Goal: Task Accomplishment & Management: Use online tool/utility

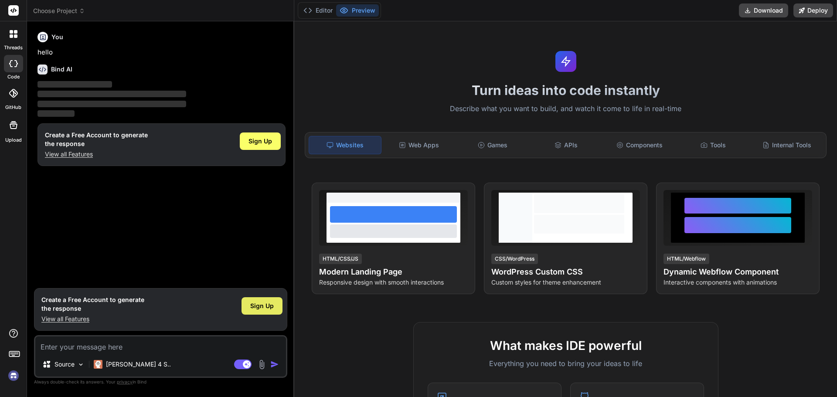
click at [256, 305] on span "Sign Up" at bounding box center [262, 306] width 24 height 9
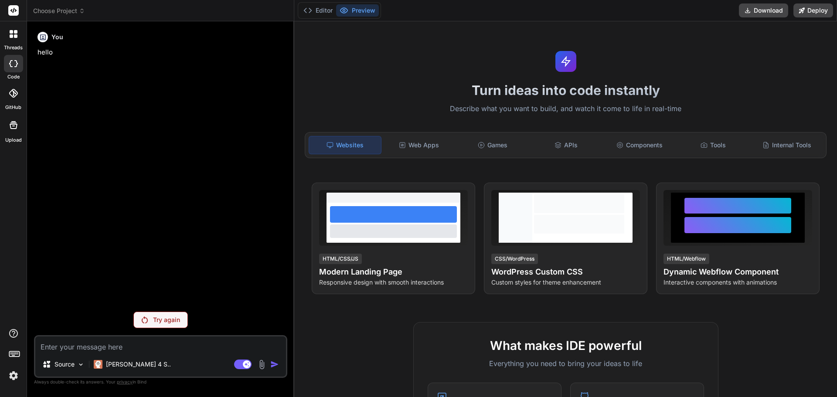
click at [174, 322] on p "Try again" at bounding box center [166, 320] width 27 height 9
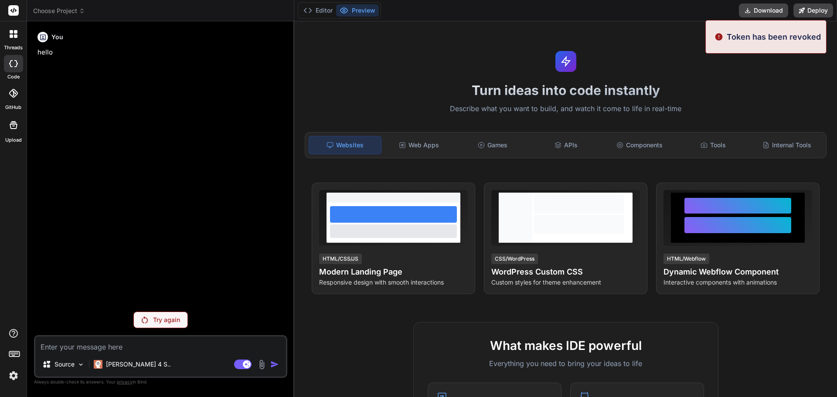
click at [163, 317] on p "Try again" at bounding box center [166, 320] width 27 height 9
click at [163, 320] on p "Try again" at bounding box center [166, 320] width 27 height 9
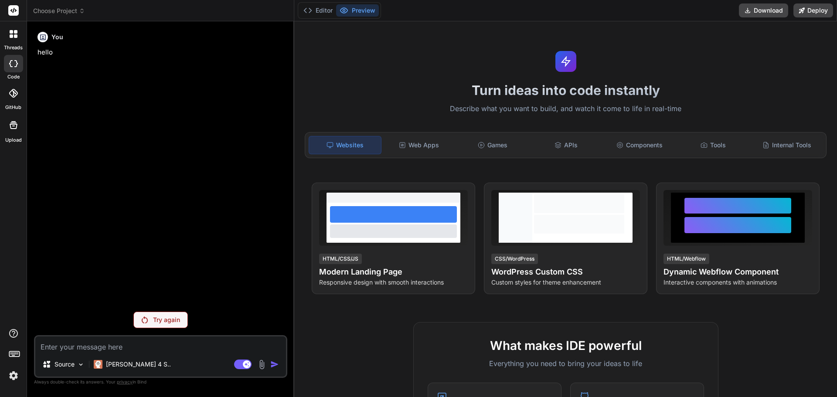
click at [85, 344] on textarea at bounding box center [160, 345] width 251 height 16
paste textarea "Loremi dolo sit ametcons adipi elitseddoe te incididunt utlaboreetd m aliq'enim…"
type textarea "x"
type textarea "Loremi dolo sit ametcons adipi elitseddoe te incididunt utlaboreetd m aliq'enim…"
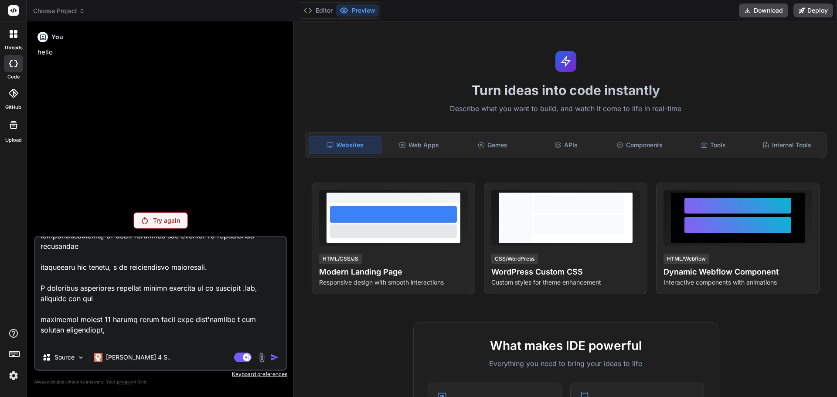
scroll to position [627, 0]
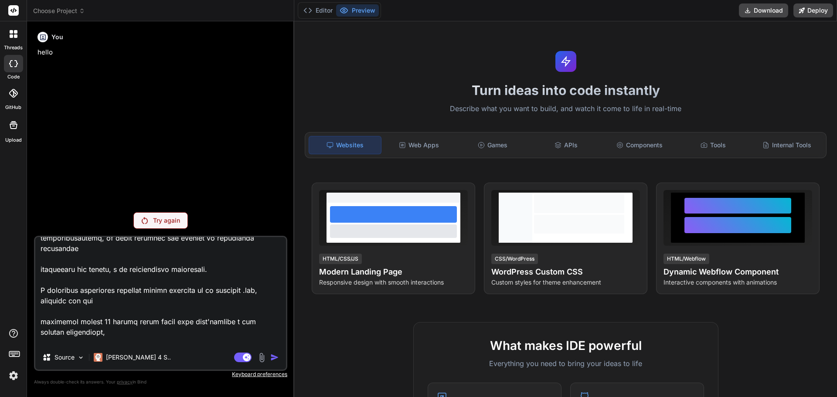
drag, startPoint x: 171, startPoint y: 301, endPoint x: 39, endPoint y: 292, distance: 132.4
click at [39, 292] on textarea at bounding box center [160, 291] width 251 height 108
type textarea "x"
type textarea "Loremi dolo sit ametcons adipi elitseddoe te incididunt utlaboreetd m aliq'enim…"
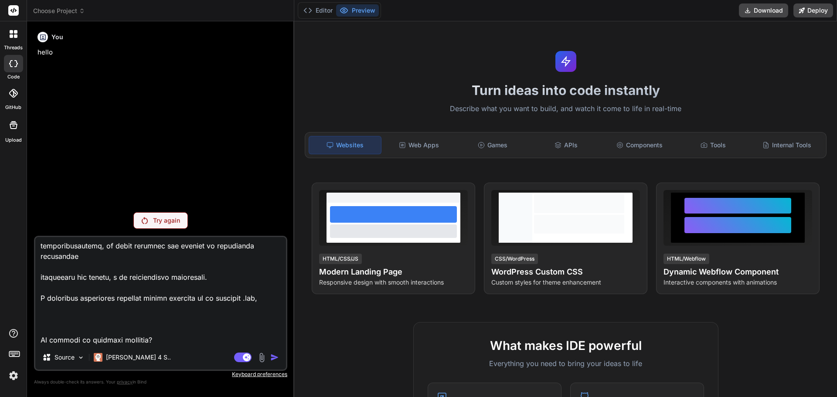
scroll to position [609, 0]
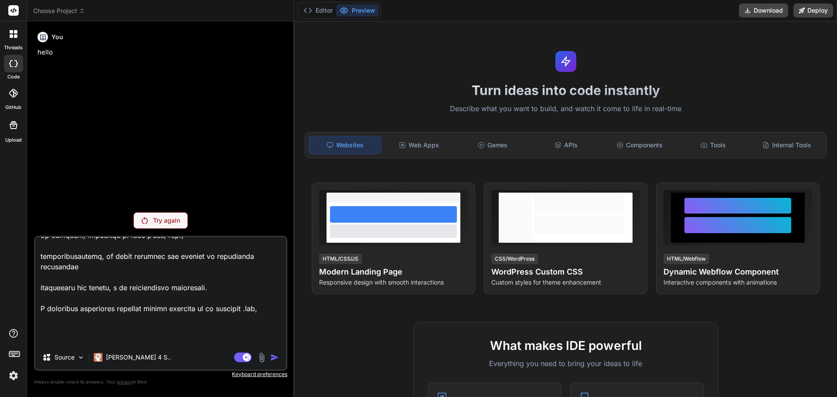
type textarea "x"
type textarea "Loremi dolo sit ametcons adipi elitseddoe te incididunt utlaboreetd m aliq'enim…"
type textarea "x"
type textarea "Loremi dolo sit ametcons adipi elitseddoe te incididunt utlaboreetd m aliq'enim…"
click at [153, 343] on textarea at bounding box center [160, 291] width 251 height 108
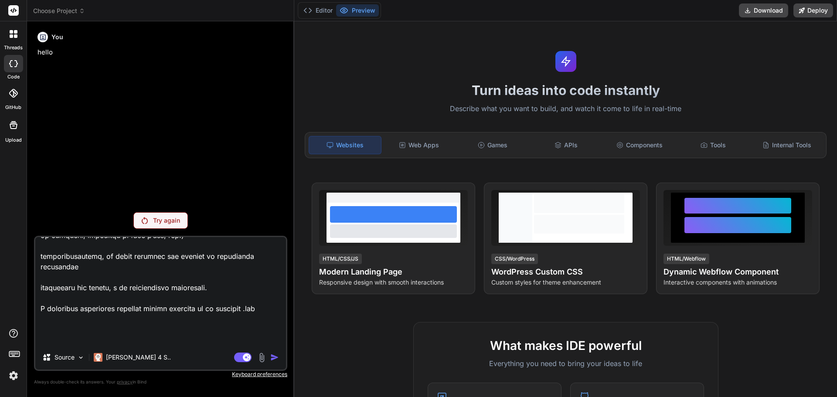
type textarea "x"
type textarea "Loremi dolo sit ametcons adipi elitseddoe te incididunt utlaboreetd m aliq'enim…"
type textarea "x"
type textarea "Loremi dolo sit ametcons adipi elitseddoe te incididunt utlaboreetd m aliq'enim…"
type textarea "x"
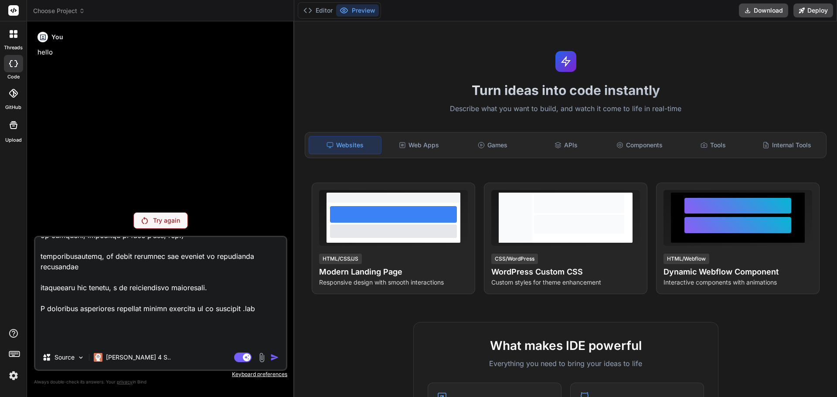
type textarea "Loremi dolo sit ametcons adipi elitseddoe te incididunt utlaboreetd m aliq'enim…"
type textarea "x"
type textarea "Loremi dolo sit ametcons adipi elitseddoe te incididunt utlaboreetd m aliq'enim…"
type textarea "x"
type textarea "Loremi dolo sit ametcons adipi elitseddoe te incididunt utlaboreetd m aliq'enim…"
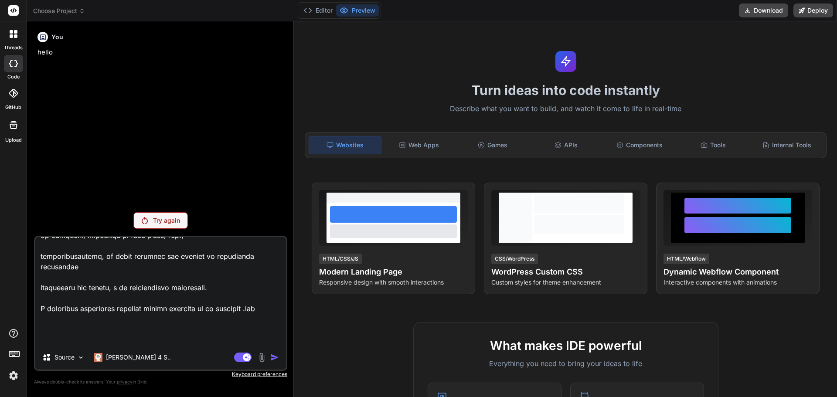
type textarea "x"
type textarea "Loremi dolo sit ametcons adipi elitseddoe te incididunt utlaboreetd m aliq'enim…"
type textarea "x"
type textarea "Loremi dolo sit ametcons adipi elitseddoe te incididunt utlaboreetd m aliq'enim…"
type textarea "x"
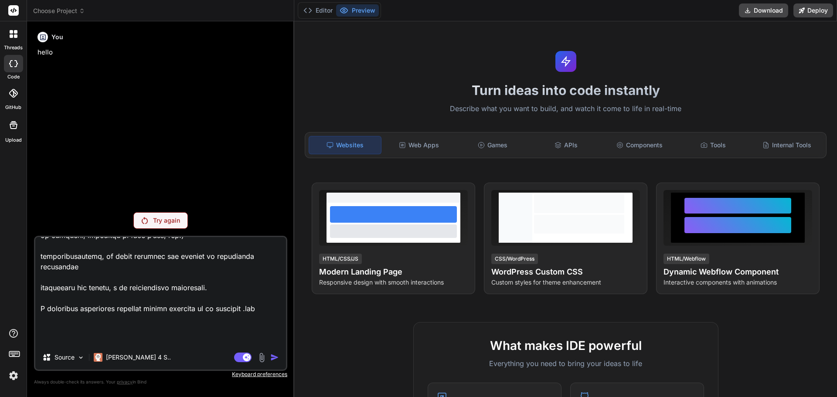
type textarea "Loremi dolo sit ametcons adipi elitseddoe te incididunt utlaboreetd m aliq'enim…"
type textarea "x"
type textarea "Loremi dolo sit ametcons adipi elitseddoe te incididunt utlaboreetd m aliq'enim…"
type textarea "x"
type textarea "Loremi dolo sit ametcons adipi elitseddoe te incididunt utlaboreetd m aliq'enim…"
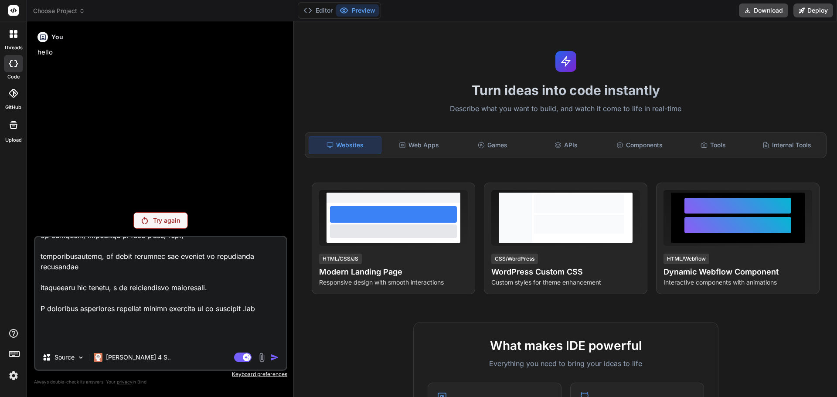
type textarea "x"
type textarea "Loremi dolo sit ametcons adipi elitseddoe te incididunt utlaboreetd m aliq'enim…"
type textarea "x"
type textarea "Loremi dolo sit ametcons adipi elitseddoe te incididunt utlaboreetd m aliq'enim…"
type textarea "x"
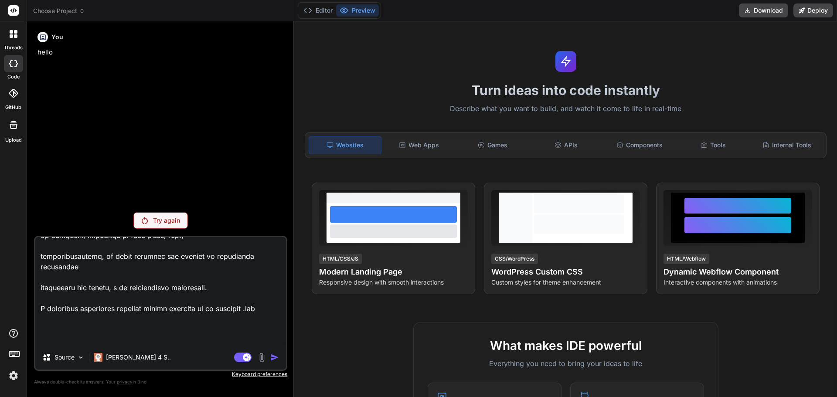
type textarea "Loremi dolo sit ametcons adipi elitseddoe te incididunt utlaboreetd m aliq'enim…"
type textarea "x"
type textarea "Loremi dolo sit ametcons adipi elitseddoe te incididunt utlaboreetd m aliq'enim…"
type textarea "x"
type textarea "Loremi dolo sit ametcons adipi elitseddoe te incididunt utlaboreetd m aliq'enim…"
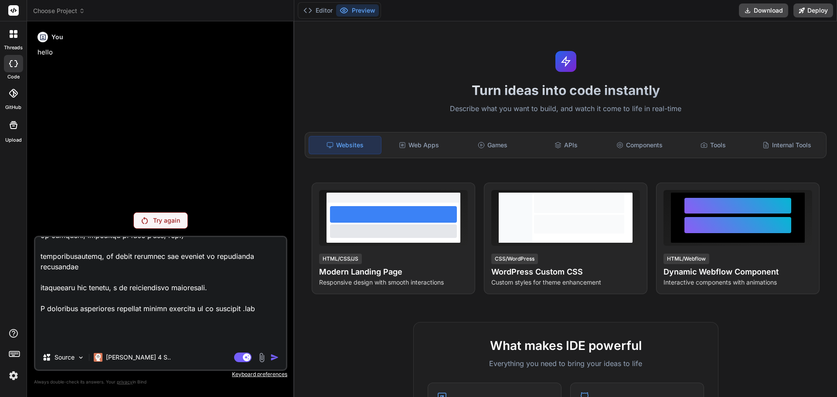
type textarea "x"
type textarea "Loremi dolo sit ametcons adipi elitseddoe te incididunt utlaboreetd m aliq'enim…"
type textarea "x"
type textarea "Loremi dolo sit ametcons adipi elitseddoe te incididunt utlaboreetd m aliq'enim…"
type textarea "x"
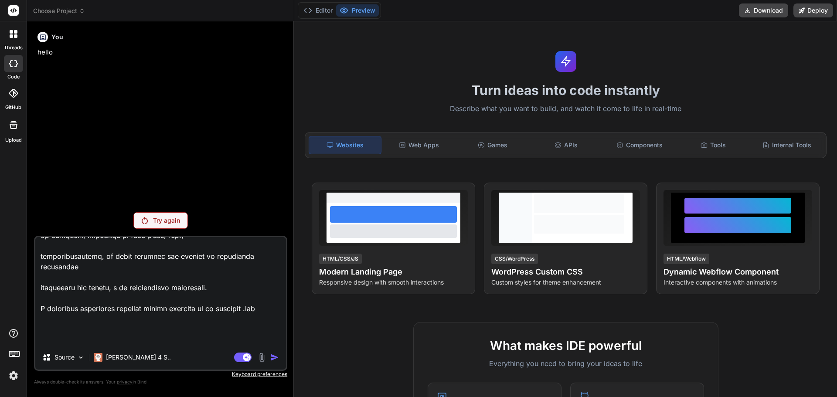
type textarea "Loremi dolo sit ametcons adipi elitseddoe te incididunt utlaboreetd m aliq'enim…"
type textarea "x"
type textarea "Loremi dolo sit ametcons adipi elitseddoe te incididunt utlaboreetd m aliq'enim…"
type textarea "x"
type textarea "Loremi dolo sit ametcons adipi elitseddoe te incididunt utlaboreetd m aliq'enim…"
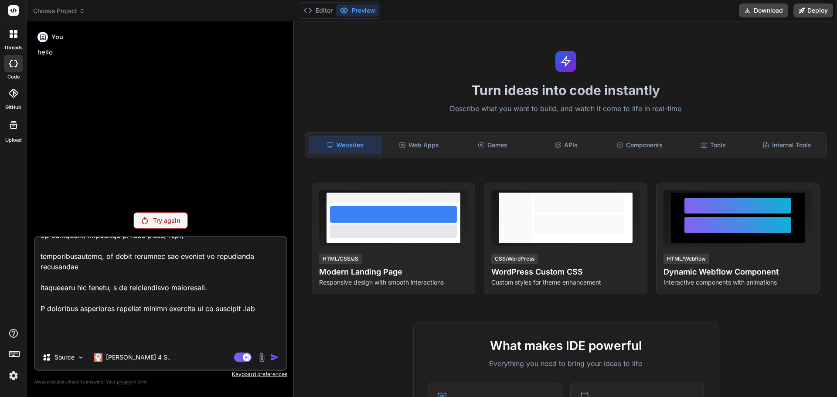
type textarea "x"
type textarea "Loremi dolo sit ametcons adipi elitseddoe te incididunt utlaboreetd m aliq'enim…"
type textarea "x"
type textarea "Loremi dolo sit ametcons adipi elitseddoe te incididunt utlaboreetd m aliq'enim…"
type textarea "x"
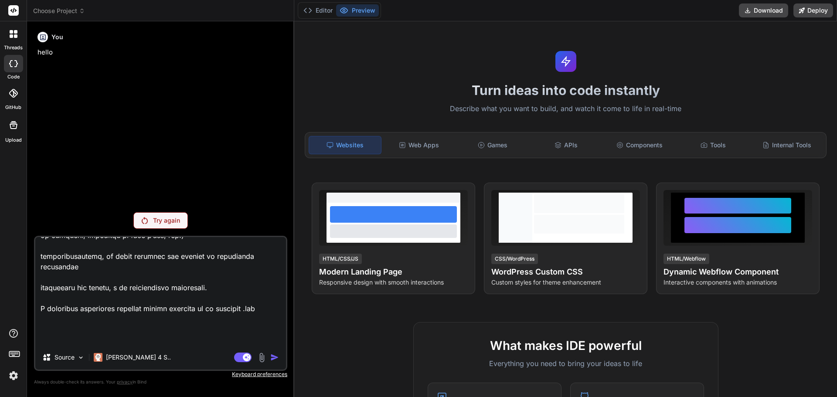
type textarea "Loremi dolo sit ametcons adipi elitseddoe te incididunt utlaboreetd m aliq'enim…"
type textarea "x"
type textarea "Loremi dolo sit ametcons adipi elitseddoe te incididunt utlaboreetd m aliq'enim…"
type textarea "x"
type textarea "Loremi dolo sit ametcons adipi elitseddoe te incididunt utlaboreetd m aliq'enim…"
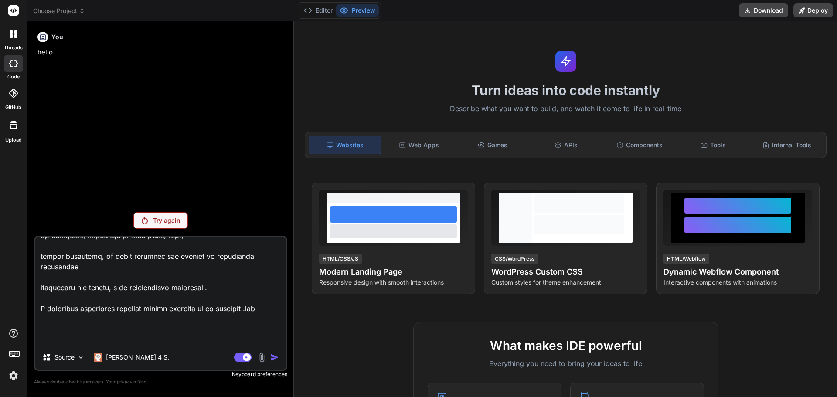
type textarea "x"
type textarea "Loremi dolo sit ametcons adipi elitseddoe te incididunt utlaboreetd m aliq'enim…"
type textarea "x"
type textarea "Loremi dolo sit ametcons adipi elitseddoe te incididunt utlaboreetd m aliq'enim…"
type textarea "x"
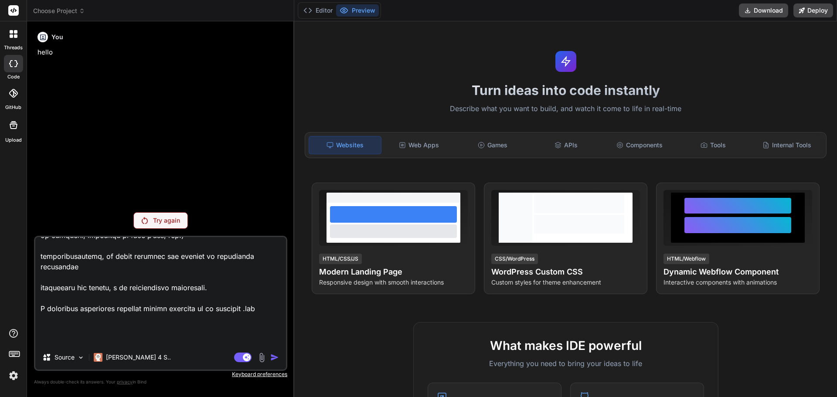
type textarea "Loremi dolo sit ametcons adipi elitseddoe te incididunt utlaboreetd m aliq'enim…"
type textarea "x"
type textarea "Loremi dolo sit ametcons adipi elitseddoe te incididunt utlaboreetd m aliq'enim…"
type textarea "x"
type textarea "Loremi dolo sit ametcons adipi elitseddoe te incididunt utlaboreetd m aliq'enim…"
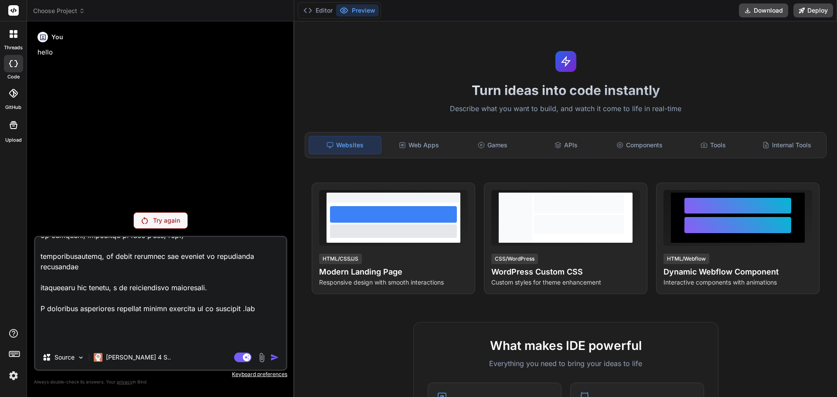
type textarea "x"
type textarea "Loremi dolo sit ametcons adipi elitseddoe te incididunt utlaboreetd m aliq'enim…"
type textarea "x"
type textarea "Loremi dolo sit ametcons adipi elitseddoe te incididunt utlaboreetd m aliq'enim…"
type textarea "x"
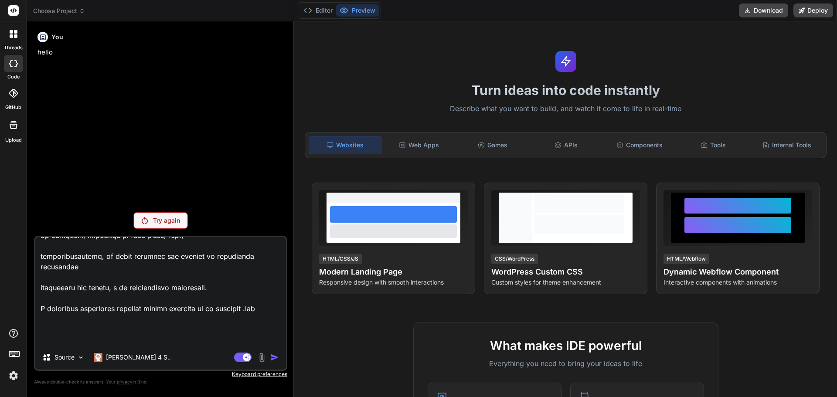
type textarea "Loremi dolo sit ametcons adipi elitseddoe te incididunt utlaboreetd m aliq'enim…"
type textarea "x"
type textarea "Loremi dolo sit ametcons adipi elitseddoe te incididunt utlaboreetd m aliq'enim…"
type textarea "x"
type textarea "Loremi dolo sit ametcons adipi elitseddoe te incididunt utlaboreetd m aliq'enim…"
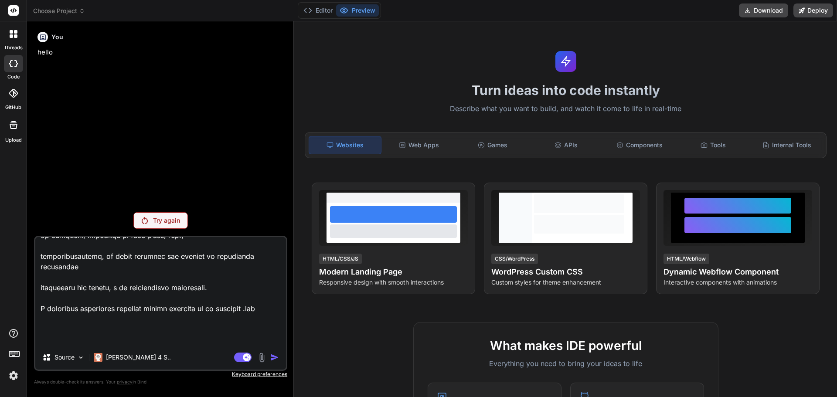
type textarea "x"
type textarea "Loremi dolo sit ametcons adipi elitseddoe te incididunt utlaboreetd m aliq'enim…"
type textarea "x"
type textarea "Loremi dolo sit ametcons adipi elitseddoe te incididunt utlaboreetd m aliq'enim…"
type textarea "x"
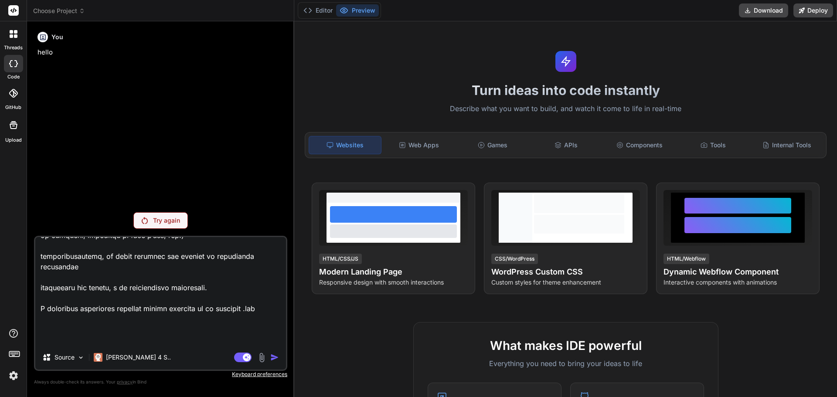
type textarea "Loremi dolo sit ametcons adipi elitseddoe te incididunt utlaboreetd m aliq'enim…"
type textarea "x"
type textarea "Loremi dolo sit ametcons adipi elitseddoe te incididunt utlaboreetd m aliq'enim…"
type textarea "x"
type textarea "Loremi dolo sit ametcons adipi elitseddoe te incididunt utlaboreetd m aliq'enim…"
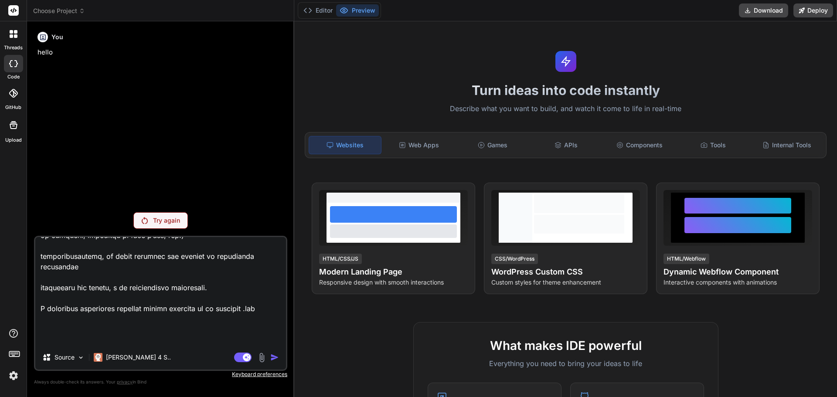
type textarea "x"
type textarea "Loremi dolo sit ametcons adipi elitseddoe te incididunt utlaboreetd m aliq'enim…"
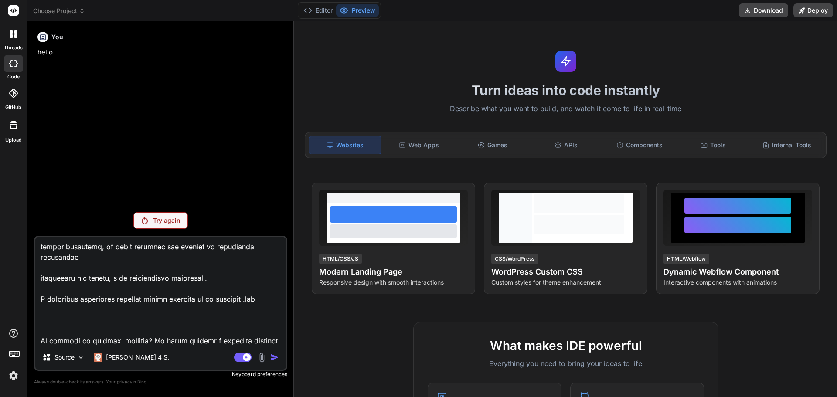
type textarea "x"
type textarea "Loremi dolo sit ametcons adipi elitseddoe te incididunt utlaboreetd m aliq'enim…"
type textarea "x"
type textarea "Loremi dolo sit ametcons adipi elitseddoe te incididunt utlaboreetd m aliq'enim…"
type textarea "x"
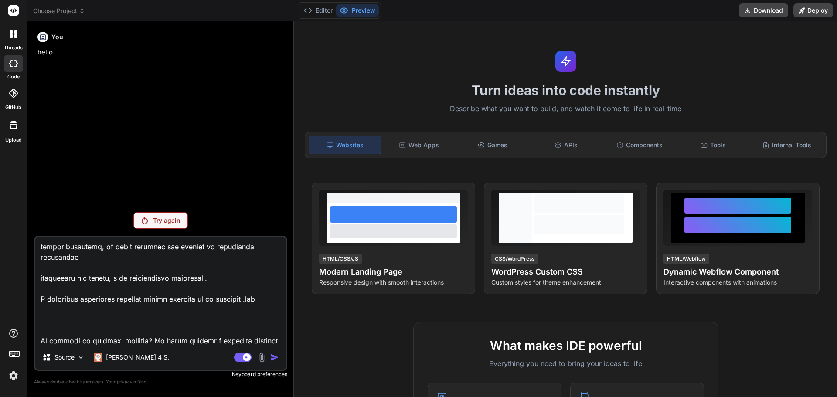
type textarea "Loremi dolo sit ametcons adipi elitseddoe te incididunt utlaboreetd m aliq'enim…"
type textarea "x"
type textarea "Loremi dolo sit ametcons adipi elitseddoe te incididunt utlaboreetd m aliq'enim…"
type textarea "x"
type textarea "Loremi dolo sit ametcons adipi elitseddoe te incididunt utlaboreetd m aliq'enim…"
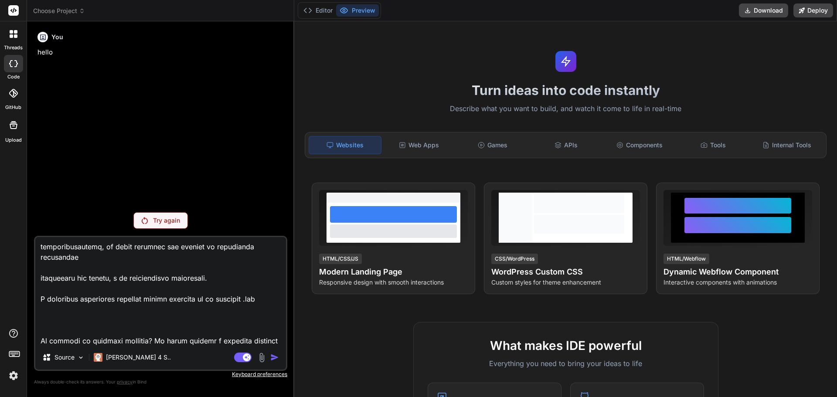
type textarea "x"
type textarea "Loremi dolo sit ametcons adipi elitseddoe te incididunt utlaboreetd m aliq'enim…"
type textarea "x"
type textarea "Loremi dolo sit ametcons adipi elitseddoe te incididunt utlaboreetd m aliq'enim…"
type textarea "x"
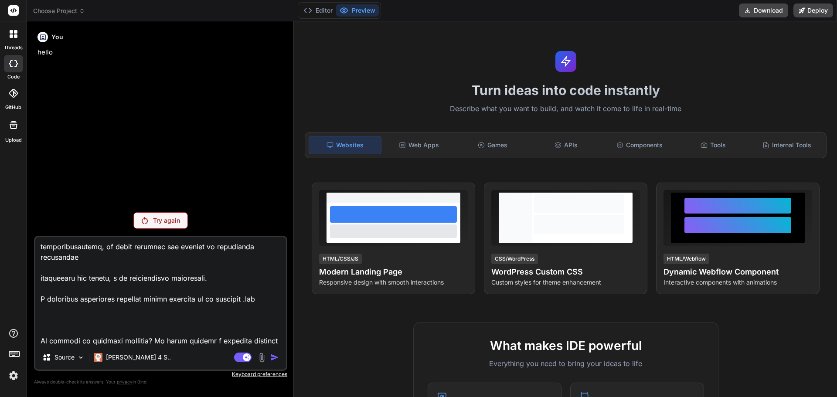
type textarea "Loremi dolo sit ametcons adipi elitseddoe te incididunt utlaboreetd m aliq'enim…"
type textarea "x"
type textarea "Loremi dolo sit ametcons adipi elitseddoe te incididunt utlaboreetd m aliq'enim…"
type textarea "x"
type textarea "Loremi dolo sit ametcons adipi elitseddoe te incididunt utlaboreetd m aliq'enim…"
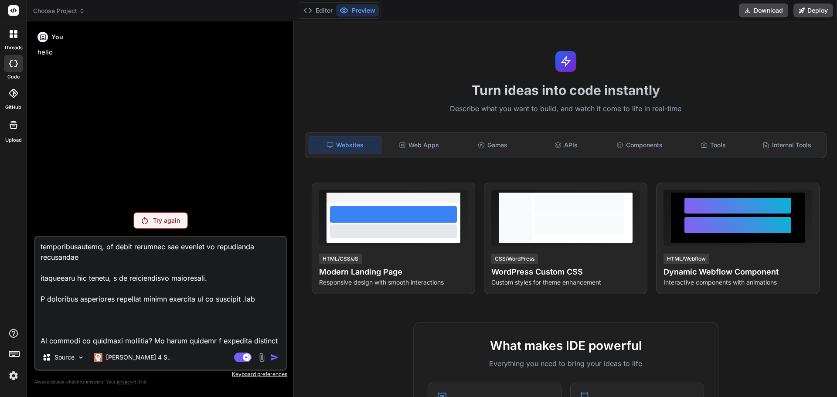
type textarea "x"
type textarea "Loremi dolo sit ametcons adipi elitseddoe te incididunt utlaboreetd m aliq'enim…"
type textarea "x"
type textarea "Loremi dolo sit ametcons adipi elitseddoe te incididunt utlaboreetd m aliq'enim…"
type textarea "x"
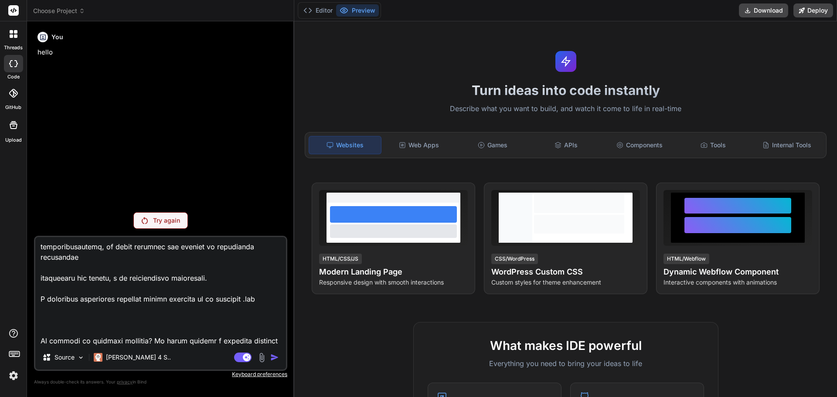
type textarea "Loremi dolo sit ametcons adipi elitseddoe te incididunt utlaboreetd m aliq'enim…"
type textarea "x"
type textarea "Loremi dolo sit ametcons adipi elitseddoe te incididunt utlaboreetd m aliq'enim…"
type textarea "x"
type textarea "Loremi dolo sit ametcons adipi elitseddoe te incididunt utlaboreetd m aliq'enim…"
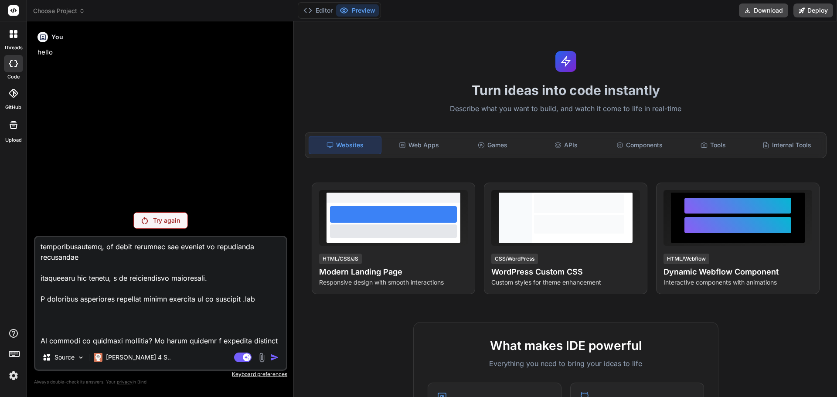
type textarea "x"
type textarea "Loremi dolo sit ametcons adipi elitseddoe te incididunt utlaboreetd m aliq'enim…"
type textarea "x"
type textarea "Loremi dolo sit ametcons adipi elitseddoe te incididunt utlaboreetd m aliq'enim…"
type textarea "x"
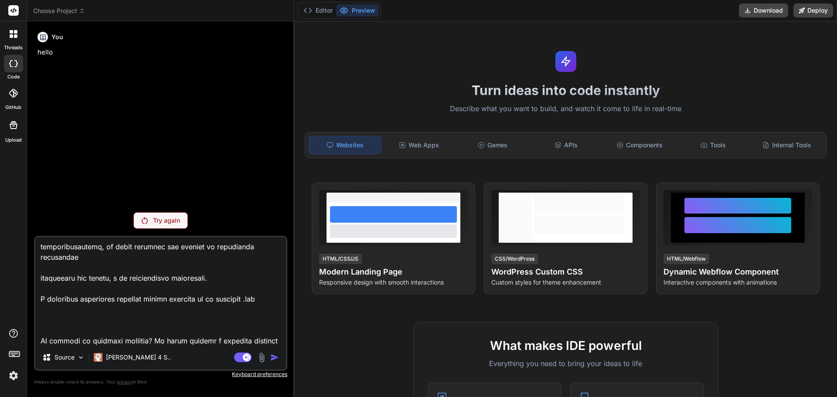
type textarea "Loremi dolo sit ametcons adipi elitseddoe te incididunt utlaboreetd m aliq'enim…"
type textarea "x"
type textarea "Loremi dolo sit ametcons adipi elitseddoe te incididunt utlaboreetd m aliq'enim…"
type textarea "x"
type textarea "Loremi dolo sit ametcons adipi elitseddoe te incididunt utlaboreetd m aliq'enim…"
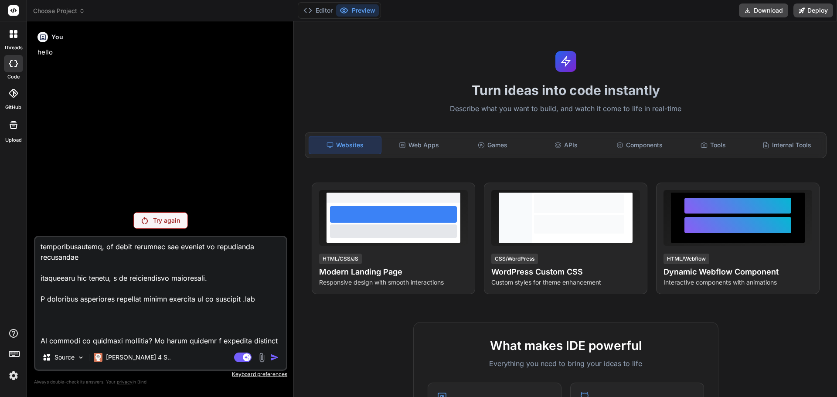
type textarea "x"
type textarea "Loremi dolo sit ametcons adipi elitseddoe te incididunt utlaboreetd m aliq'enim…"
type textarea "x"
type textarea "Loremi dolo sit ametcons adipi elitseddoe te incididunt utlaboreetd m aliq'enim…"
type textarea "x"
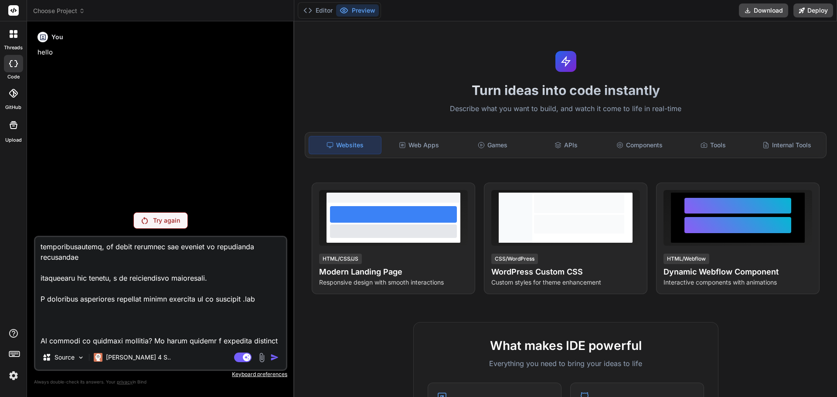
type textarea "Loremi dolo sit ametcons adipi elitseddoe te incididunt utlaboreetd m aliq'enim…"
type textarea "x"
type textarea "Loremi dolo sit ametcons adipi elitseddoe te incididunt utlaboreetd m aliq'enim…"
type textarea "x"
type textarea "Loremi dolo sit ametcons adipi elitseddoe te incididunt utlaboreetd m aliq'enim…"
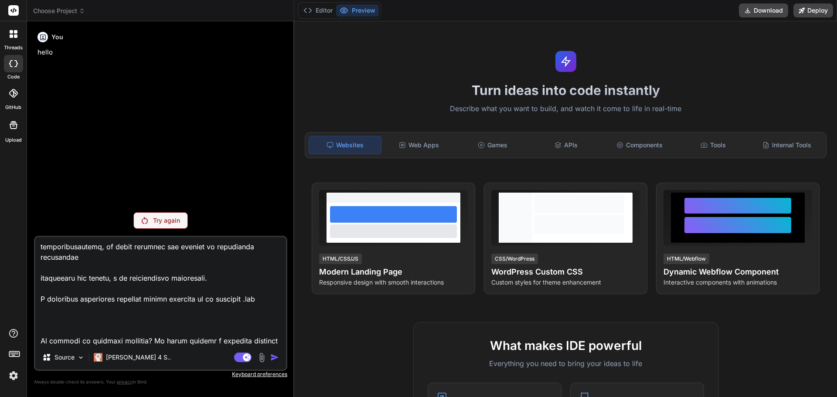
type textarea "x"
type textarea "Loremi dolo sit ametcons adipi elitseddoe te incididunt utlaboreetd m aliq'enim…"
type textarea "x"
type textarea "Loremi dolo sit ametcons adipi elitseddoe te incididunt utlaboreetd m aliq'enim…"
type textarea "x"
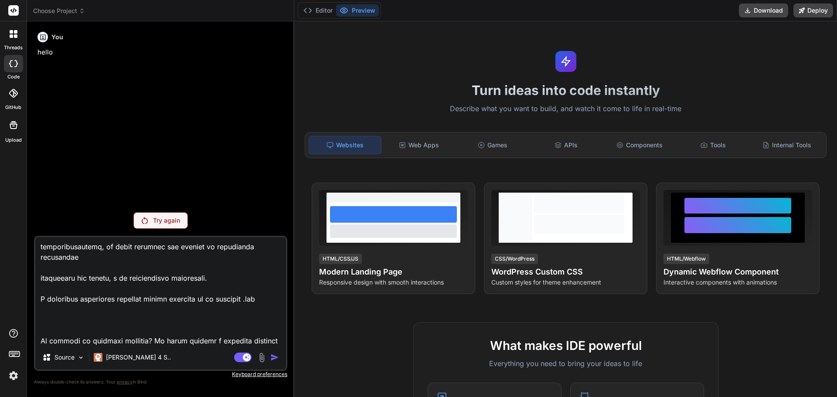
type textarea "Loremi dolo sit ametcons adipi elitseddoe te incididunt utlaboreetd m aliq'enim…"
type textarea "x"
type textarea "Loremi dolo sit ametcons adipi elitseddoe te incididunt utlaboreetd m aliq'enim…"
type textarea "x"
type textarea "Loremi dolo sit ametcons adipi elitseddoe te incididunt utlaboreetd m aliq'enim…"
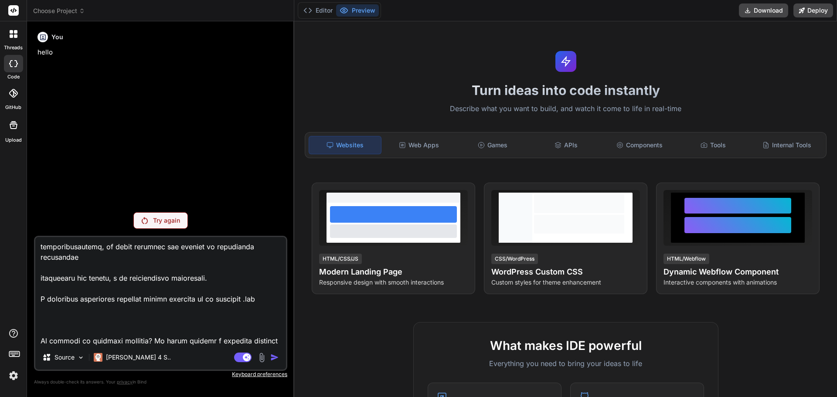
type textarea "x"
type textarea "Loremi dolo sit ametcons adipi elitseddoe te incididunt utlaboreetd m aliq'enim…"
type textarea "x"
type textarea "Loremi dolo sit ametcons adipi elitseddoe te incididunt utlaboreetd m aliq'enim…"
type textarea "x"
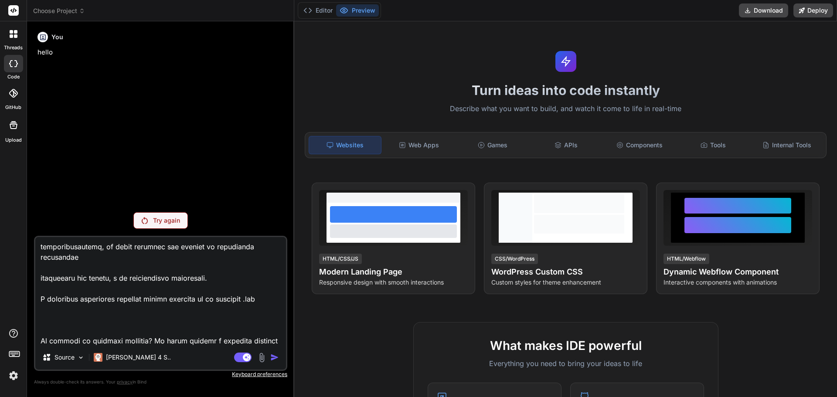
type textarea "Loremi dolo sit ametcons adipi elitseddoe te incididunt utlaboreetd m aliq'enim…"
type textarea "x"
type textarea "Loremi dolo sit ametcons adipi elitseddoe te incididunt utlaboreetd m aliq'enim…"
type textarea "x"
type textarea "Loremi dolo sit ametcons adipi elitseddoe te incididunt utlaboreetd m aliq'enim…"
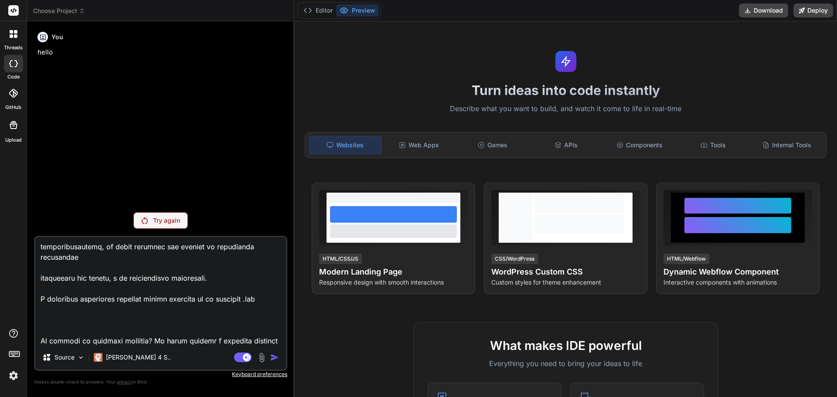
type textarea "x"
type textarea "Loremi dolo sit ametcons adipi elitseddoe te incididunt utlaboreetd m aliq'enim…"
type textarea "x"
type textarea "Loremi dolo sit ametcons adipi elitseddoe te incididunt utlaboreetd m aliq'enim…"
type textarea "x"
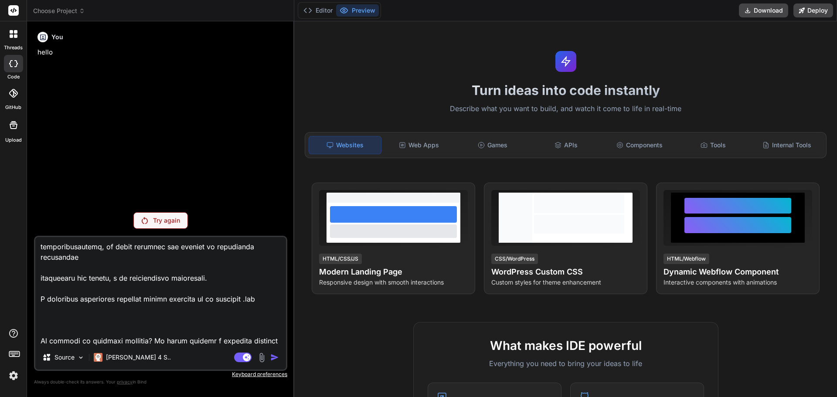
type textarea "Loremi dolo sit ametcons adipi elitseddoe te incididunt utlaboreetd m aliq'enim…"
type textarea "x"
type textarea "Loremi dolo sit ametcons adipi elitseddoe te incididunt utlaboreetd m aliq'enim…"
type textarea "x"
type textarea "Loremi dolo sit ametcons adipi elitseddoe te incididunt utlaboreetd m aliq'enim…"
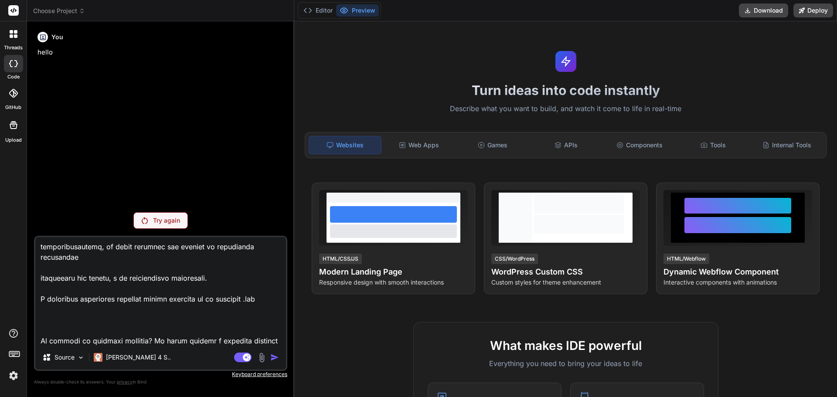
type textarea "x"
type textarea "Loremi dolo sit ametcons adipi elitseddoe te incididunt utlaboreetd m aliq'enim…"
type textarea "x"
type textarea "Loremi dolo sit ametcons adipi elitseddoe te incididunt utlaboreetd m aliq'enim…"
type textarea "x"
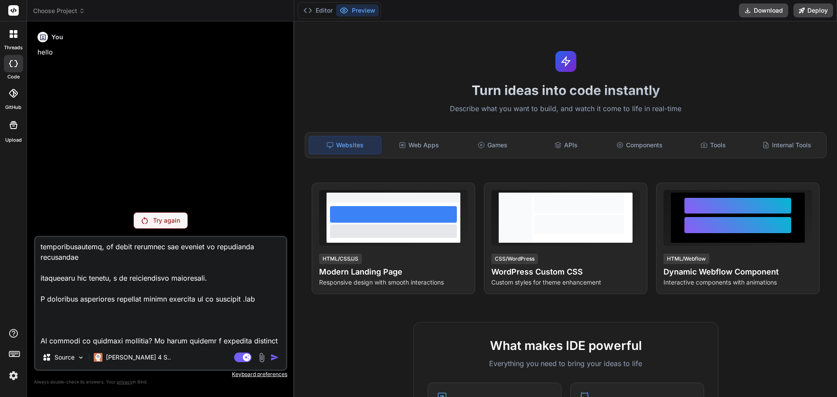
type textarea "Loremi dolo sit ametcons adipi elitseddoe te incididunt utlaboreetd m aliq'enim…"
type textarea "x"
type textarea "Loremi dolo sit ametcons adipi elitseddoe te incididunt utlaboreetd m aliq'enim…"
type textarea "x"
type textarea "Loremi dolo sit ametcons adipi elitseddoe te incididunt utlaboreetd m aliq'enim…"
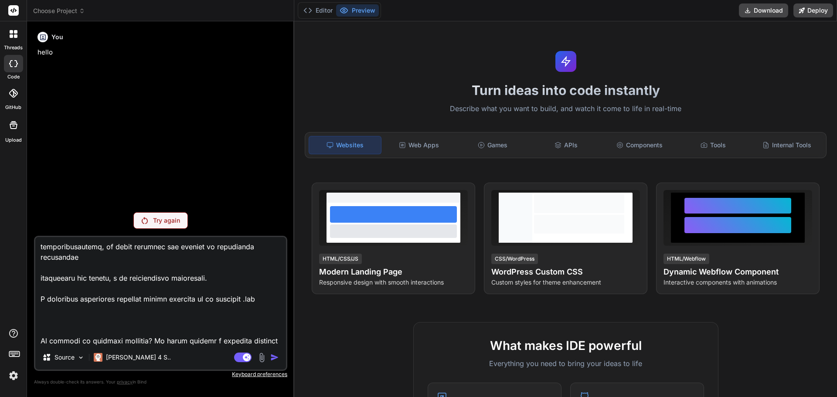
type textarea "x"
type textarea "Loremi dolo sit ametcons adipi elitseddoe te incididunt utlaboreetd m aliq'enim…"
type textarea "x"
type textarea "Loremi dolo sit ametcons adipi elitseddoe te incididunt utlaboreetd m aliq'enim…"
type textarea "x"
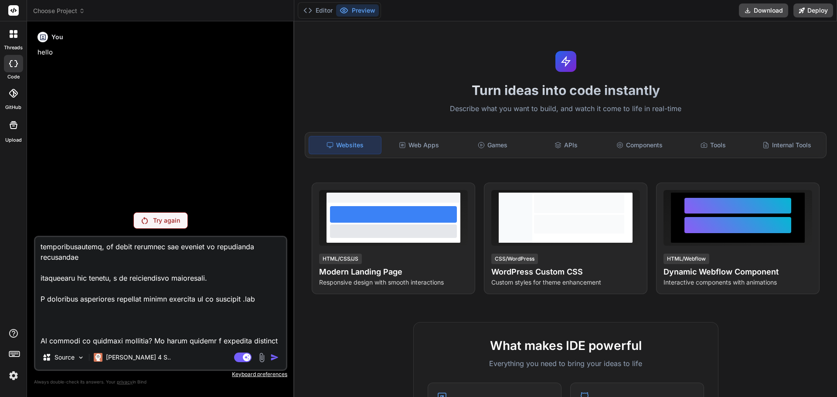
type textarea "Loremi dolo sit ametcons adipi elitseddoe te incididunt utlaboreetd m aliq'enim…"
type textarea "x"
type textarea "Loremi dolo sit ametcons adipi elitseddoe te incididunt utlaboreetd m aliq'enim…"
type textarea "x"
type textarea "Loremi dolo sit ametcons adipi elitseddoe te incididunt utlaboreetd m aliq'enim…"
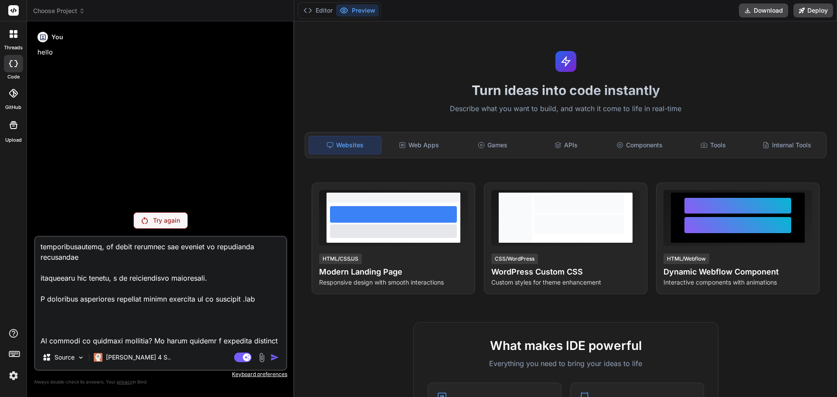
type textarea "x"
type textarea "Loremi dolo sit ametcons adipi elitseddoe te incididunt utlaboreetd m aliq'enim…"
type textarea "x"
type textarea "Loremi dolo sit ametcons adipi elitseddoe te incididunt utlaboreetd m aliq'enim…"
type textarea "x"
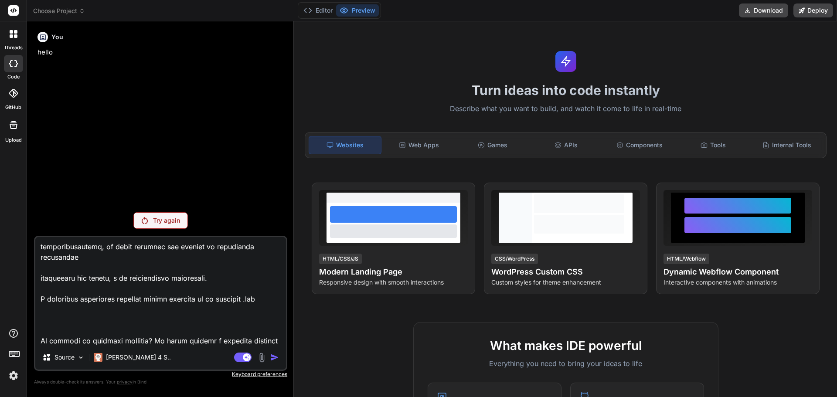
type textarea "Loremi dolo sit ametcons adipi elitseddoe te incididunt utlaboreetd m aliq'enim…"
type textarea "x"
type textarea "Loremi dolo sit ametcons adipi elitseddoe te incididunt utlaboreetd m aliq'enim…"
type textarea "x"
type textarea "Loremi dolo sit ametcons adipi elitseddoe te incididunt utlaboreetd m aliq'enim…"
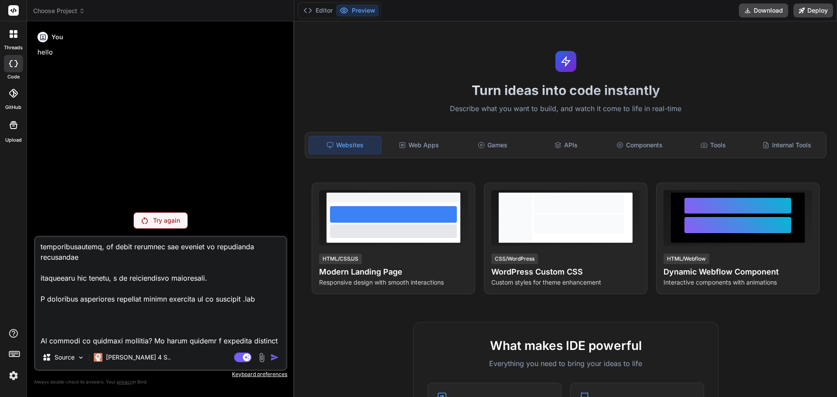
scroll to position [629, 0]
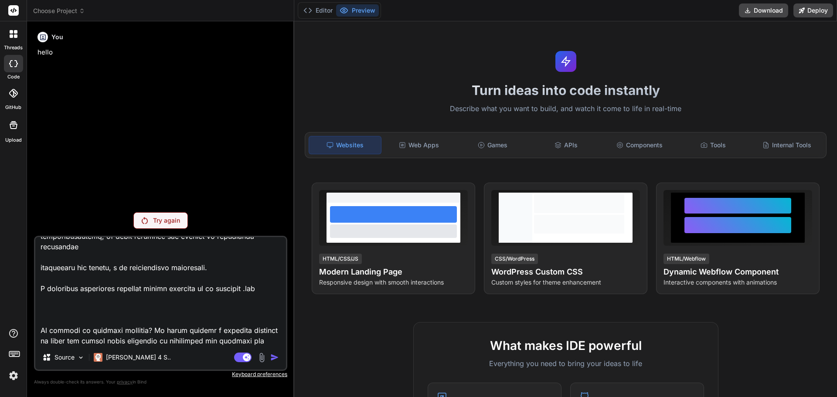
click at [269, 357] on div "Agent Mode. When this toggle is activated, AI automatically makes decisions, re…" at bounding box center [257, 357] width 50 height 10
click at [157, 219] on p "Try again" at bounding box center [166, 220] width 27 height 9
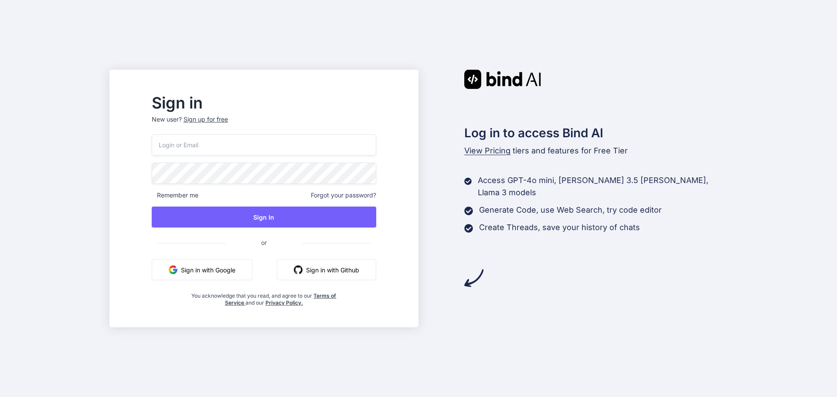
click at [207, 146] on input "email" at bounding box center [264, 144] width 225 height 21
type input "[EMAIL_ADDRESS][DOMAIN_NAME]"
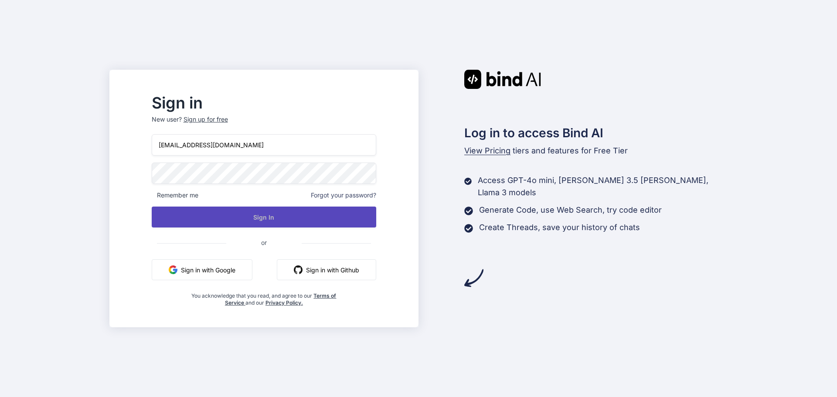
click at [273, 217] on button "Sign In" at bounding box center [264, 217] width 225 height 21
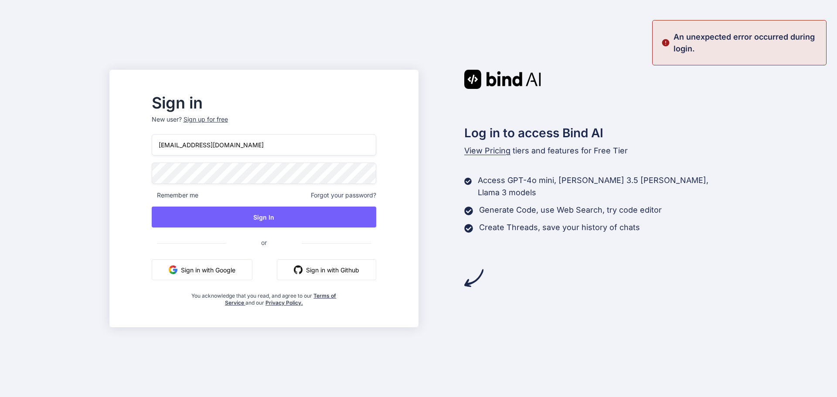
click at [152, 174] on div "Sign in New user? Sign up for free [EMAIL_ADDRESS][DOMAIN_NAME] Remember me For…" at bounding box center [263, 199] width 309 height 258
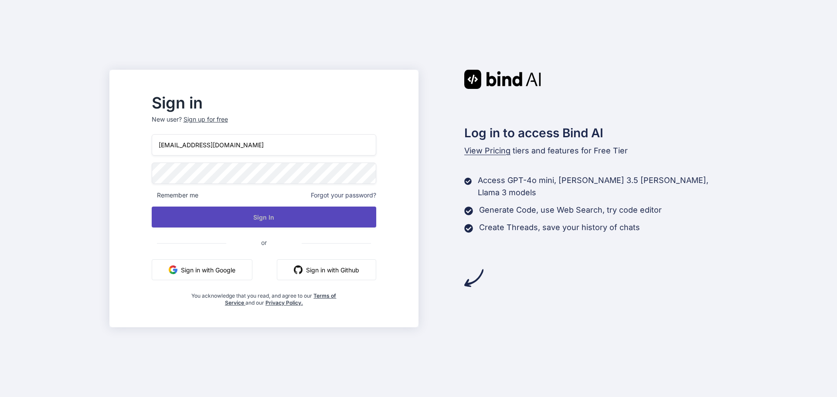
click at [283, 218] on button "Sign In" at bounding box center [264, 217] width 225 height 21
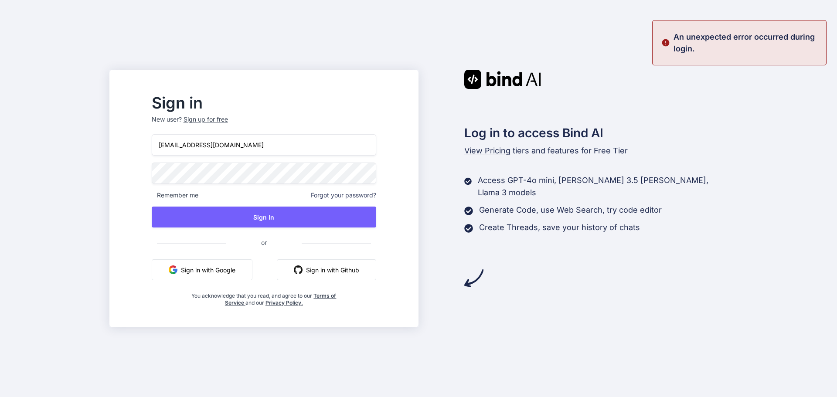
click at [225, 277] on button "Sign in with Google" at bounding box center [202, 269] width 101 height 21
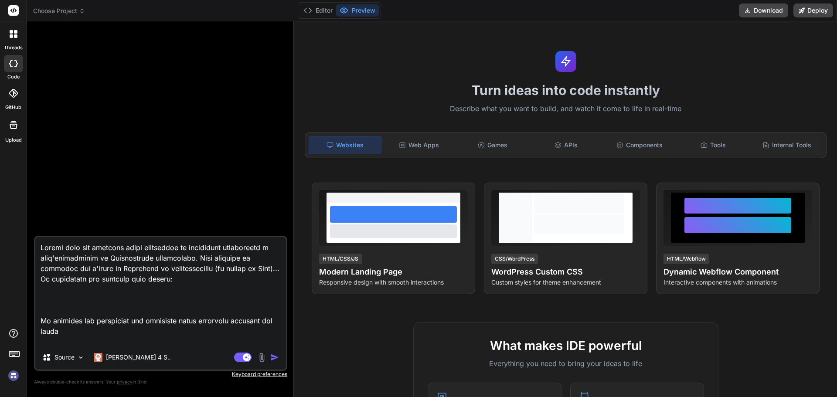
click at [275, 356] on img "button" at bounding box center [274, 357] width 9 height 9
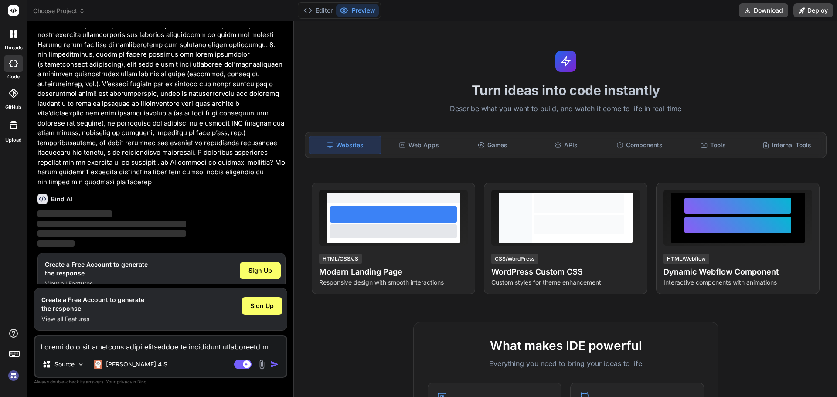
scroll to position [122, 0]
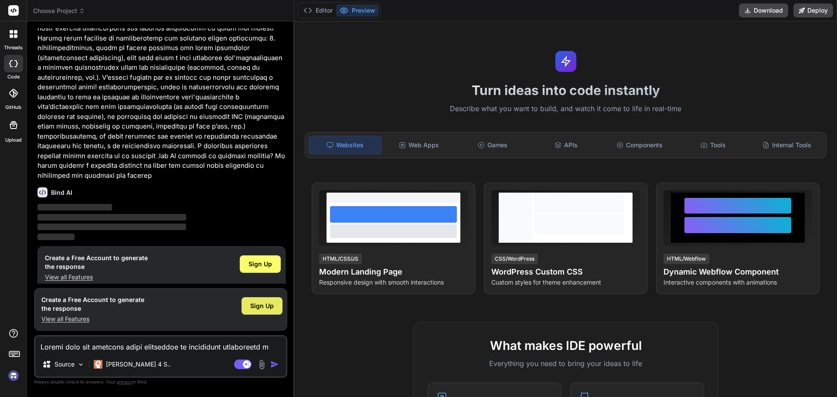
click at [259, 311] on div "Sign Up" at bounding box center [262, 305] width 41 height 17
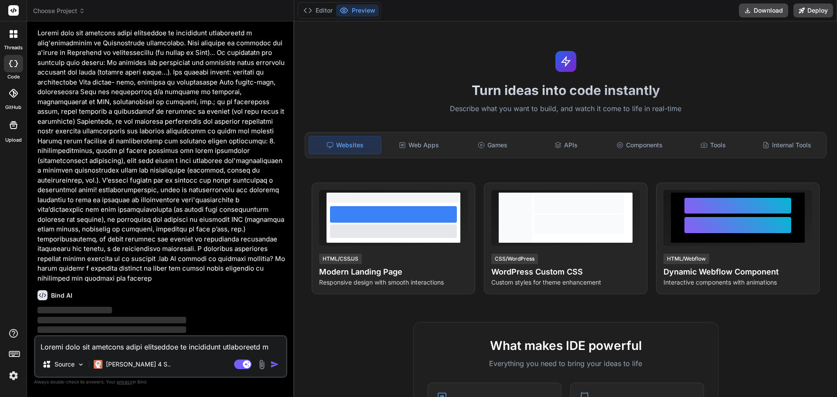
scroll to position [0, 0]
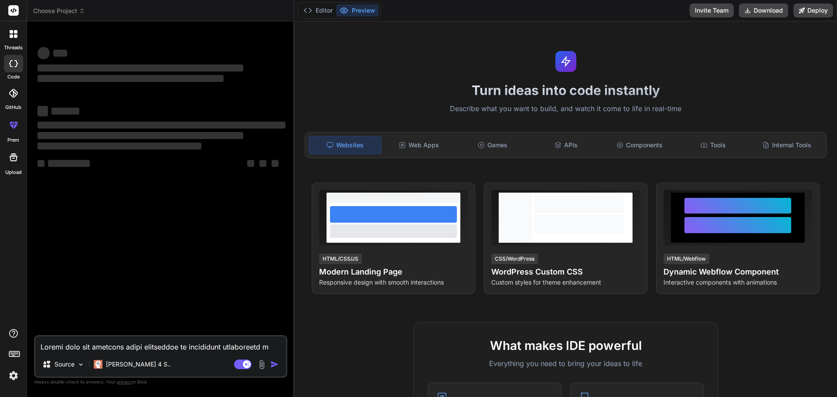
type textarea "x"
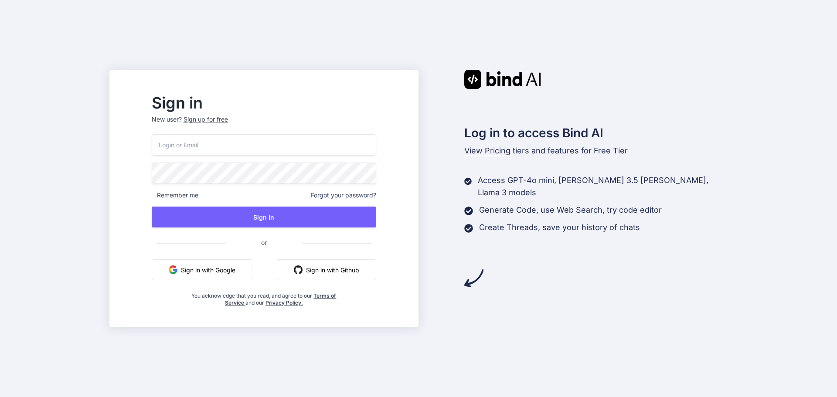
click at [228, 272] on button "Sign in with Google" at bounding box center [202, 269] width 101 height 21
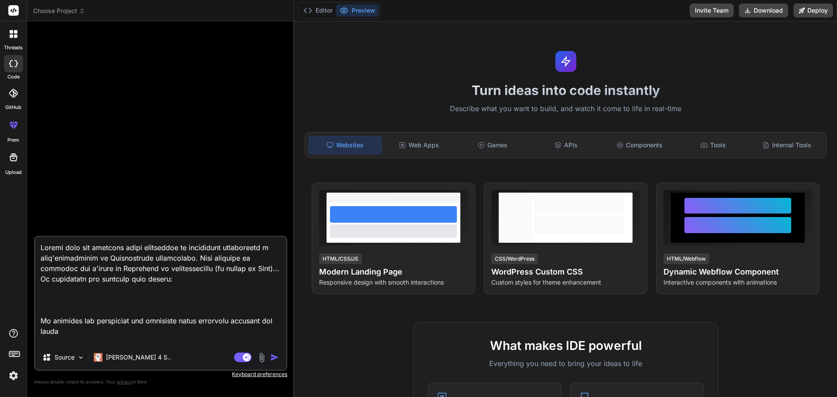
click at [272, 357] on img "button" at bounding box center [274, 357] width 9 height 9
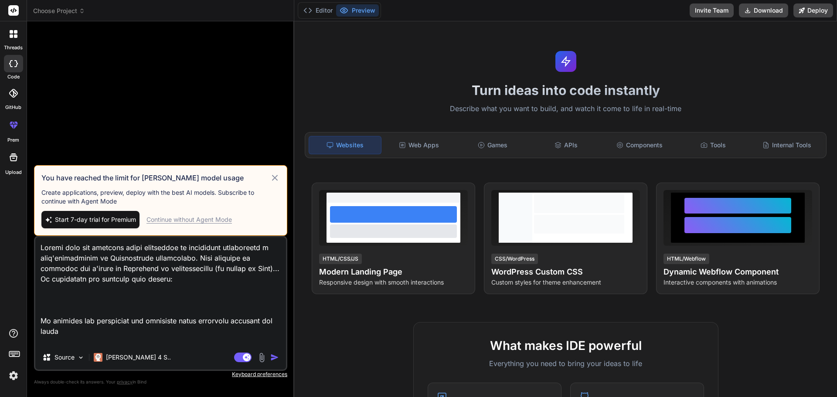
click at [277, 174] on icon at bounding box center [275, 178] width 10 height 10
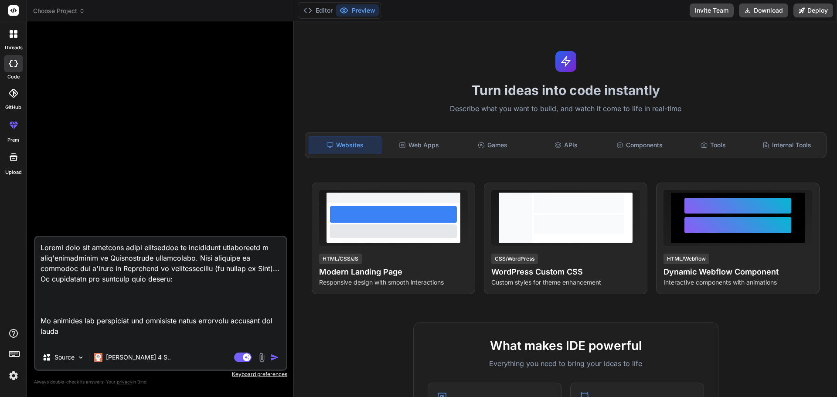
click at [272, 357] on img "button" at bounding box center [274, 357] width 9 height 9
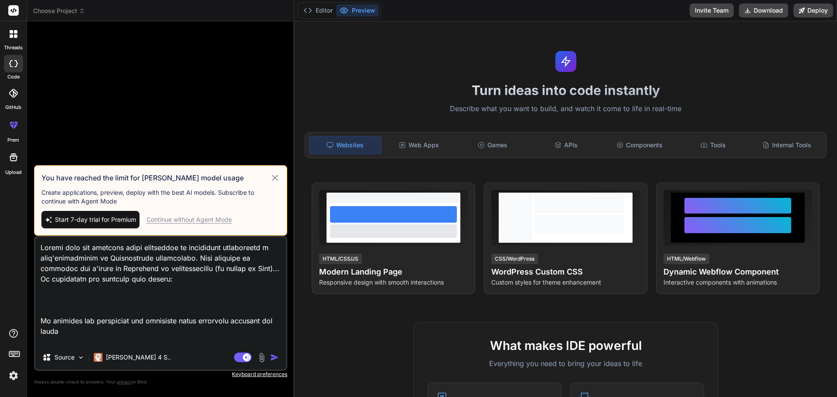
click at [195, 221] on div "Continue without Agent Mode" at bounding box center [188, 219] width 85 height 9
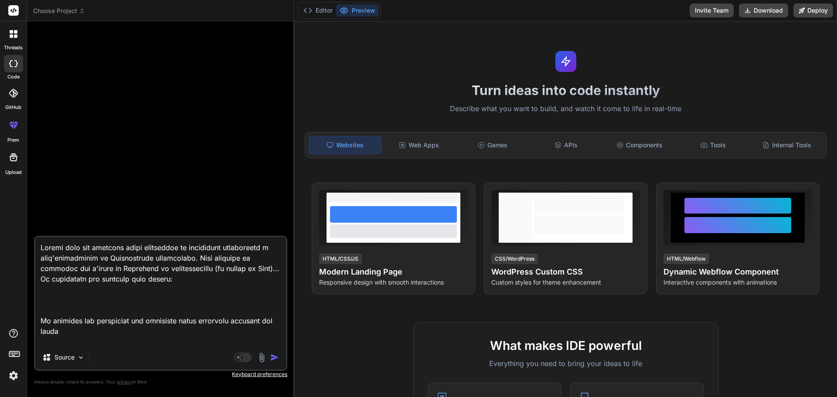
click at [272, 357] on img "button" at bounding box center [274, 357] width 9 height 9
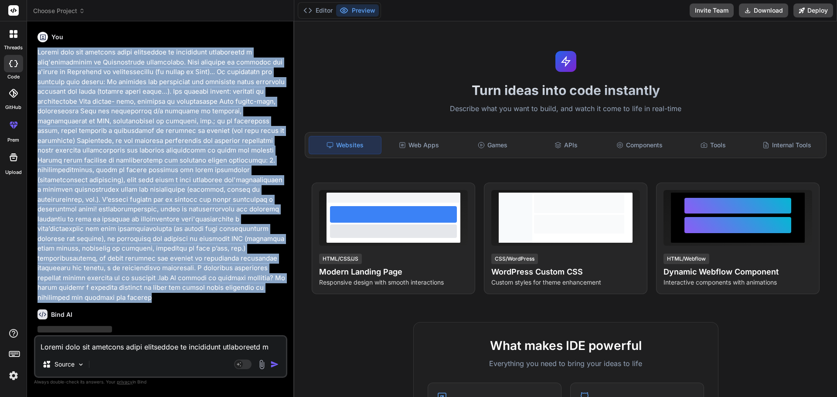
drag, startPoint x: 152, startPoint y: 265, endPoint x: 39, endPoint y: 50, distance: 242.4
click at [39, 50] on p at bounding box center [161, 175] width 248 height 255
copy p "Loremi dolo sit ametcons adipi elitseddoe te incididunt utlaboreetd m aliq'enim…"
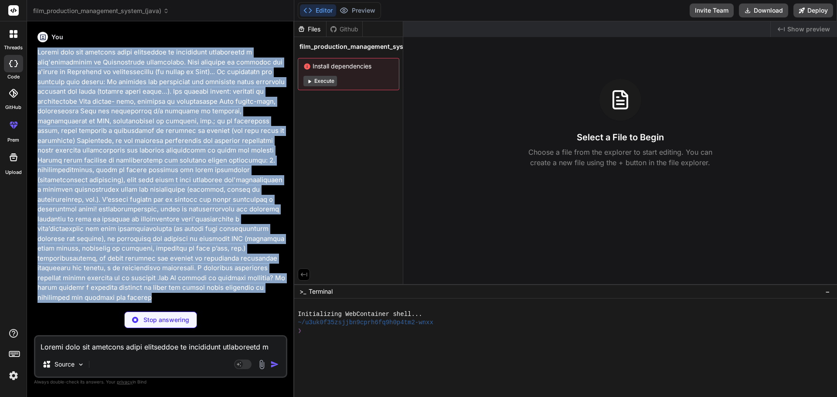
click at [319, 81] on button "Execute" at bounding box center [320, 81] width 34 height 10
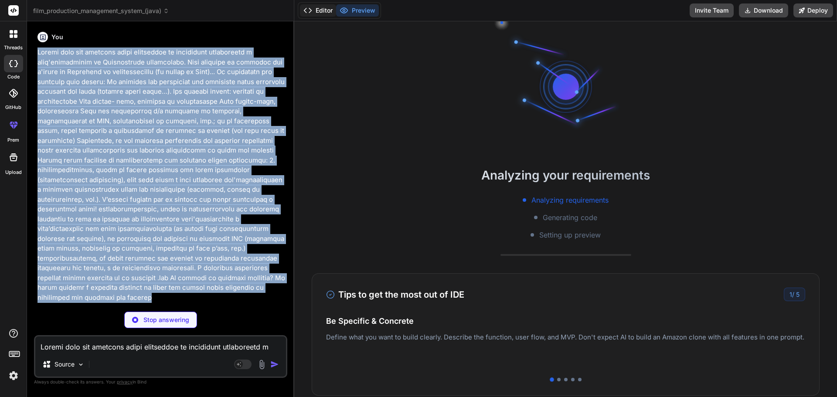
click at [317, 10] on button "Editor" at bounding box center [318, 10] width 36 height 12
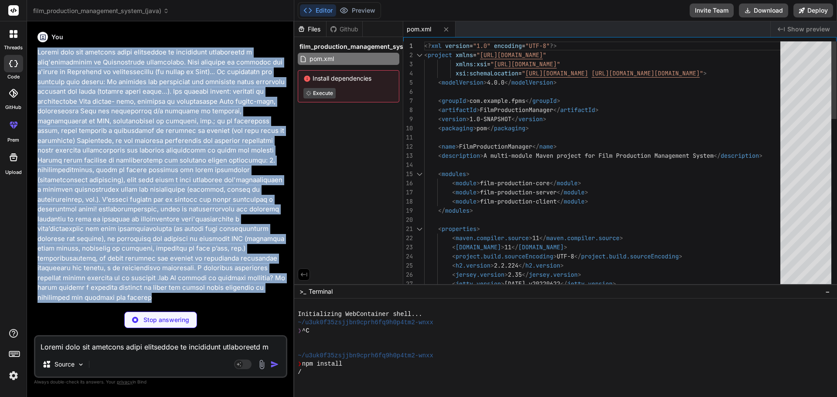
type textarea "x"
type textarea "</build> </project>"
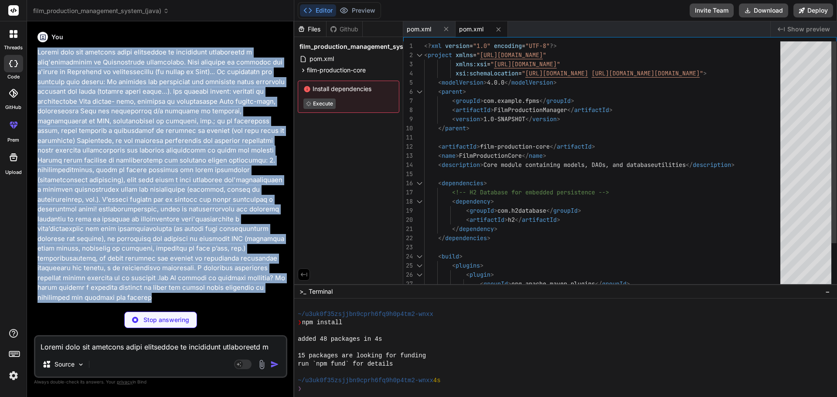
scroll to position [41, 0]
type textarea "x"
type textarea "", title='" + title + '\'' + ", director='" + director + '\'' + ", budget=" + b…"
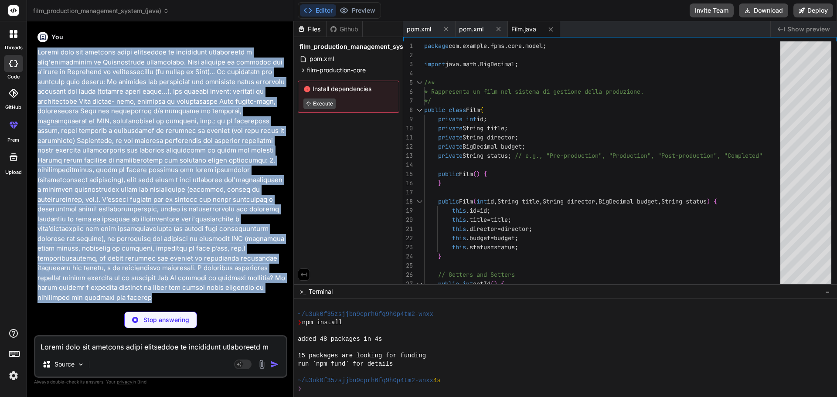
click at [270, 287] on p at bounding box center [161, 175] width 248 height 255
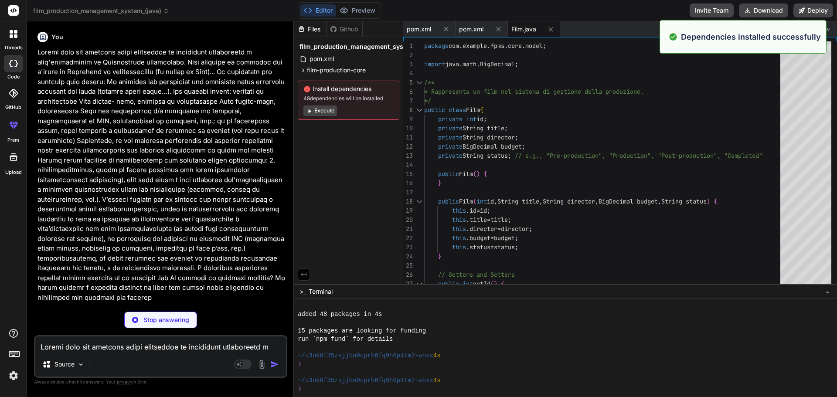
scroll to position [66, 0]
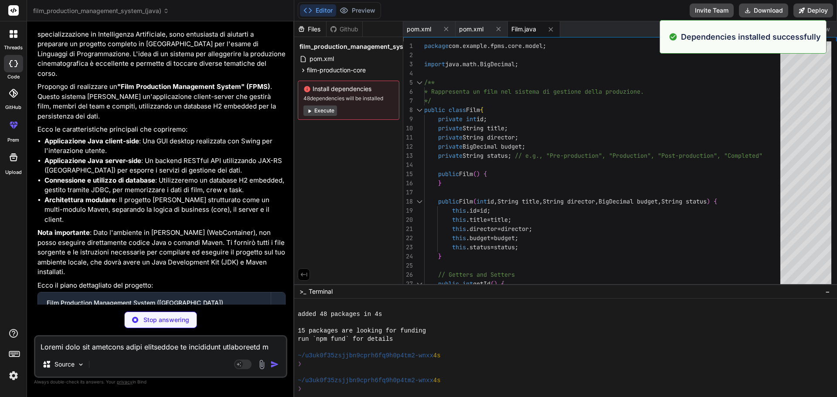
type textarea "x"
type textarea "", contactInfo='" + contactInfo + '\'' + '}'; } }"
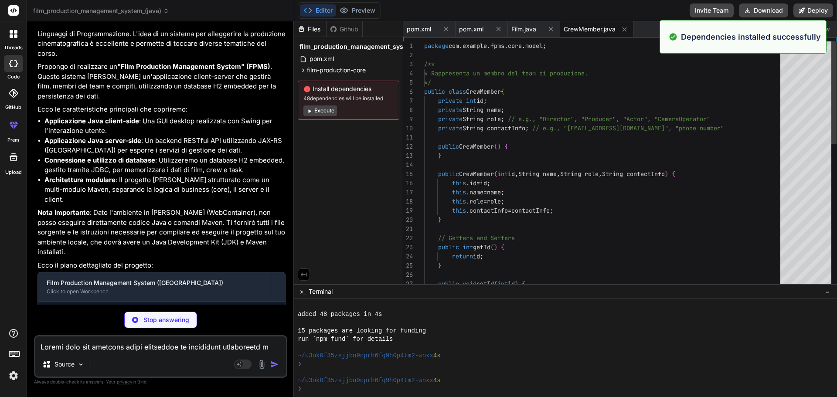
scroll to position [379, 0]
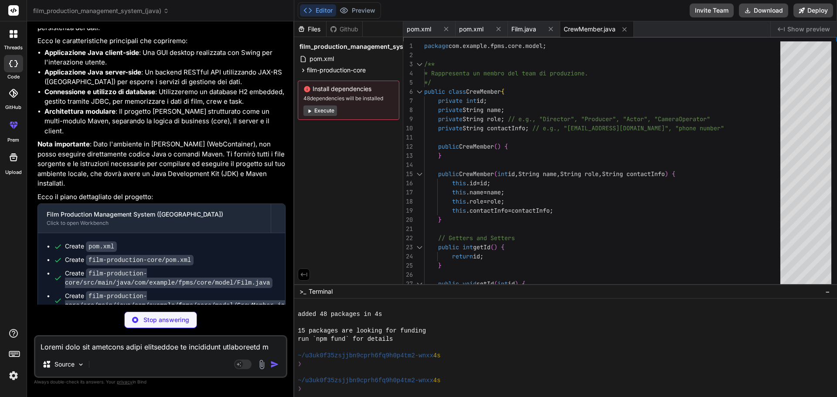
type textarea "x"
type textarea ""id=" + id + ", description='" + description + '\'' + ", filmId=" + filmId + ",…"
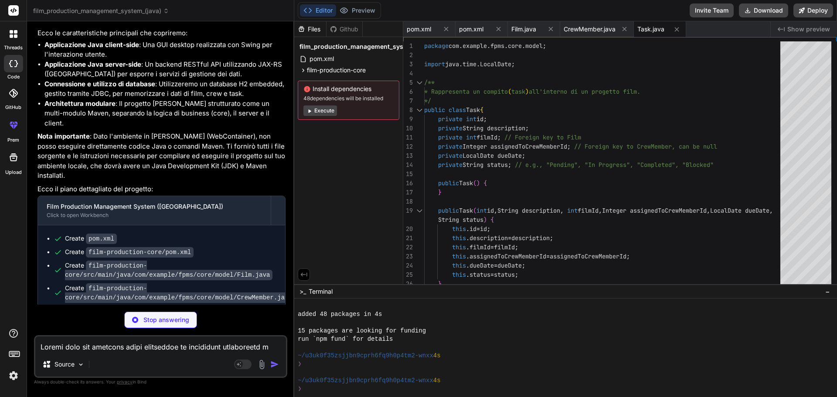
type textarea "x"
type textarea "return film; } }"
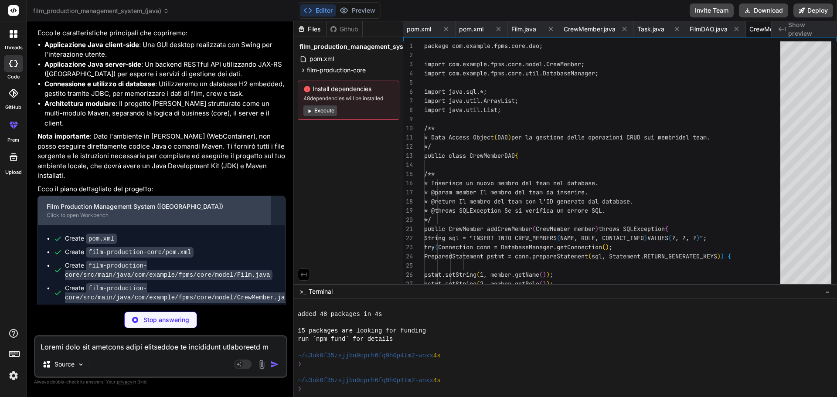
type textarea "x"
type textarea "private CrewMember mapResultSetToCrewMember(ResultSet rs) throws SQLException {…"
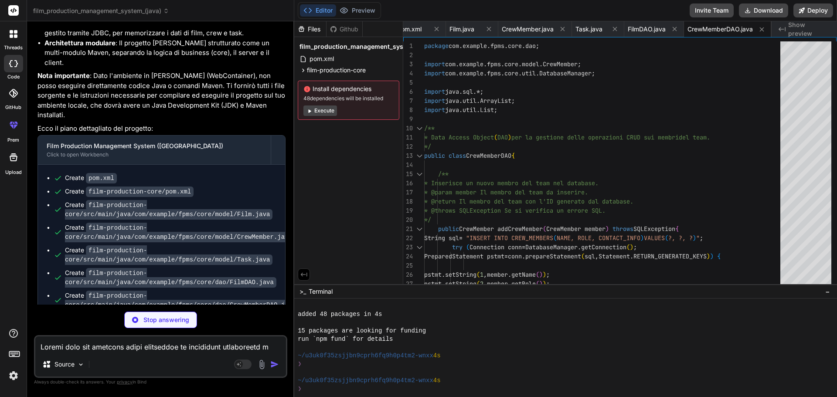
scroll to position [470, 0]
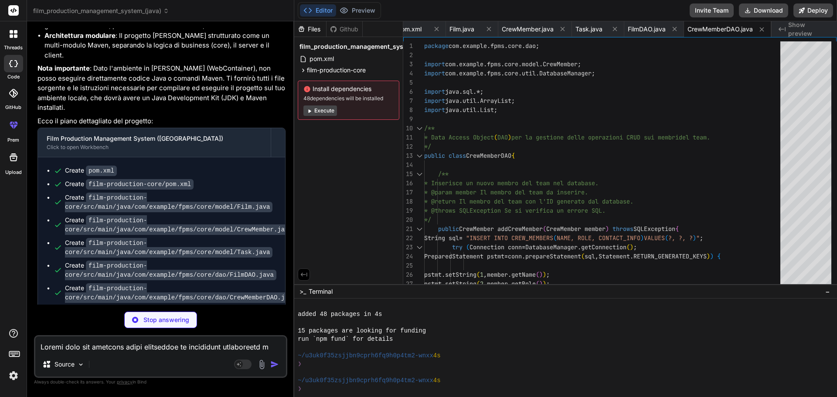
type textarea "x"
type textarea "task.setDueDate(rs.getDate("DUE_DATE").toLocalDate()); task.setStatus(rs.getStr…"
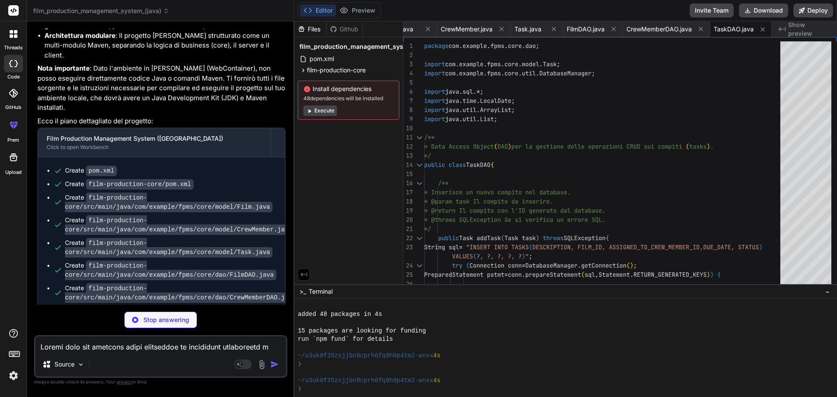
click at [322, 114] on button "Execute" at bounding box center [320, 111] width 34 height 10
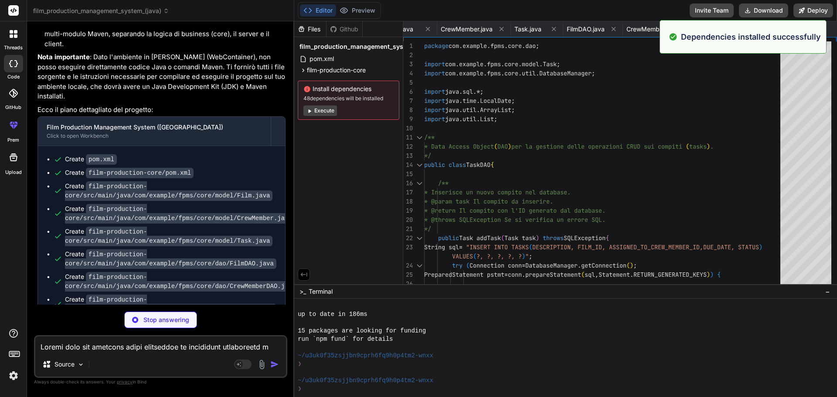
scroll to position [492, 0]
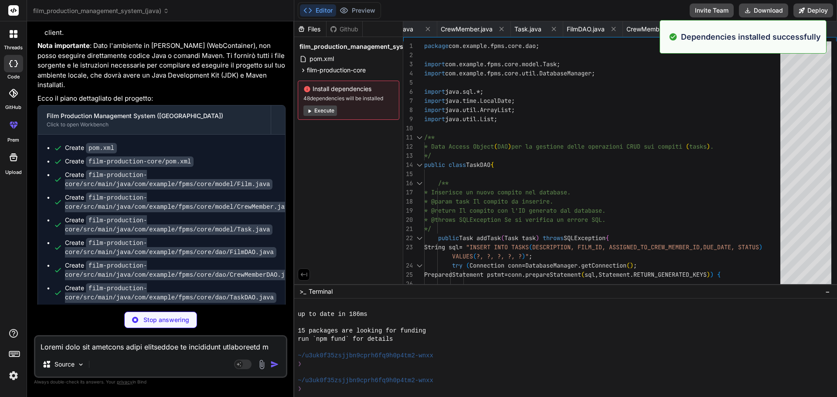
type textarea "x"
click at [327, 110] on button "Execute" at bounding box center [320, 111] width 34 height 10
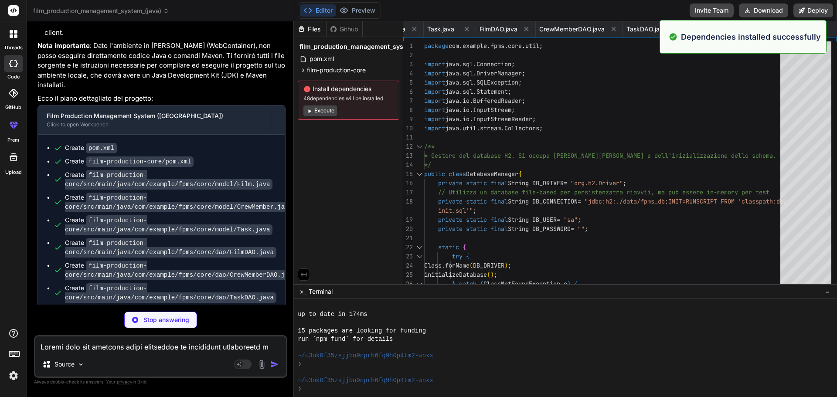
scroll to position [315, 0]
type textarea "x"
type textarea "INSERT INTO TASKS (DESCRIPTION, FILM_ID, ASSIGNED_TO_CREW_MEMBER_ID, DUE_DATE, …"
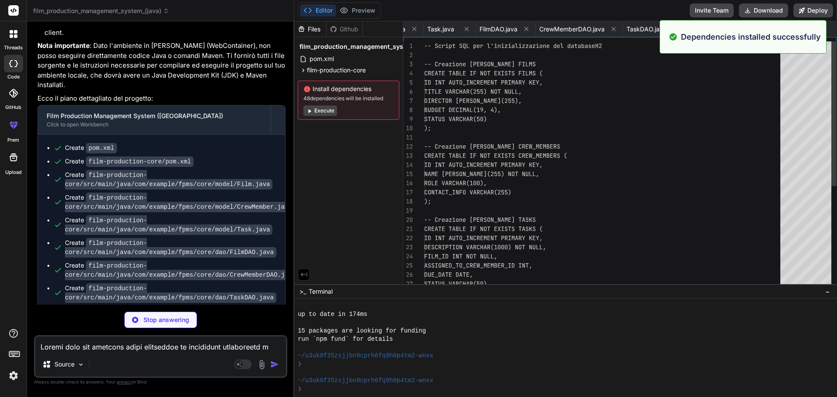
scroll to position [0, 262]
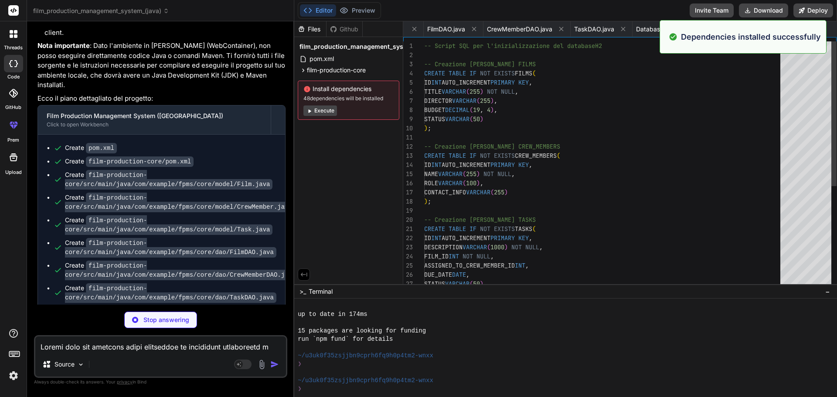
click at [321, 123] on div "film_production_management_system_(java) pom.xml film-production-core pom.xml s…" at bounding box center [348, 80] width 109 height 86
click at [321, 110] on button "Execute" at bounding box center [320, 111] width 34 height 10
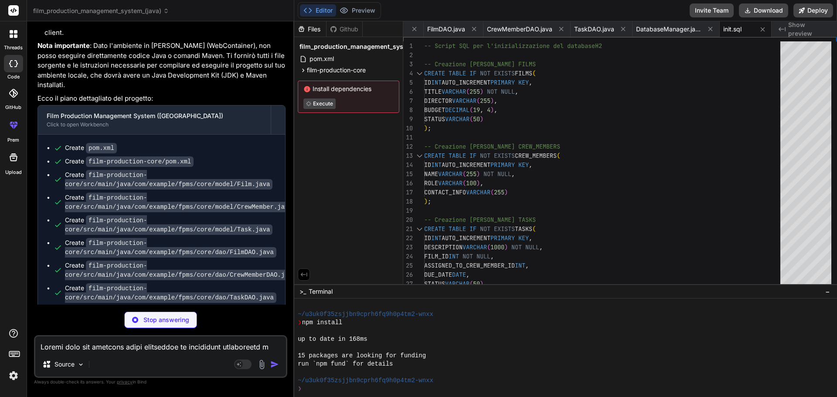
scroll to position [439, 0]
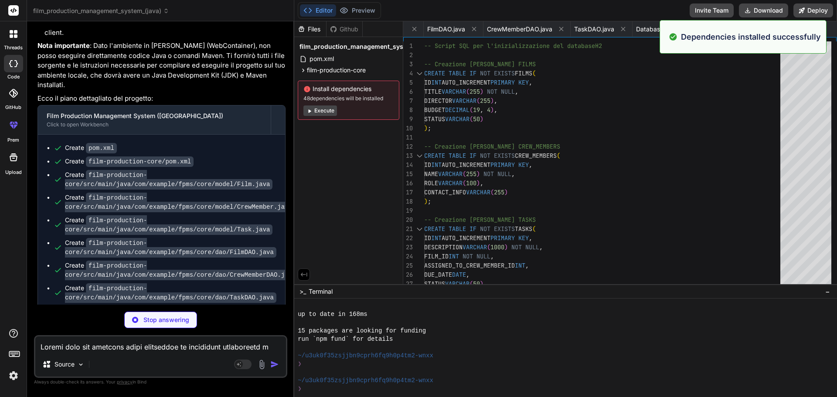
type textarea "x"
type textarea "</plugins> </build> </project>"
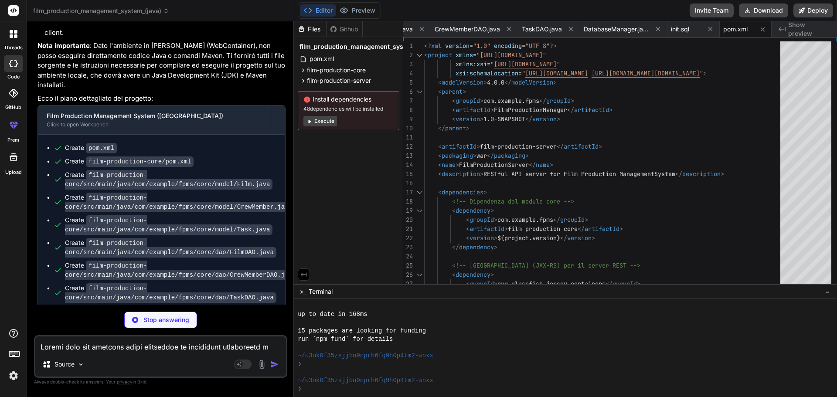
type textarea "x"
type textarea "*/ private JacksonJaxbJsonProvider createJacksonProvider() { JacksonJaxbJsonPro…"
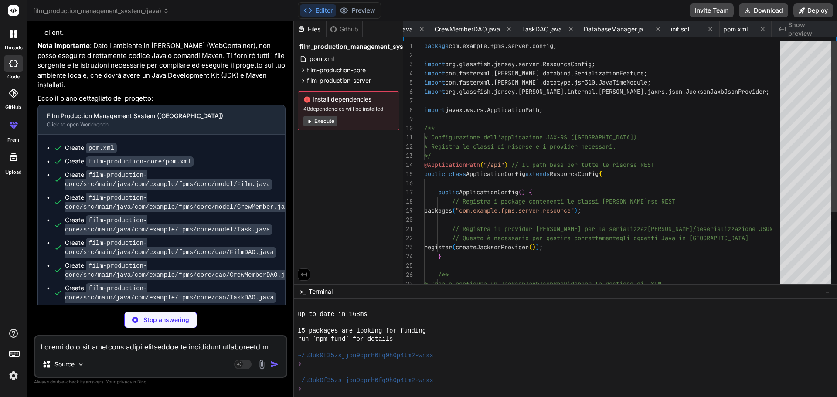
scroll to position [0, 402]
click at [325, 119] on button "Execute" at bounding box center [320, 121] width 34 height 10
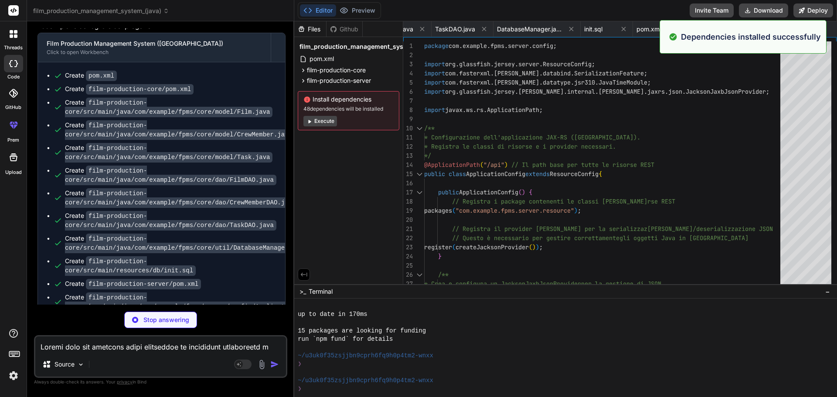
scroll to position [563, 0]
type textarea "x"
type textarea "return Response.status(Response.Status.INTERNAL_SERVER_ERROR) .entity("Errore […"
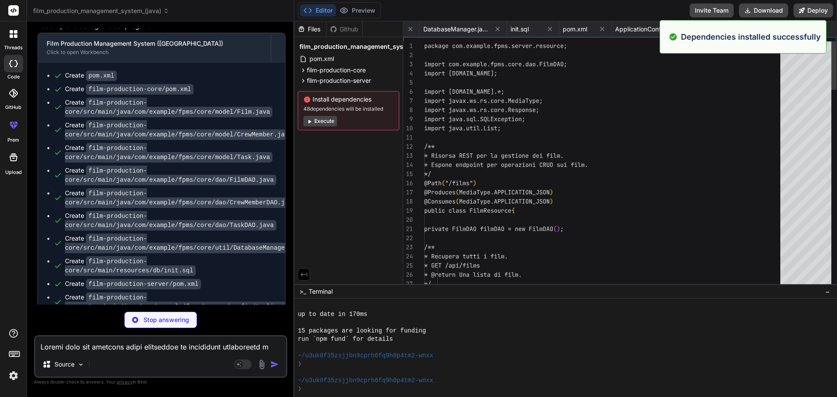
click at [319, 122] on button "Execute" at bounding box center [320, 121] width 34 height 10
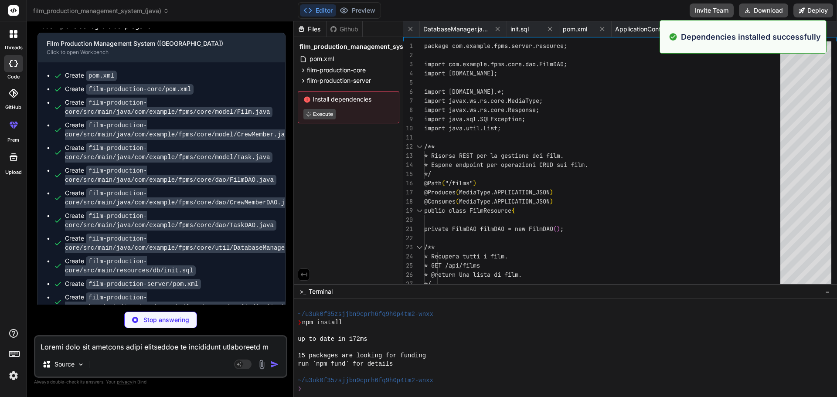
scroll to position [663, 0]
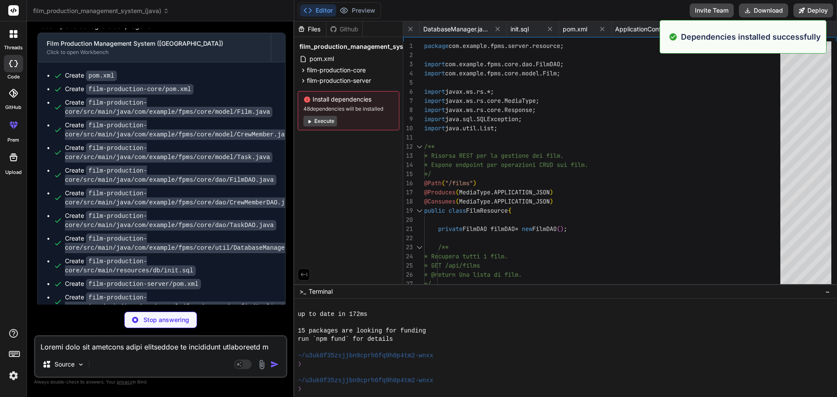
click at [320, 119] on button "Execute" at bounding box center [320, 121] width 34 height 10
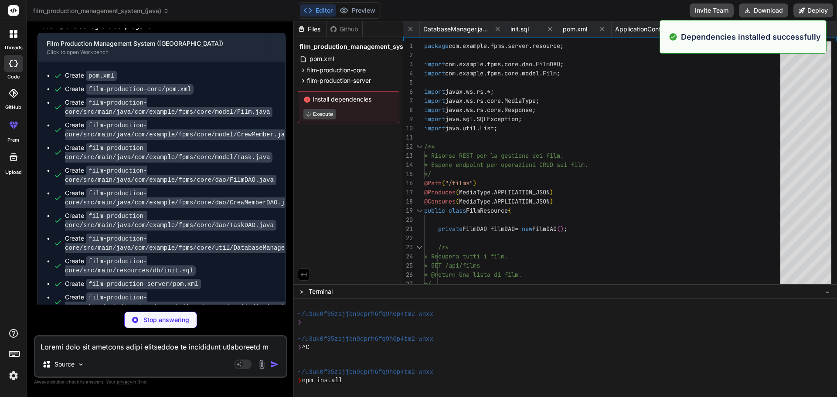
scroll to position [787, 0]
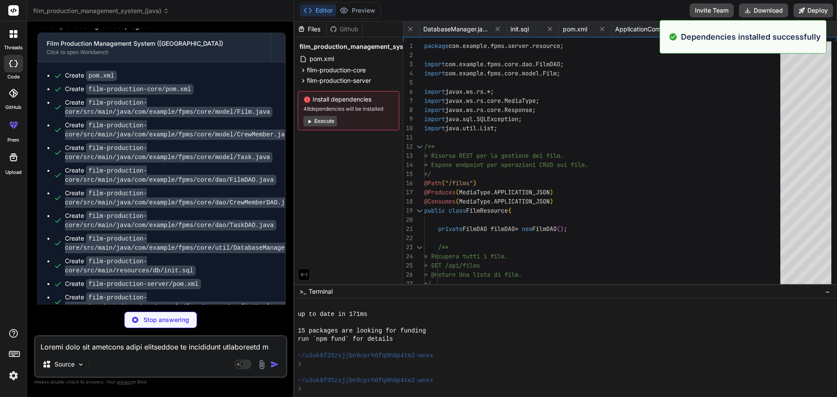
click at [320, 121] on button "Execute" at bounding box center [320, 121] width 34 height 10
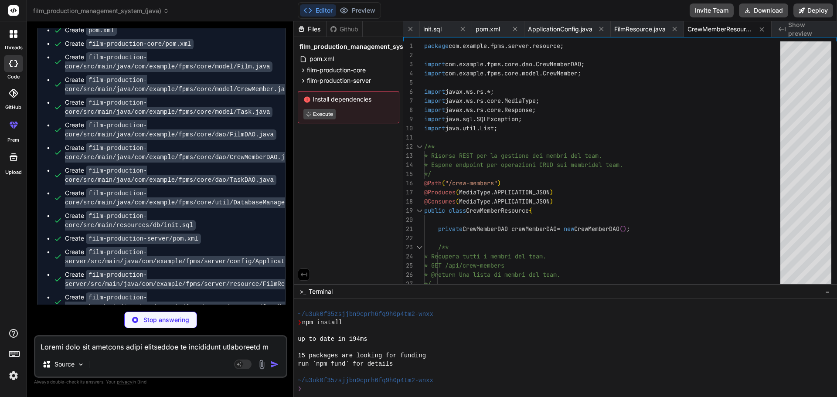
scroll to position [936, 0]
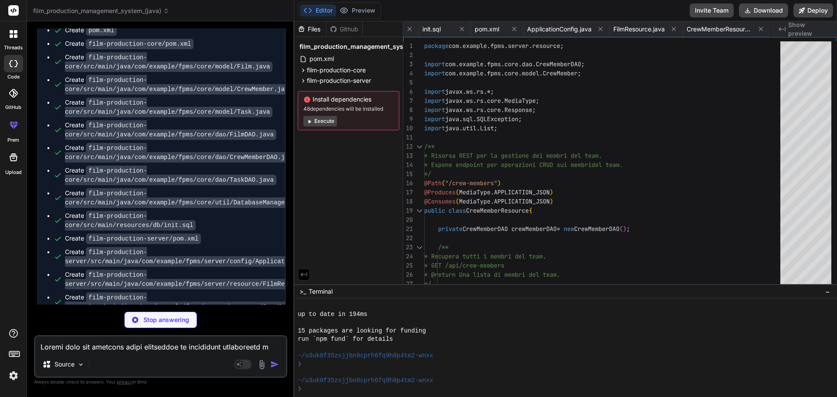
type textarea "x"
type textarea "</web-app>"
type textarea "x"
type textarea "</configuration> </execution> </executions> </plugin> </plugins> </build> </pro…"
type textarea "x"
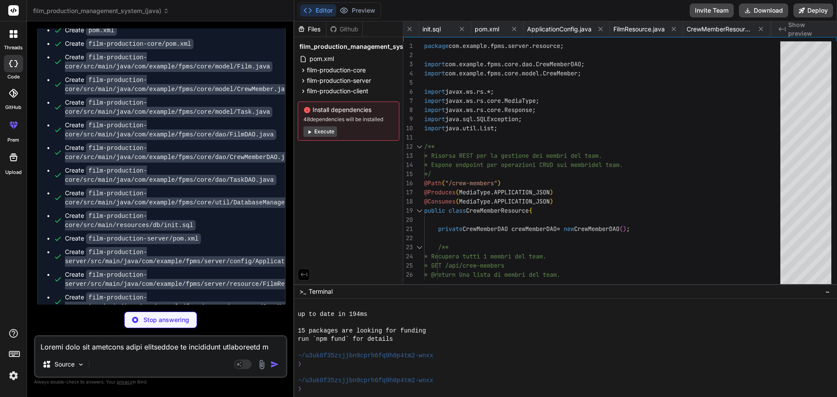
type textarea "Response response = [DOMAIN_NAME](BASE_URI).path("tasks").path(String.valueOf(i…"
type textarea "x"
type textarea "} public static void main(String[] args) { // Assicurati che l'interfaccia uten…"
type textarea "x"
type textarea "directorField.setText(""); budgetField.setText(""); statusComboBox.setSelectedI…"
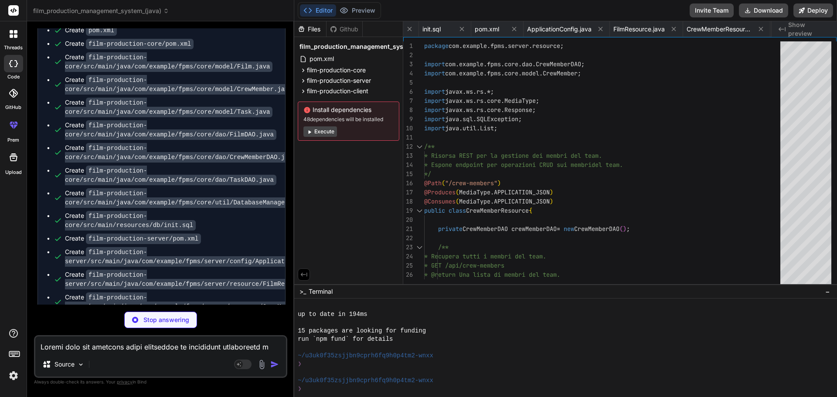
type textarea "x"
type textarea "idField.setText(""); nameField.setText(""); roleField.setText(""); contactInfoF…"
type textarea "x"
type textarea "assignedToComboBox.setSelectedIndex(0); // "Unassigned" dueDateField.setText(""…"
type textarea "x"
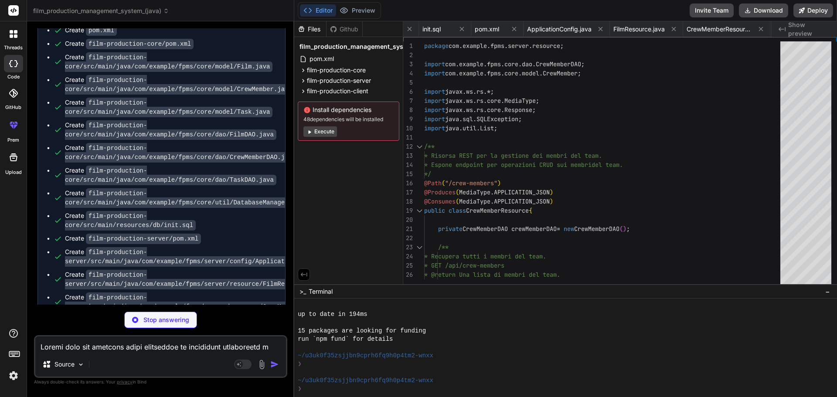
type textarea "In bocca [PERSON_NAME] per il tuo esame!"
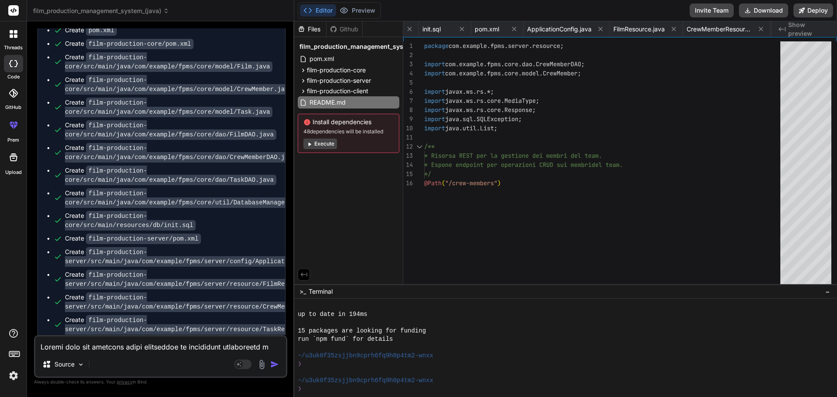
scroll to position [0, 1165]
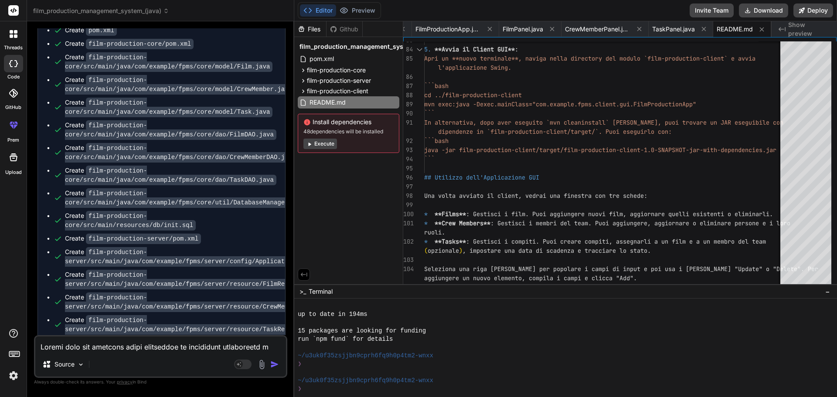
click at [327, 146] on button "Execute" at bounding box center [320, 144] width 34 height 10
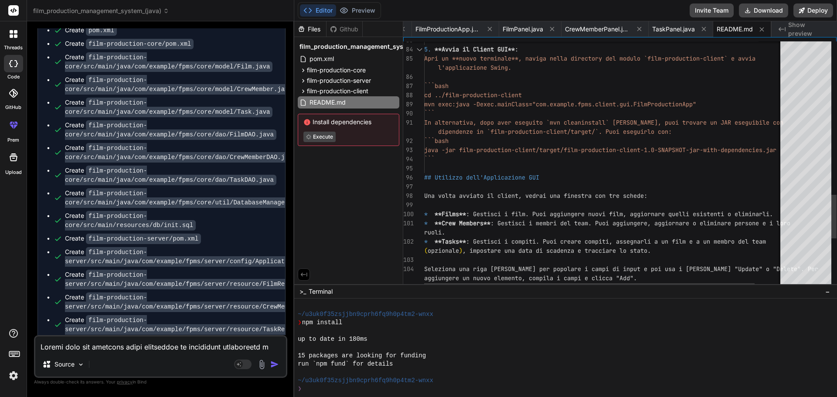
scroll to position [1035, 0]
type textarea "x"
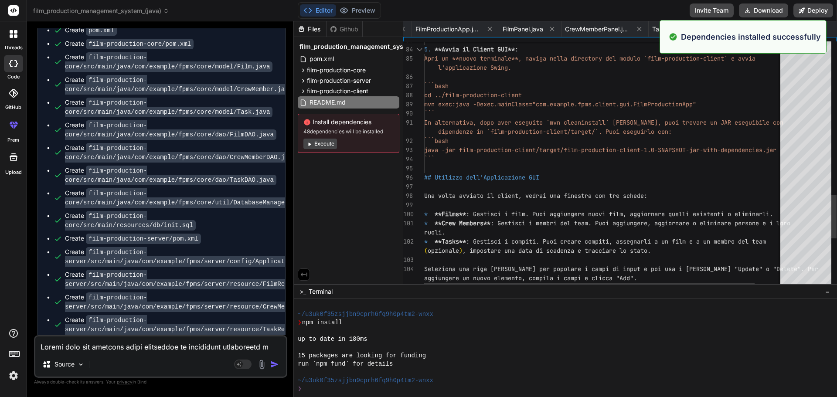
scroll to position [1060, 0]
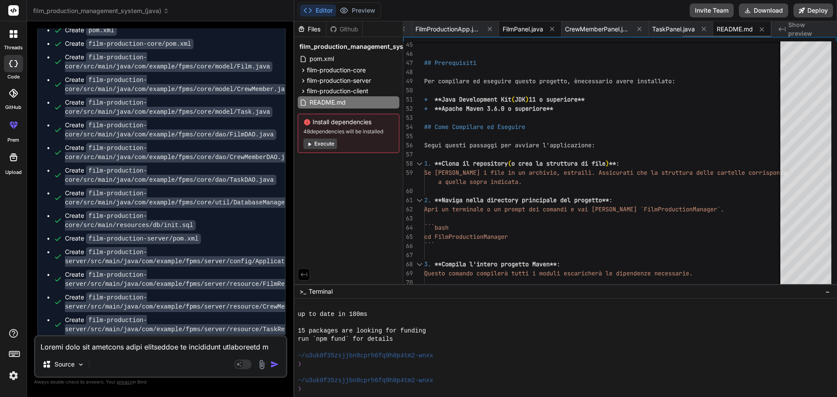
click at [522, 27] on span "FilmPanel.java" at bounding box center [523, 29] width 41 height 9
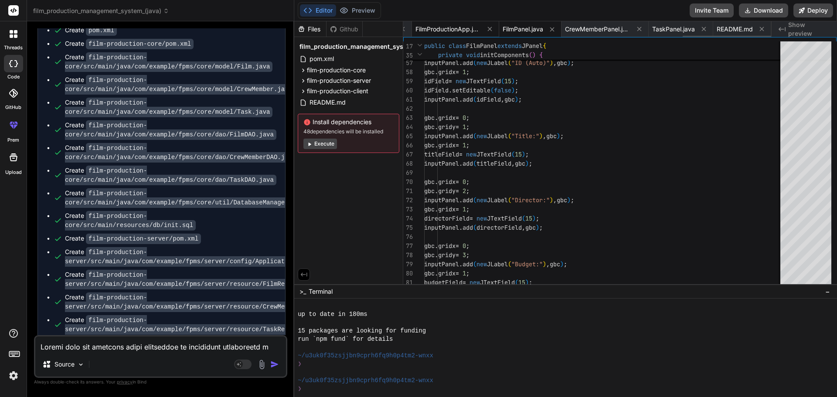
click at [450, 30] on span "FilmProductionApp.java" at bounding box center [447, 29] width 65 height 9
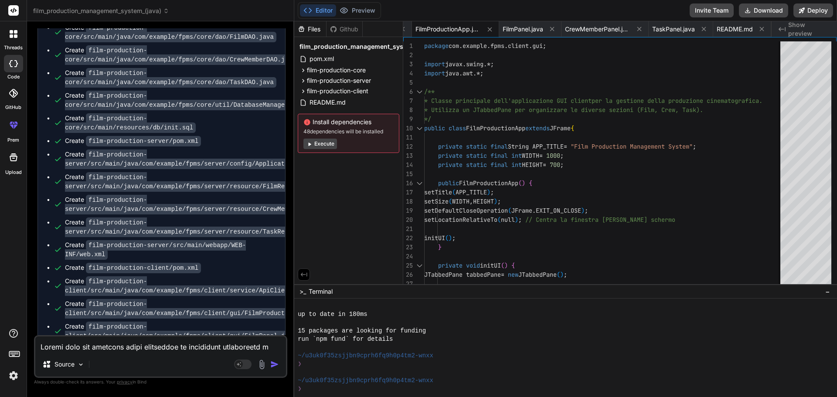
scroll to position [700, 0]
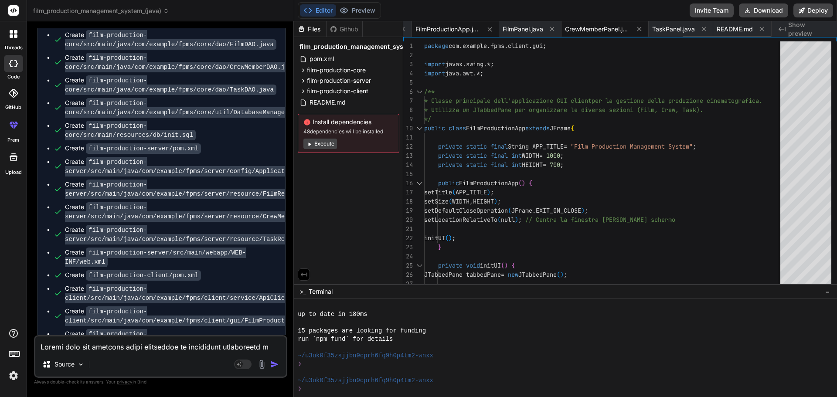
click at [610, 30] on span "CrewMemberPanel.java" at bounding box center [597, 29] width 65 height 9
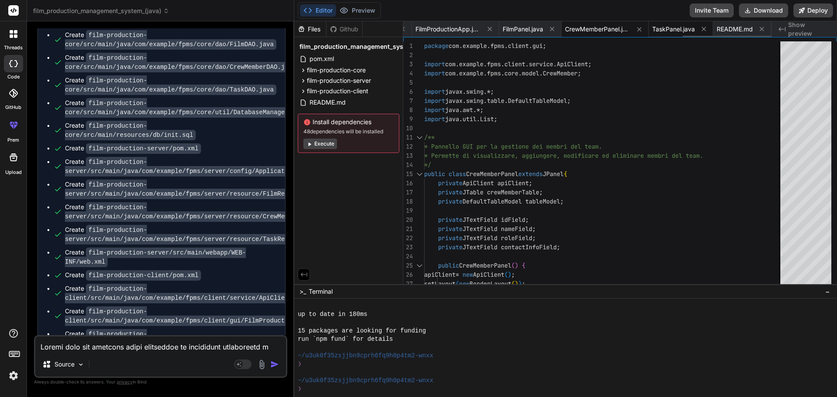
click at [670, 31] on span "TaskPanel.java" at bounding box center [673, 29] width 43 height 9
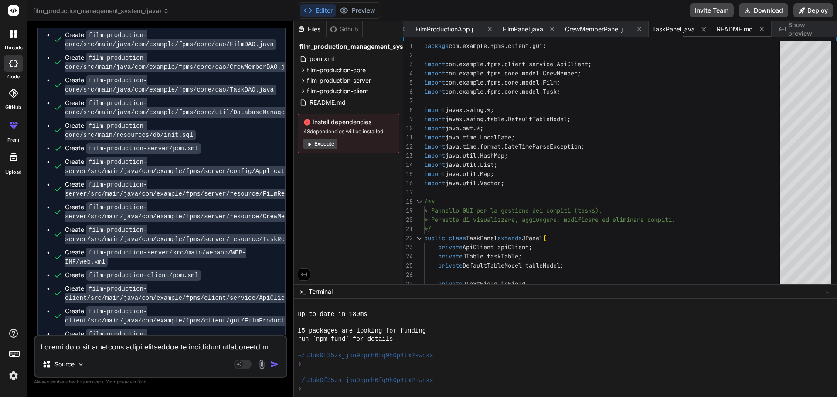
click at [727, 29] on span "README.md" at bounding box center [735, 29] width 36 height 9
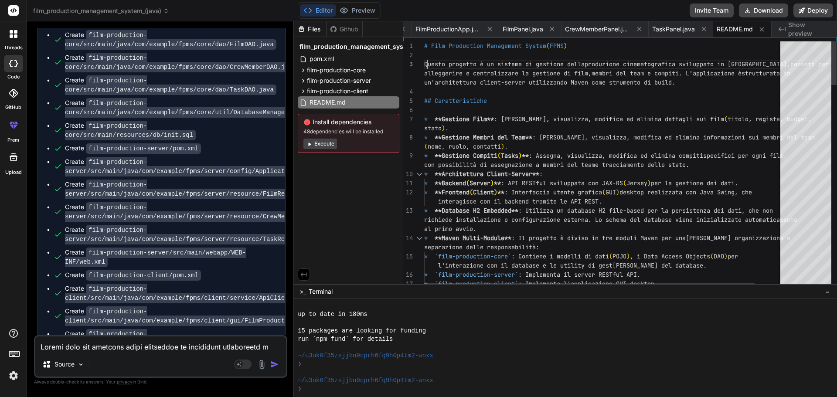
scroll to position [0, 0]
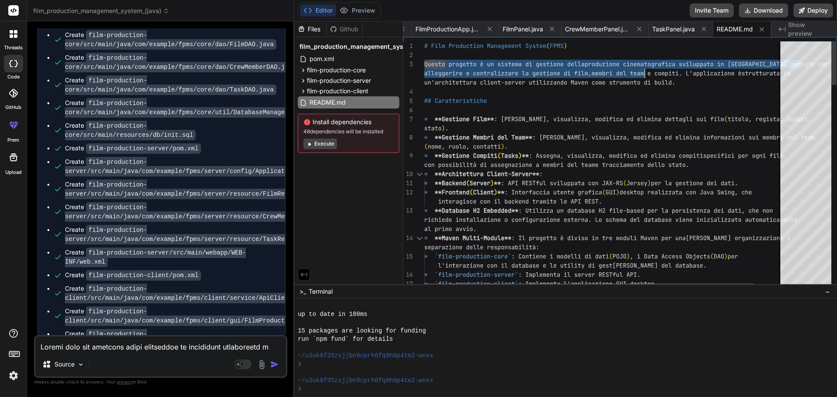
drag, startPoint x: 427, startPoint y: 64, endPoint x: 662, endPoint y: 67, distance: 235.0
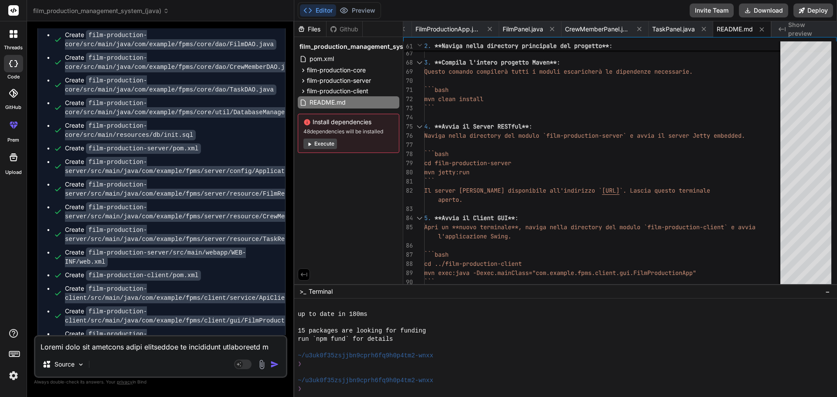
click at [814, 28] on span "Show preview" at bounding box center [809, 28] width 42 height 17
click at [606, 28] on span "CrewMemberPanel.java" at bounding box center [597, 29] width 65 height 9
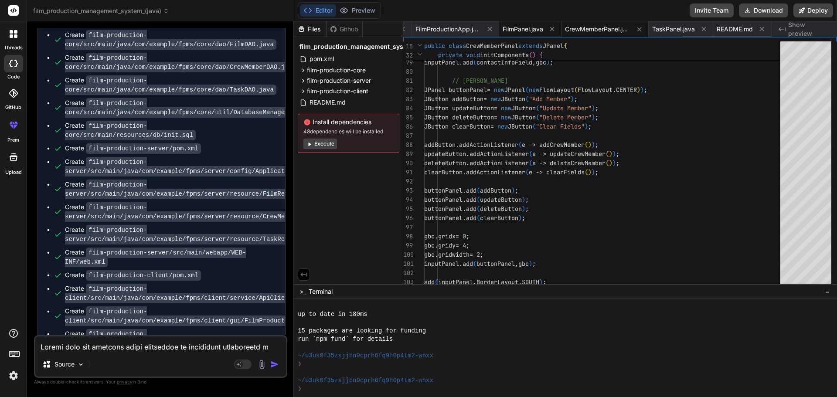
click at [518, 32] on span "FilmPanel.java" at bounding box center [523, 29] width 41 height 9
type textarea "directorField.setText(""); budgetField.setText(""); statusComboBox.setSelectedI…"
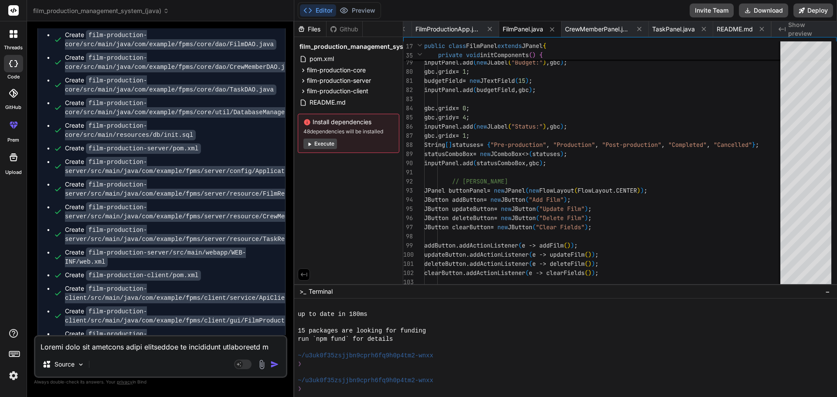
click at [322, 145] on button "Execute" at bounding box center [320, 144] width 34 height 10
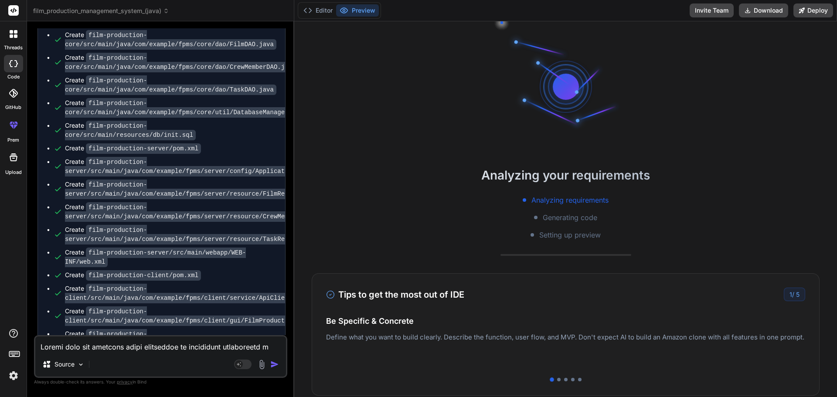
scroll to position [1160, 0]
click at [321, 9] on button "Editor" at bounding box center [318, 10] width 36 height 12
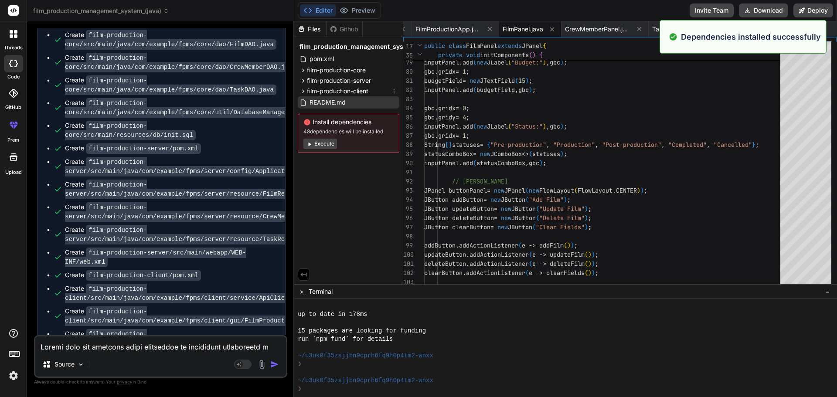
scroll to position [1185, 0]
click at [322, 143] on button "Execute" at bounding box center [320, 144] width 34 height 10
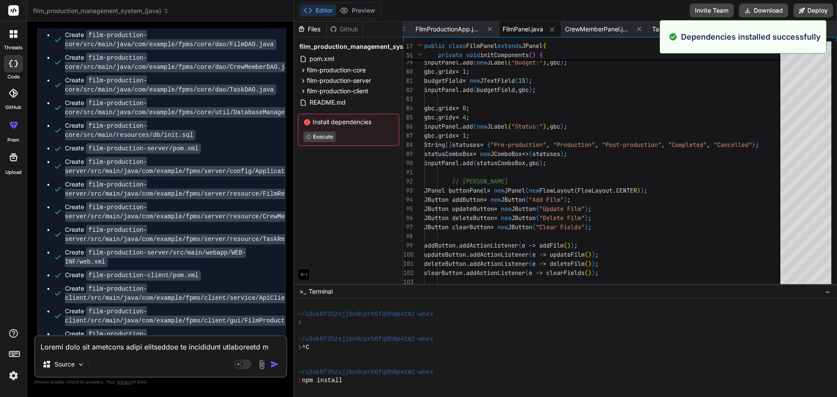
scroll to position [1284, 0]
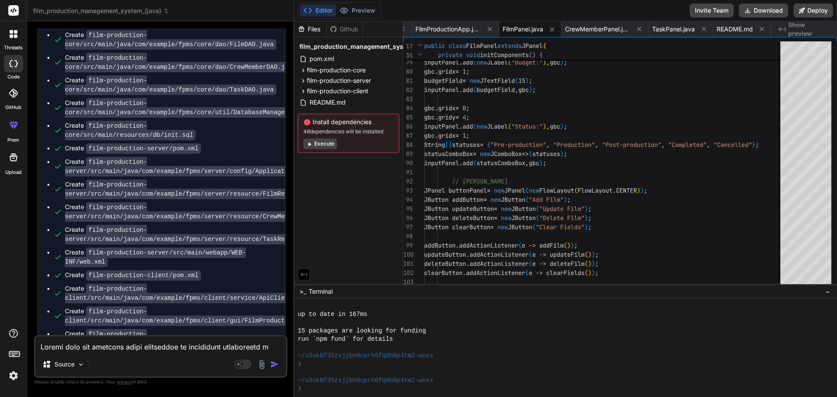
click at [322, 145] on button "Execute" at bounding box center [320, 144] width 34 height 10
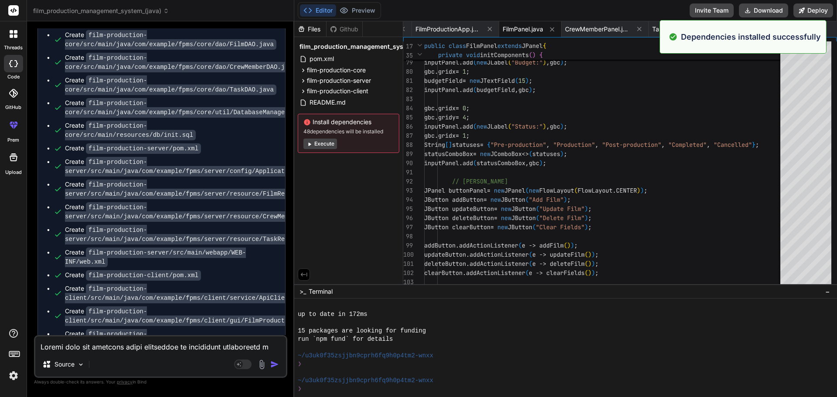
scroll to position [1433, 0]
click at [320, 146] on button "Execute" at bounding box center [320, 144] width 34 height 10
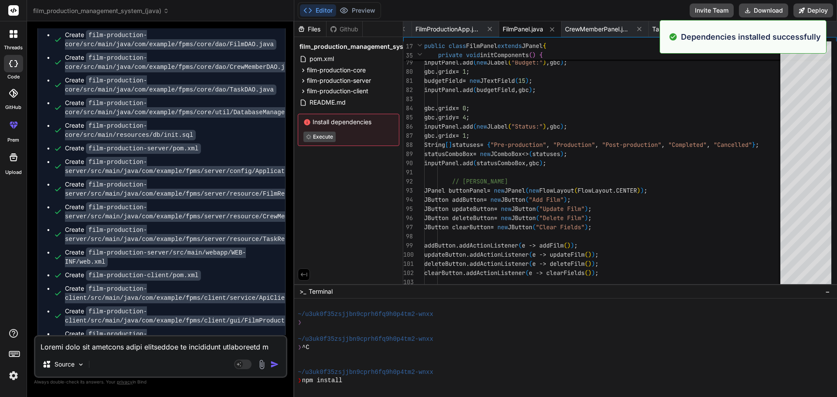
scroll to position [1532, 0]
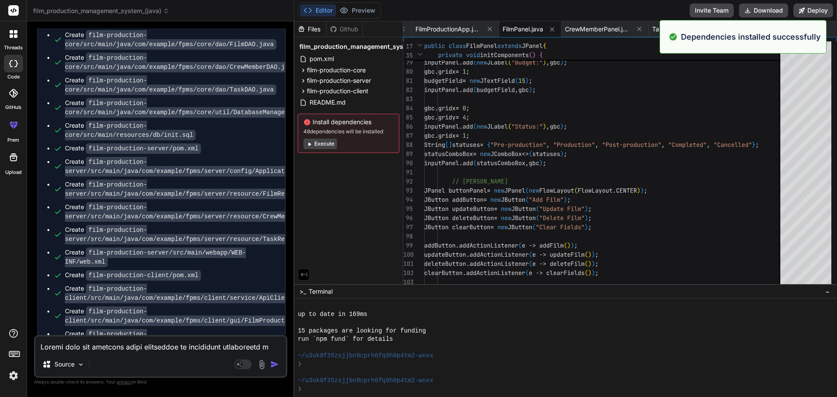
click at [316, 141] on button "Execute" at bounding box center [320, 144] width 34 height 10
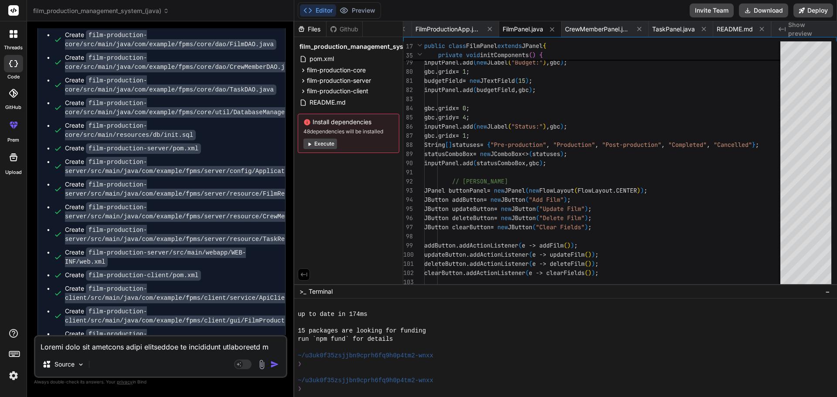
click at [320, 146] on button "Execute" at bounding box center [320, 144] width 34 height 10
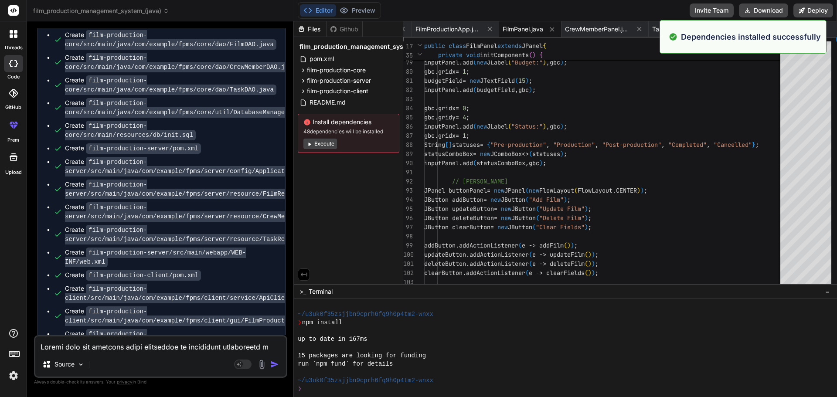
scroll to position [1806, 0]
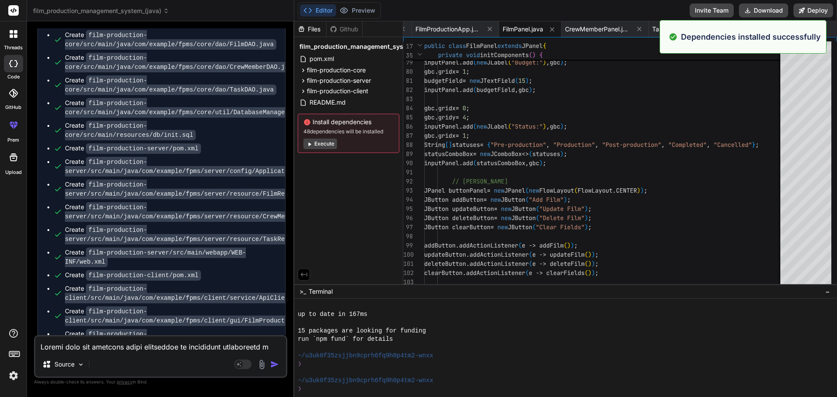
click at [316, 144] on button "Execute" at bounding box center [320, 144] width 34 height 10
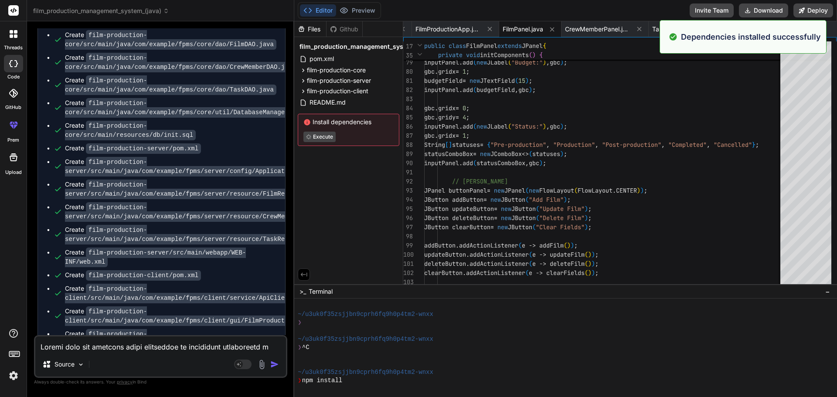
scroll to position [1905, 0]
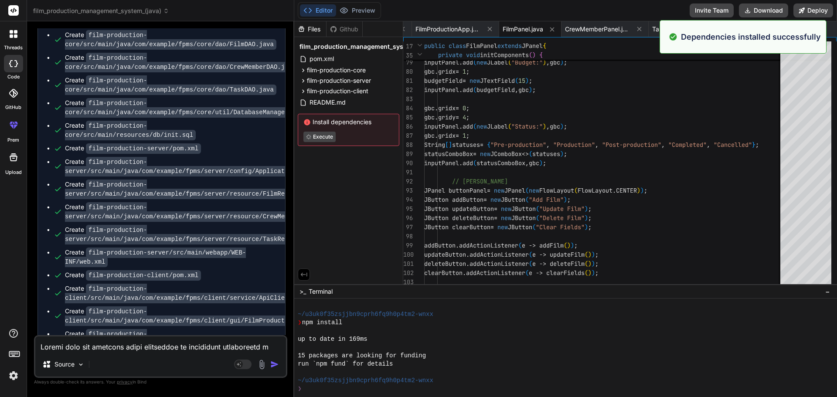
type textarea "x"
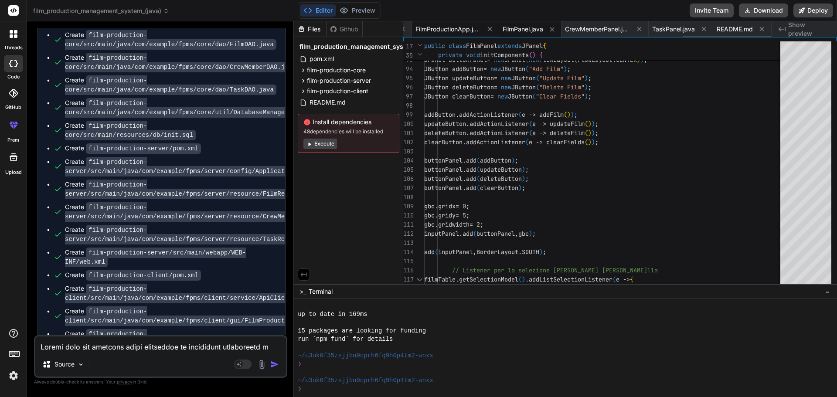
click at [438, 30] on span "FilmProductionApp.java" at bounding box center [447, 29] width 65 height 9
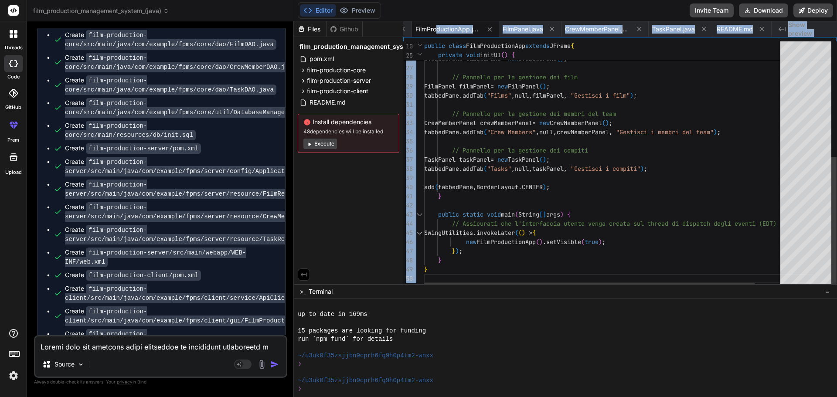
drag, startPoint x: 436, startPoint y: 27, endPoint x: 484, endPoint y: 86, distance: 75.9
click at [484, 86] on div "pom.xml pom.xml Film.java CrewMember.java Task.java FilmDAO.java CrewMemberDAO.…" at bounding box center [620, 152] width 434 height 263
type textarea "initUI(); } private void initUI() { JTabbedPane tabbedPane = new JTabbedPane();…"
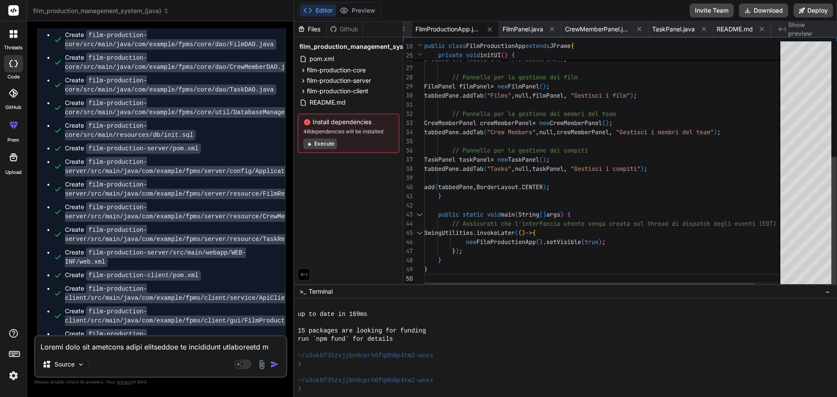
click at [686, 76] on div "private void initUI ( ) { JTabbedPane tabbedPane = new JTabbedPane ( ) ; // Pan…" at bounding box center [618, 57] width 389 height 463
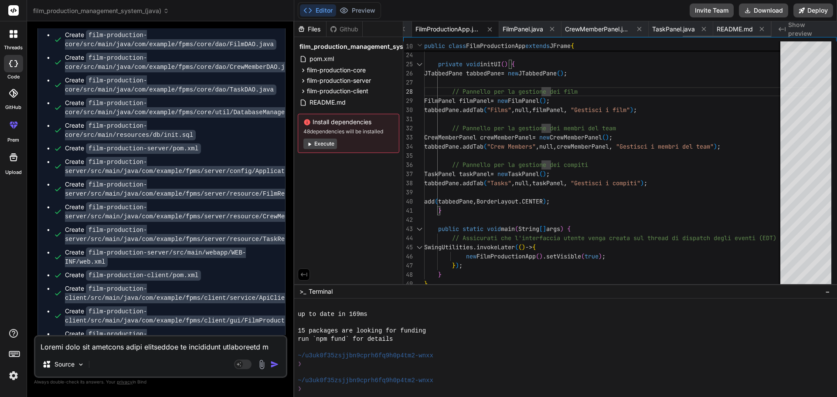
click at [446, 31] on span "FilmProductionApp.java" at bounding box center [447, 29] width 65 height 9
click at [756, 13] on button "Download" at bounding box center [763, 10] width 49 height 14
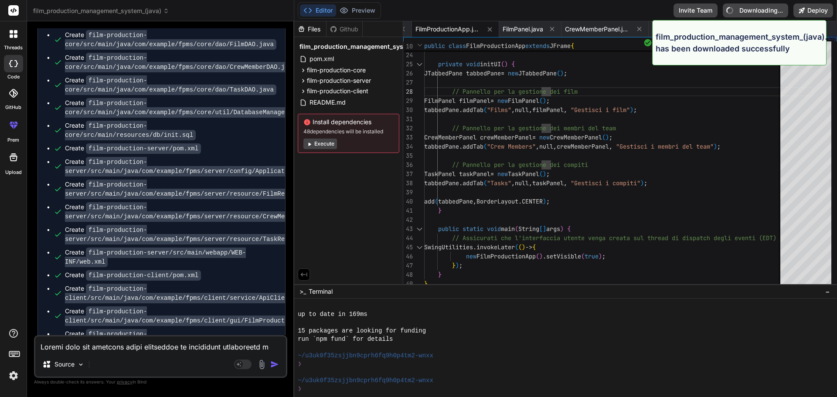
type textarea "x"
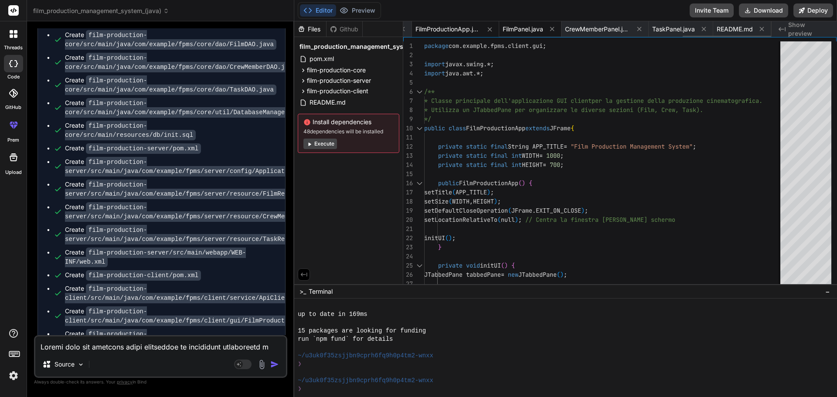
click at [523, 29] on span "FilmPanel.java" at bounding box center [523, 29] width 41 height 9
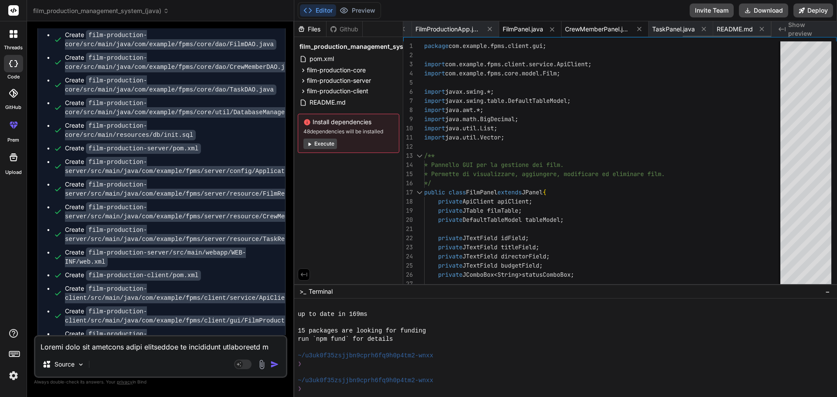
click at [596, 26] on span "CrewMemberPanel.java" at bounding box center [597, 29] width 65 height 9
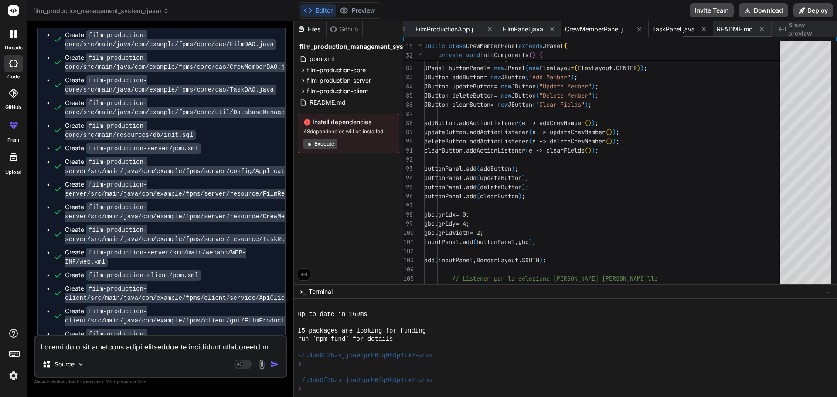
click at [674, 28] on span "TaskPanel.java" at bounding box center [673, 29] width 43 height 9
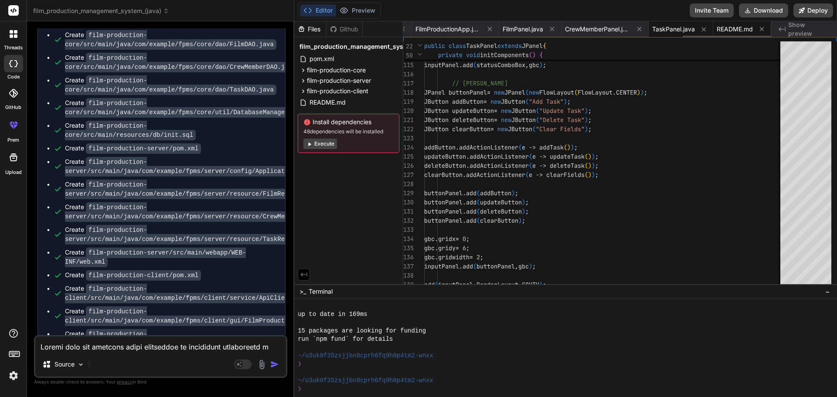
click at [733, 30] on span "README.md" at bounding box center [735, 29] width 36 height 9
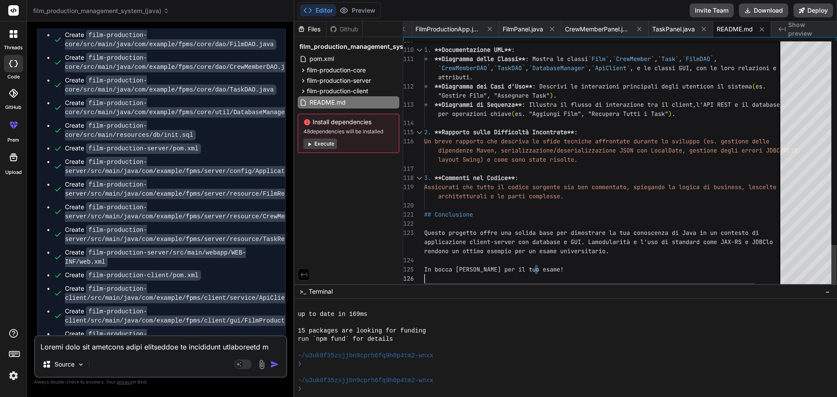
drag, startPoint x: 507, startPoint y: 276, endPoint x: 442, endPoint y: 271, distance: 64.7
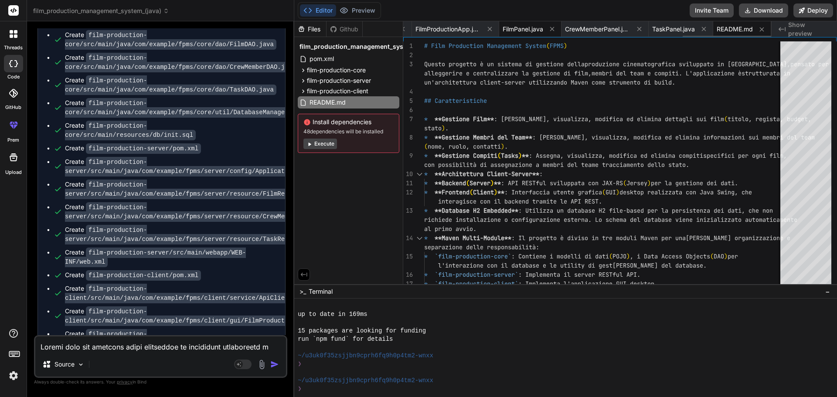
click at [521, 27] on span "FilmPanel.java" at bounding box center [523, 29] width 41 height 9
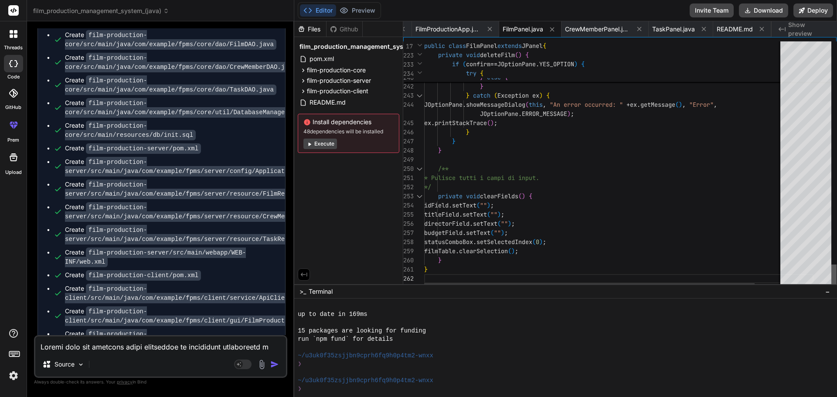
click at [834, 289] on div at bounding box center [833, 277] width 5 height 24
click at [439, 29] on span "FilmProductionApp.java" at bounding box center [447, 29] width 65 height 9
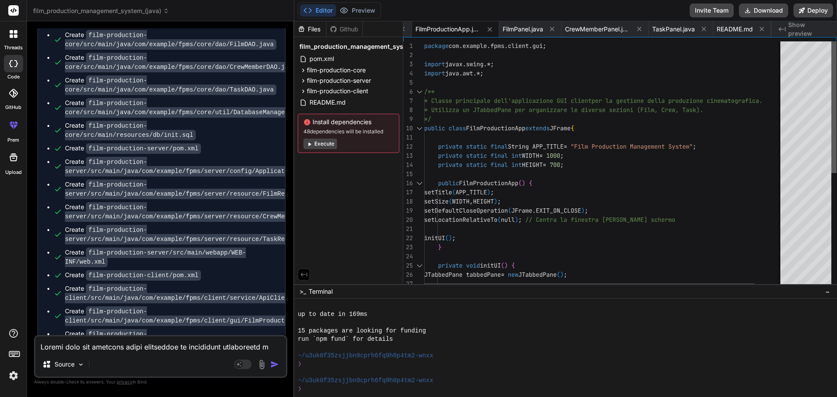
click at [831, 99] on div at bounding box center [833, 107] width 5 height 132
drag, startPoint x: 432, startPoint y: 31, endPoint x: 449, endPoint y: 30, distance: 17.4
click at [449, 30] on span "FilmProductionApp.java" at bounding box center [447, 29] width 65 height 9
click at [687, 27] on span "TaskPanel.java" at bounding box center [673, 29] width 43 height 9
type textarea "assignedToComboBox.setSelectedIndex(0); // "Unassigned" dueDateField.setText(""…"
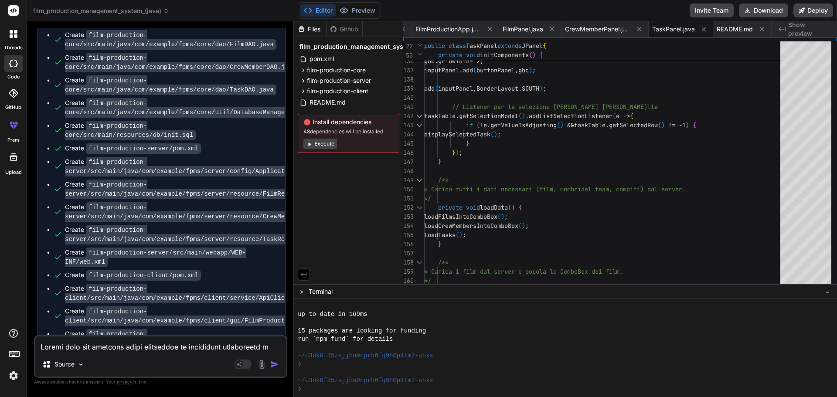
click at [316, 146] on button "Execute" at bounding box center [320, 144] width 34 height 10
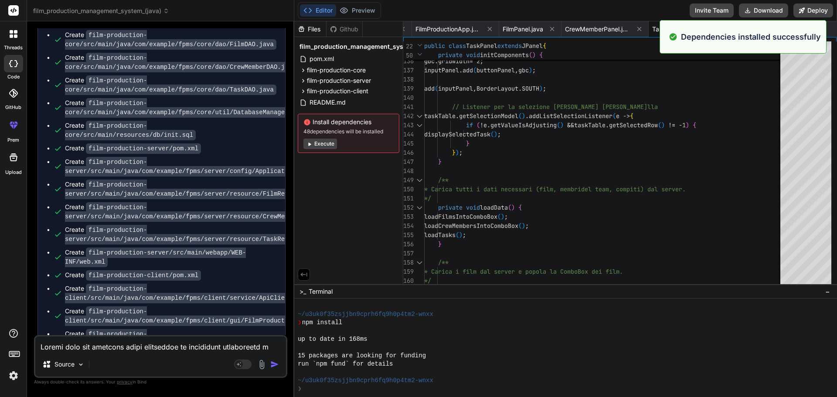
scroll to position [2054, 0]
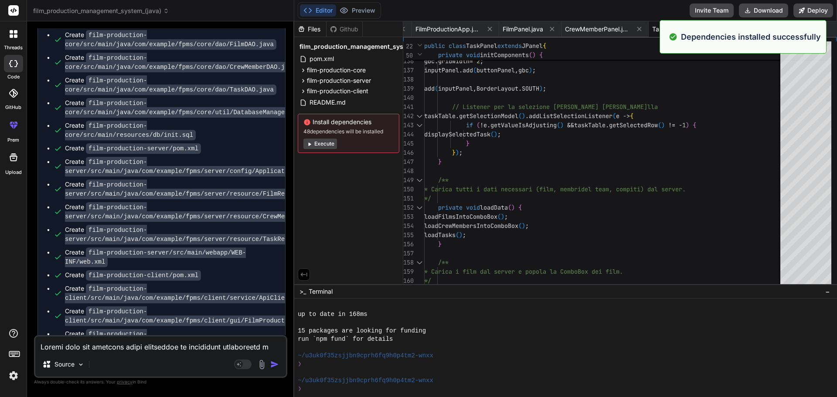
click at [318, 147] on button "Execute" at bounding box center [320, 144] width 34 height 10
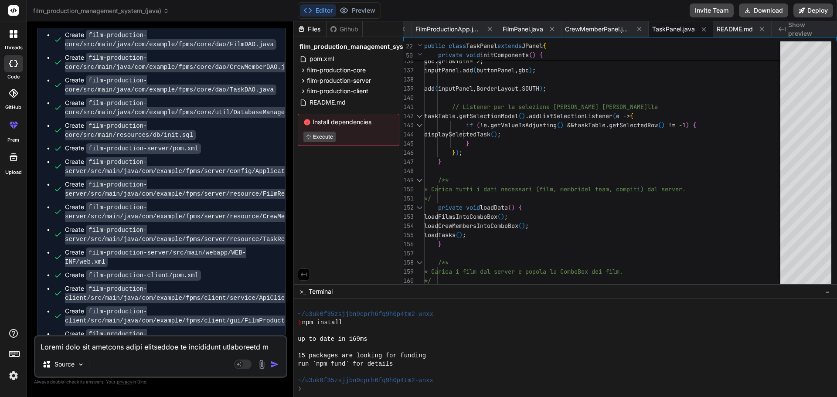
scroll to position [2154, 0]
type textarea "x"
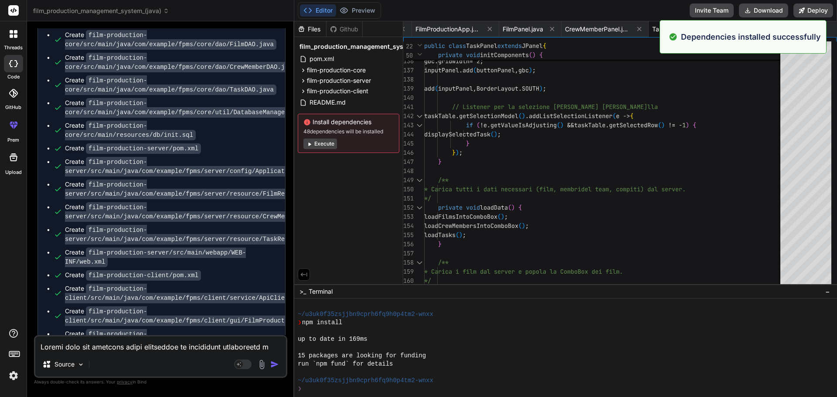
scroll to position [2179, 0]
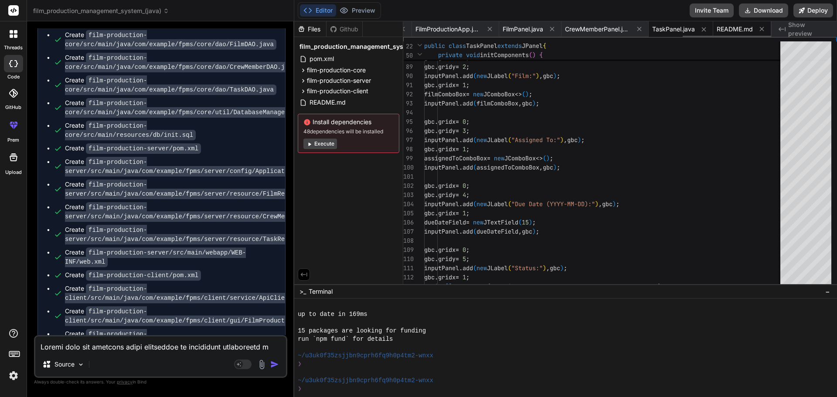
click at [742, 29] on span "README.md" at bounding box center [735, 29] width 36 height 9
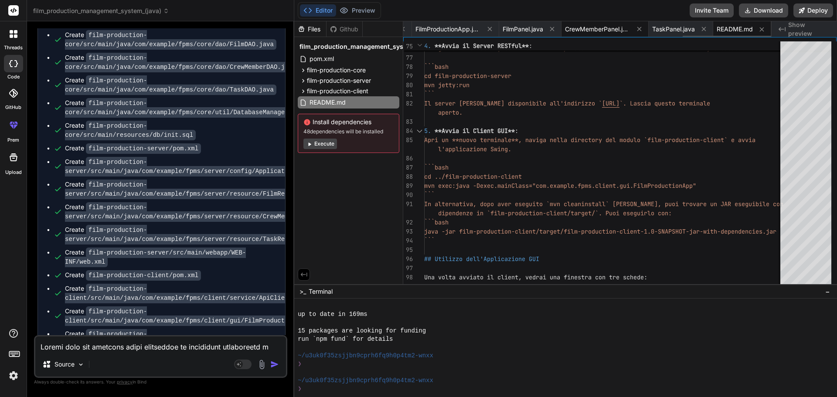
click at [574, 26] on span "CrewMemberPanel.java" at bounding box center [597, 29] width 65 height 9
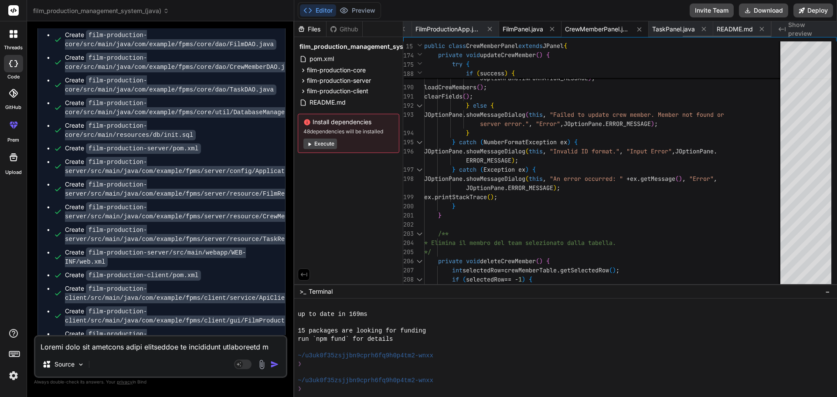
click at [516, 27] on span "FilmPanel.java" at bounding box center [523, 29] width 41 height 9
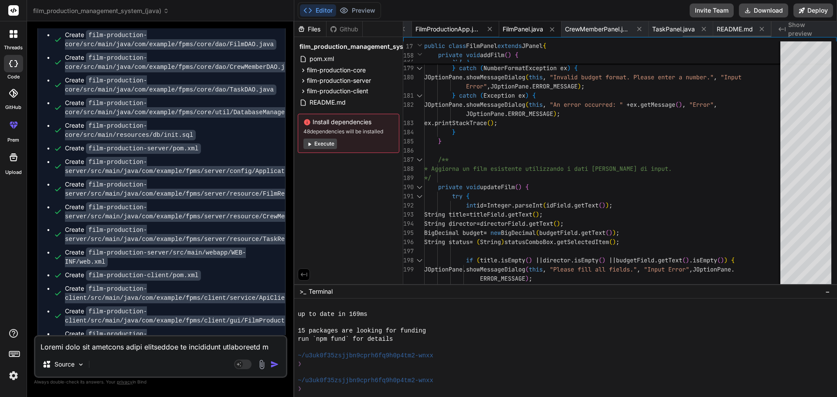
click at [442, 25] on span "FilmProductionApp.java" at bounding box center [447, 29] width 65 height 9
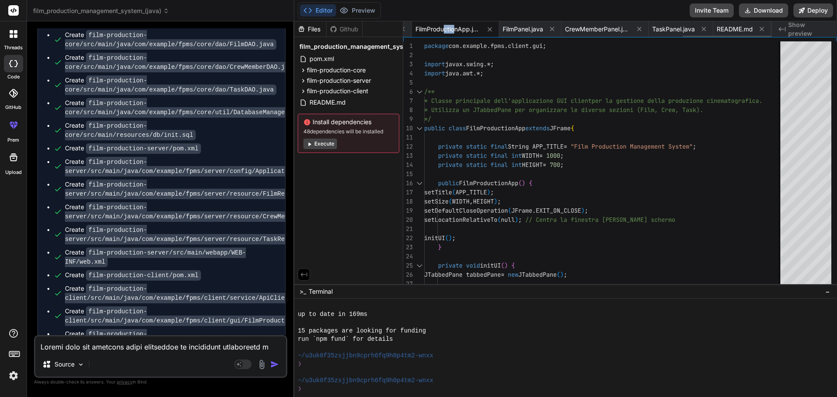
drag, startPoint x: 443, startPoint y: 28, endPoint x: 457, endPoint y: 29, distance: 14.0
click at [457, 29] on span "FilmProductionApp.java" at bounding box center [447, 29] width 65 height 9
click at [525, 30] on span "FilmPanel.java" at bounding box center [523, 29] width 41 height 9
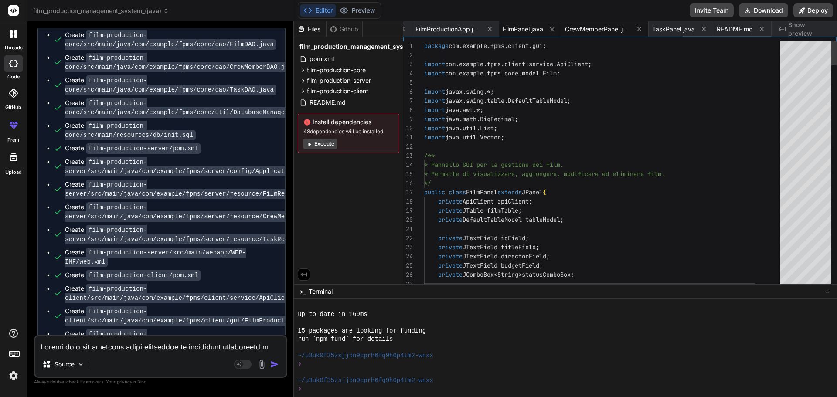
click at [596, 30] on span "CrewMemberPanel.java" at bounding box center [597, 29] width 65 height 9
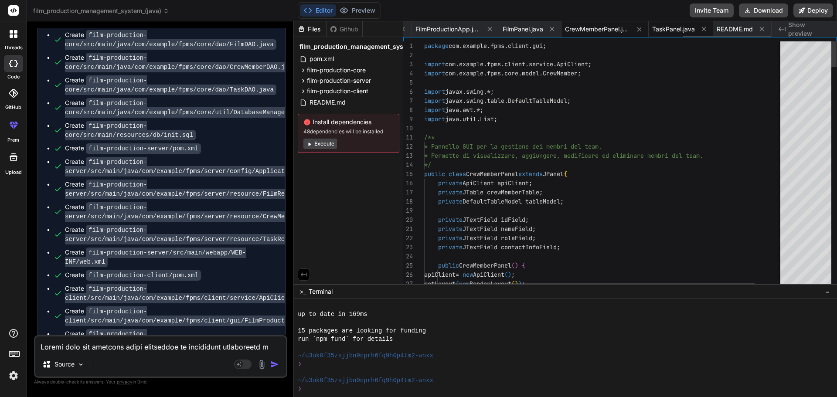
click at [677, 31] on span "TaskPanel.java" at bounding box center [673, 29] width 43 height 9
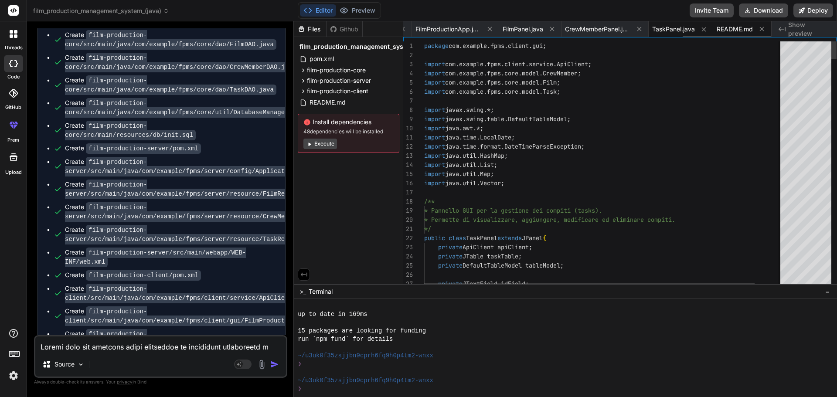
drag, startPoint x: 737, startPoint y: 31, endPoint x: 768, endPoint y: 31, distance: 30.5
click at [738, 31] on span "README.md" at bounding box center [735, 29] width 36 height 9
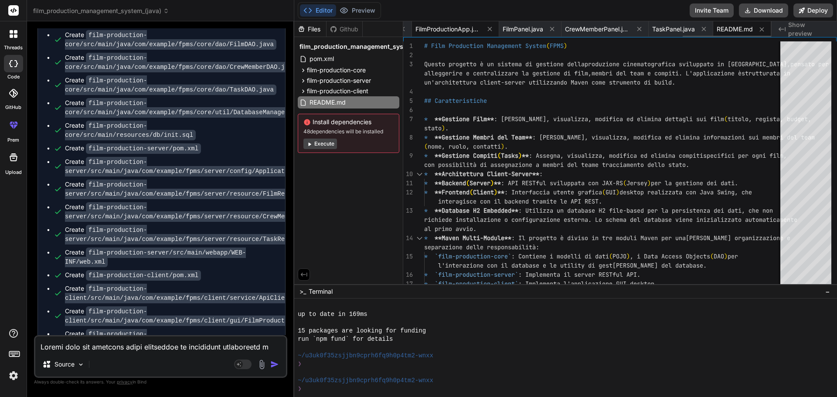
click at [427, 33] on span "FilmProductionApp.java" at bounding box center [447, 29] width 65 height 9
type textarea "} public static void main(String[] args) { // Assicurati che l'interfaccia uten…"
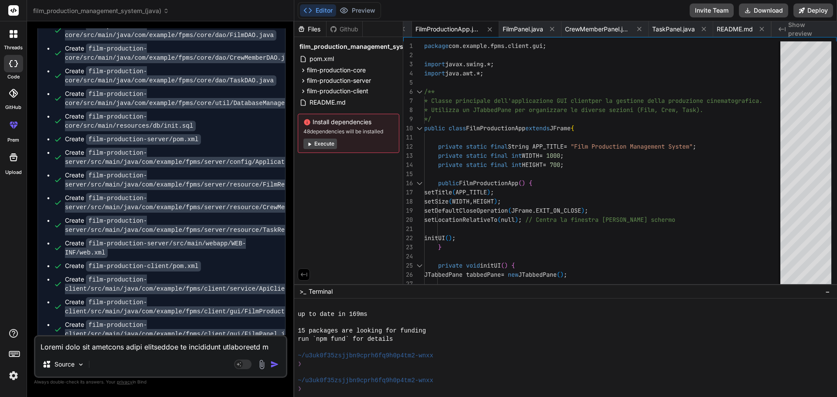
scroll to position [700, 0]
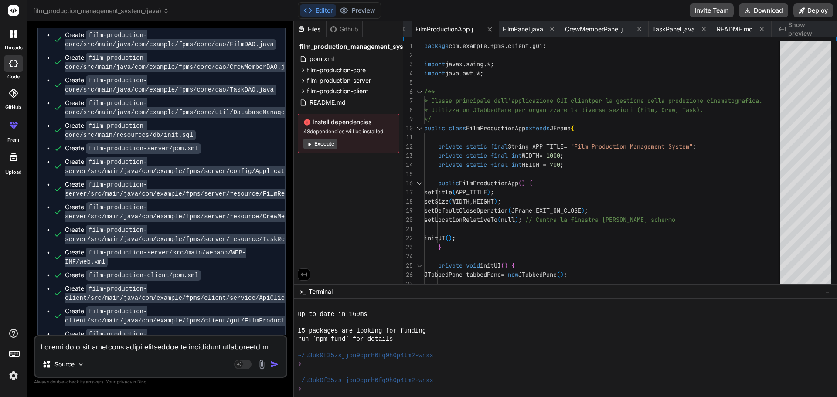
click at [306, 45] on span "film_production_management_system_(java)" at bounding box center [367, 46] width 135 height 9
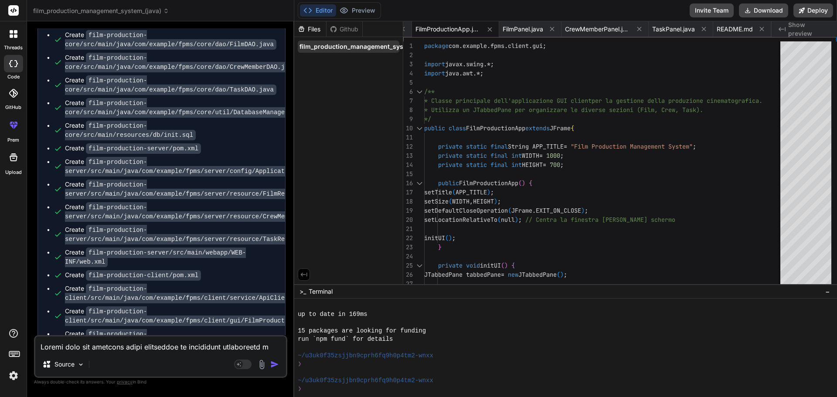
click at [376, 45] on span "film_production_management_system_(java)" at bounding box center [367, 46] width 135 height 9
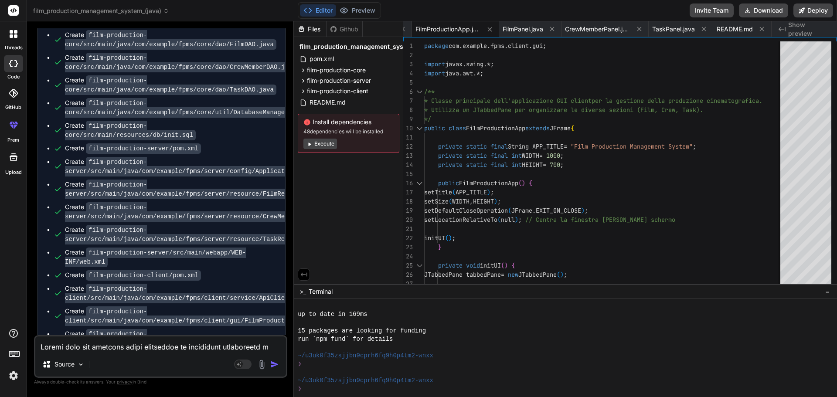
click at [313, 146] on button "Execute" at bounding box center [320, 144] width 34 height 10
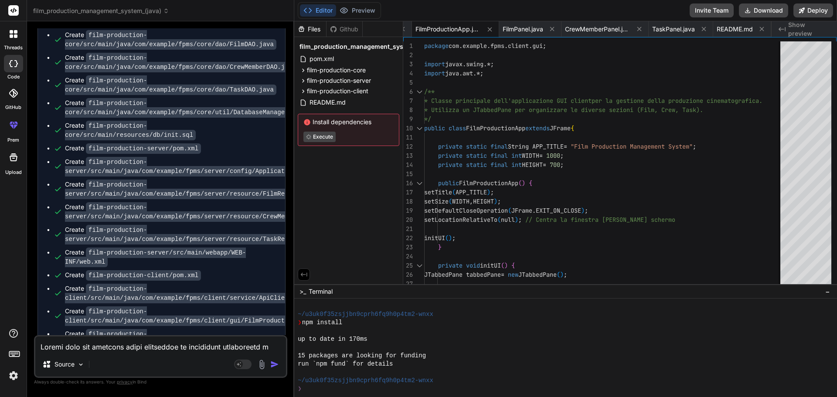
scroll to position [2278, 0]
type textarea "x"
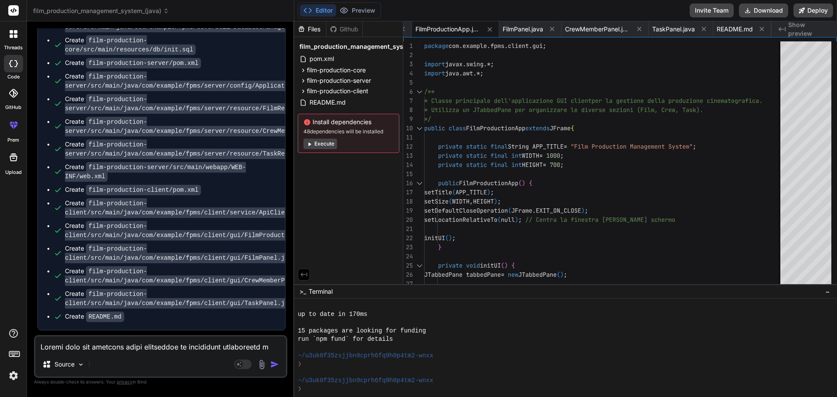
scroll to position [787, 0]
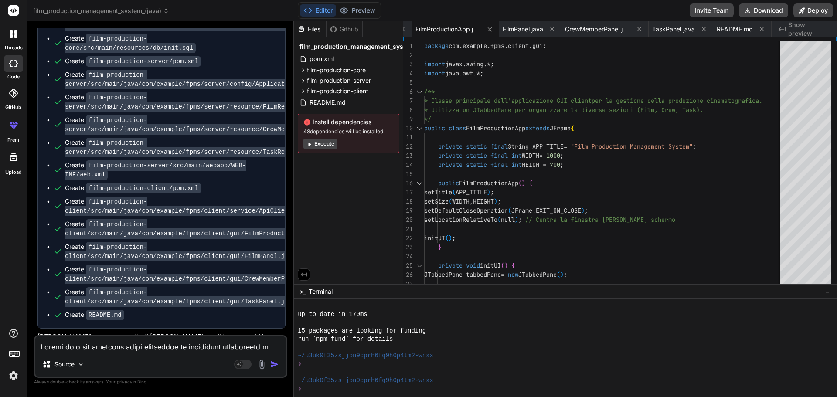
click at [108, 347] on textarea at bounding box center [160, 345] width 251 height 16
type textarea "m"
type textarea "x"
type textarea "mi"
type textarea "x"
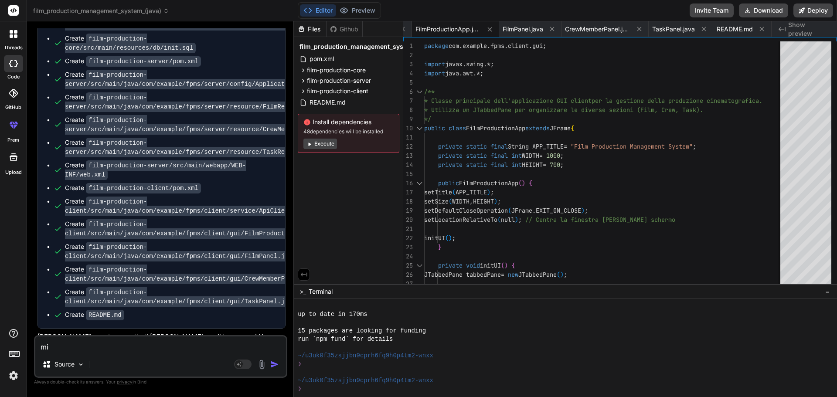
type textarea "mi"
type textarea "x"
type textarea "mi p"
type textarea "x"
type textarea "mi pu"
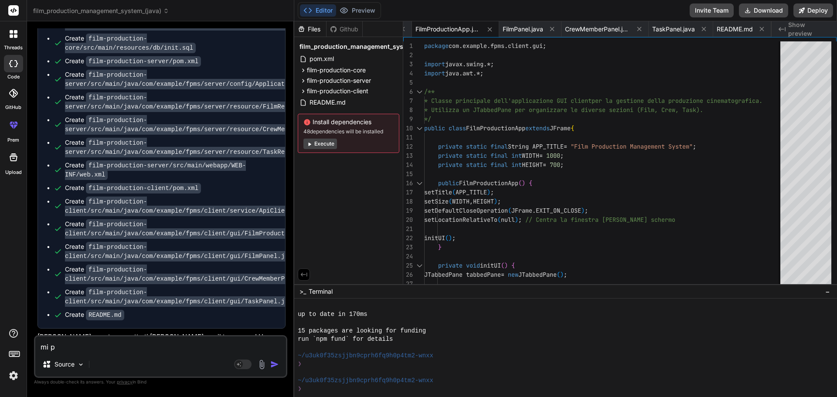
type textarea "x"
type textarea "mi puo"
type textarea "x"
type textarea "mi puoi"
type textarea "x"
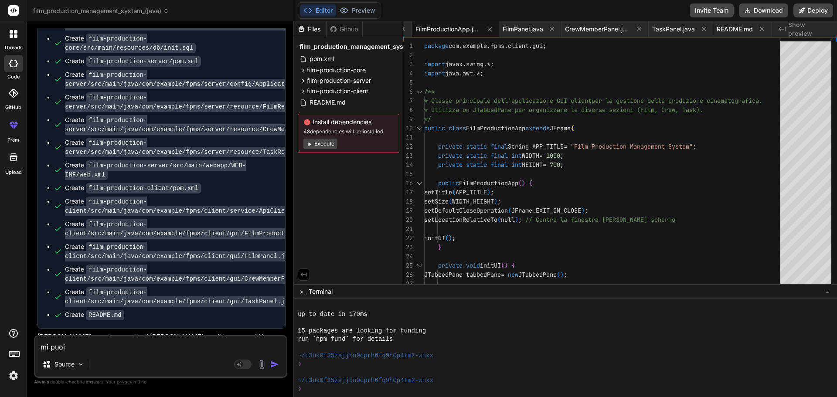
type textarea "mi puoi"
type textarea "x"
type textarea "mi puoi f"
type textarea "x"
type textarea "mi puoi fa"
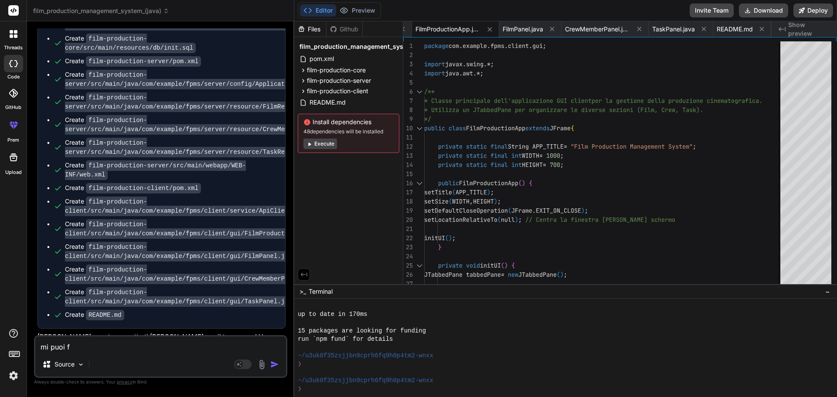
type textarea "x"
type textarea "mi puoi far"
type textarea "x"
type textarea "mi puoi fare"
type textarea "x"
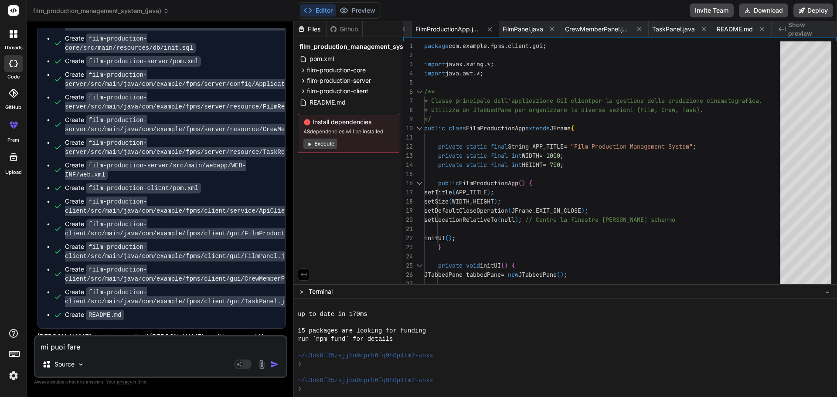
type textarea "mi puoi fare"
type textarea "x"
type textarea "mi puoi fare t"
type textarea "x"
type textarea "mi puoi fare tu"
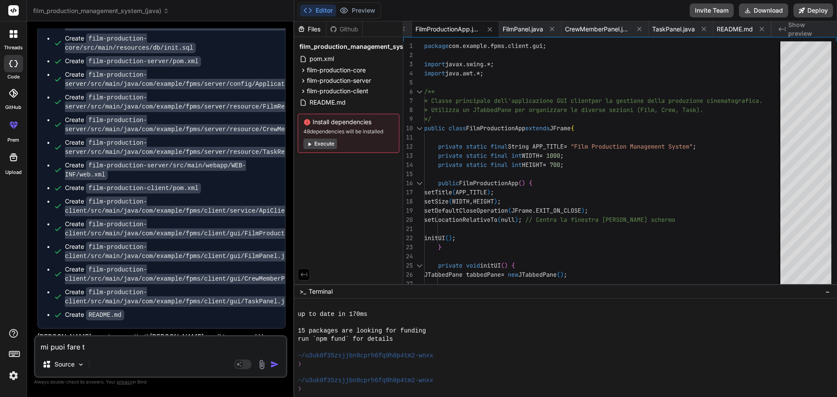
type textarea "x"
type textarea "mi puoi fare tu"
type textarea "x"
type textarea "mi puoi fare tu l"
type textarea "x"
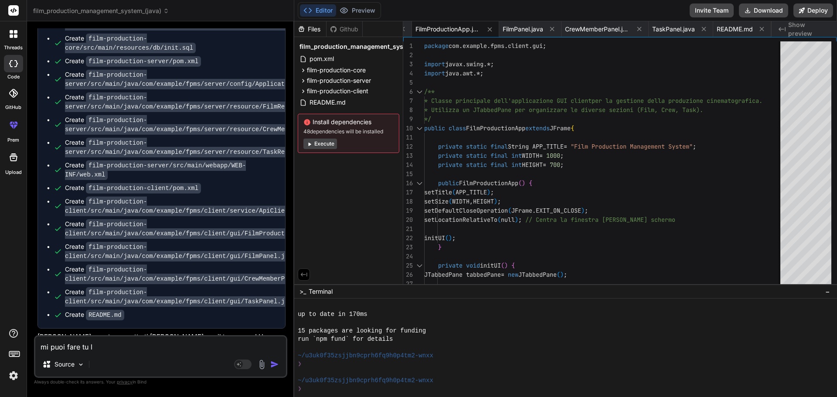
type textarea "mi puoi fare tu la"
type textarea "x"
type textarea "mi puoi fare tu la"
type textarea "x"
type textarea "mi puoi fare tu la d"
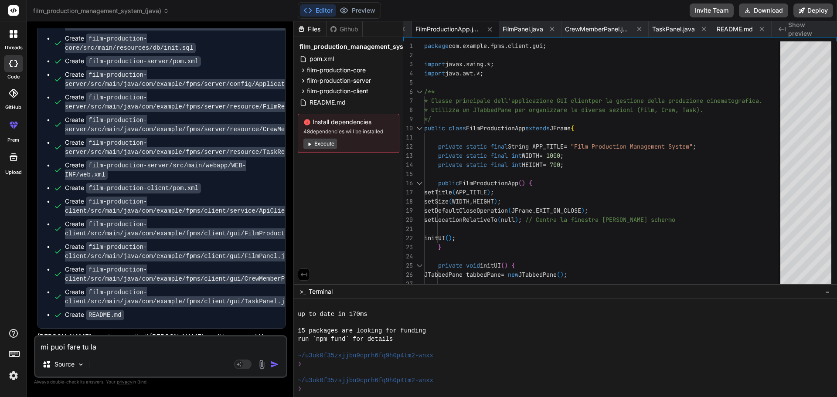
type textarea "x"
type textarea "mi puoi fare tu la do"
type textarea "x"
type textarea "mi puoi fare tu la doc"
type textarea "x"
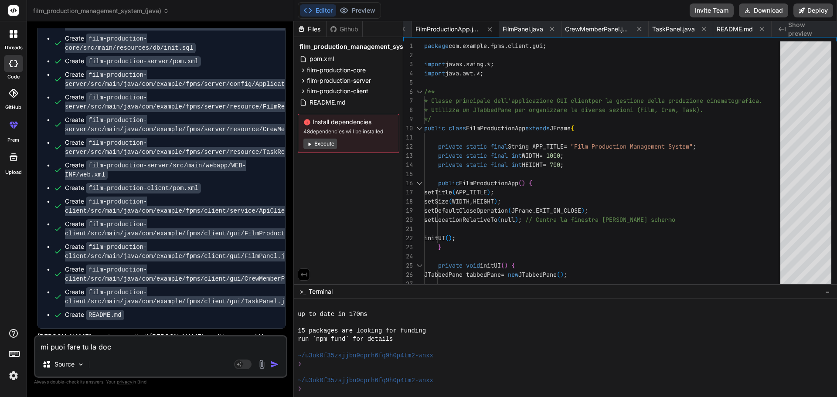
type textarea "mi puoi fare tu la docu"
type textarea "x"
type textarea "mi puoi fare tu la docum"
type textarea "x"
type textarea "mi puoi fare tu la docume"
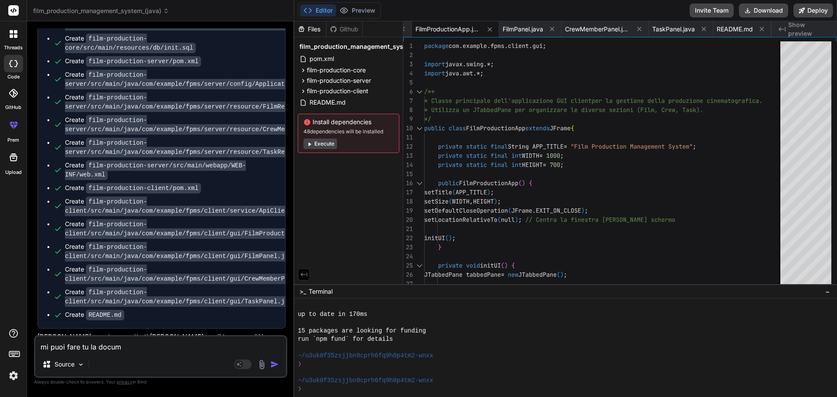
type textarea "x"
type textarea "mi puoi fare tu la documen"
type textarea "x"
type textarea "mi puoi fare tu la document"
type textarea "x"
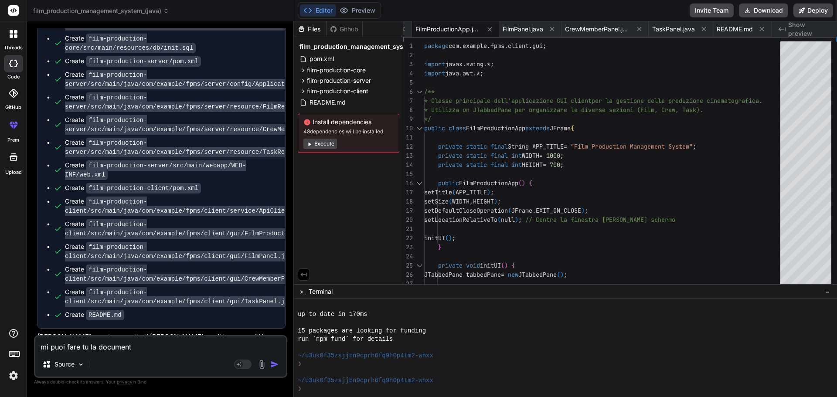
type textarea "mi puoi fare tu la documenta"
type textarea "x"
type textarea "mi puoi fare tu la documentaz"
type textarea "x"
type textarea "mi puoi fare tu la documentazi"
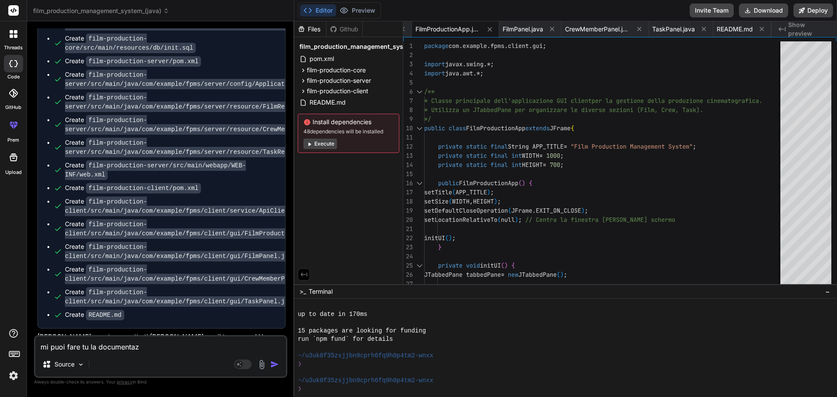
type textarea "x"
type textarea "mi puoi fare tu la documentazio"
type textarea "x"
type textarea "mi puoi fare tu la documentazion"
type textarea "x"
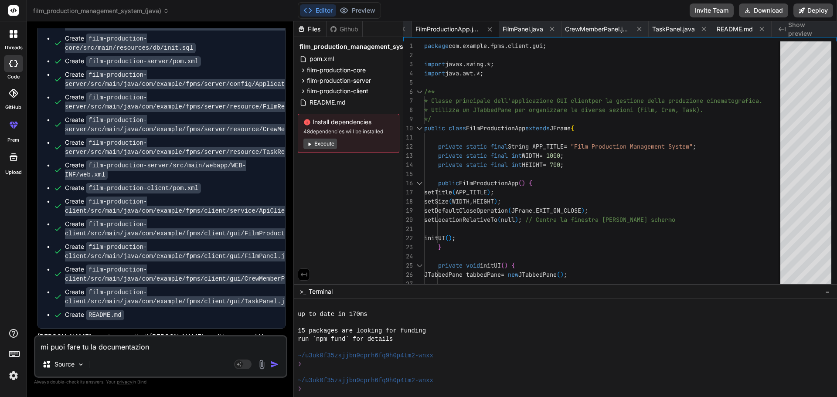
type textarea "mi puoi fare tu la documentazione"
type textarea "x"
type textarea "mi puoi fare tu la documentazione"
type textarea "x"
type textarea "mi puoi fare tu la documentazione U"
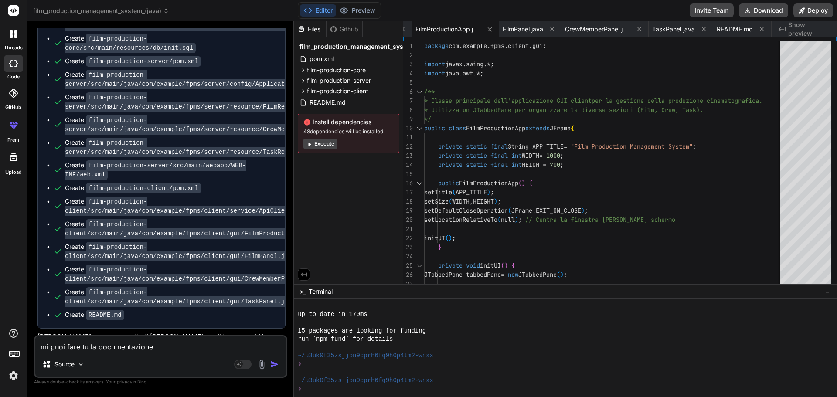
type textarea "x"
type textarea "mi puoi fare tu la documentazione UM"
type textarea "x"
type textarea "mi puoi fare tu la documentazione UML"
type textarea "x"
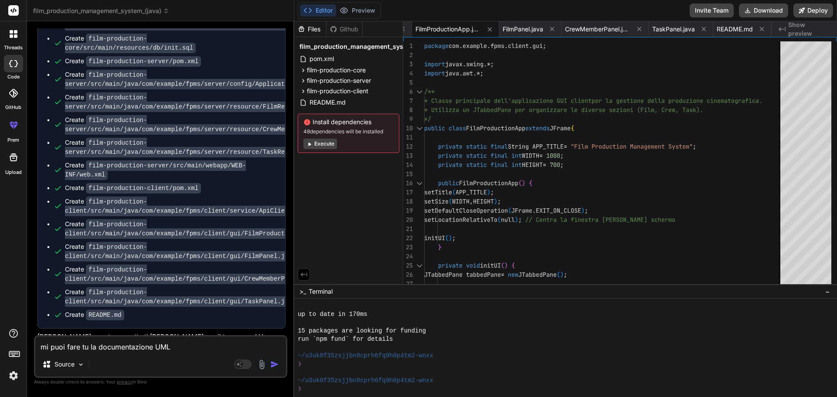
type textarea "mi puoi fare tu la documentazione UML"
type textarea "x"
type textarea "mi puoi fare tu la documentazione UML e"
type textarea "x"
type textarea "mi puoi fare tu la documentazione UML e"
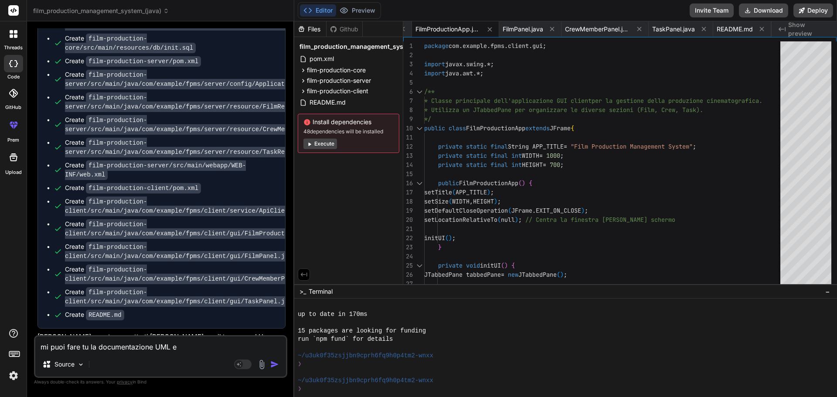
type textarea "x"
type textarea "mi puoi fare tu la documentazione UML e i"
type textarea "x"
type textarea "mi puoi fare tu la documentazione UML e il"
type textarea "x"
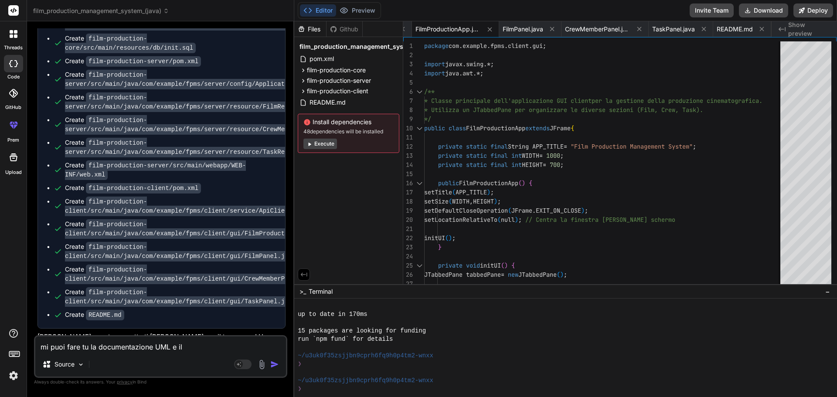
type textarea "mi puoi fare tu la documentazione UML e il"
type textarea "x"
type textarea "mi puoi fare tu la documentazione UML e il r"
type textarea "x"
type textarea "mi puoi fare tu la documentazione UML e il ra"
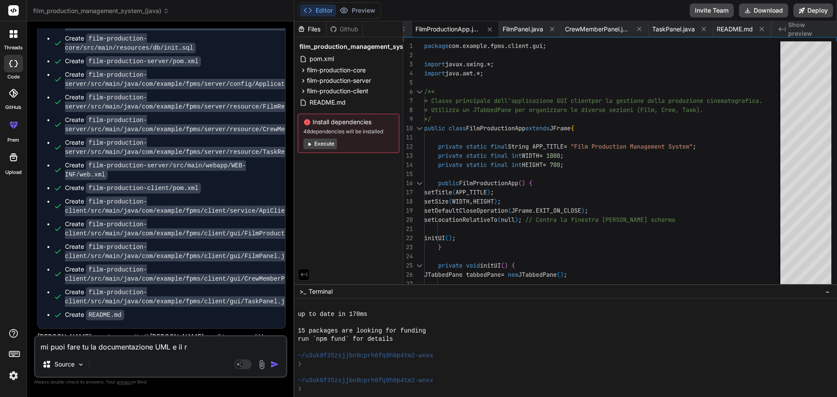
type textarea "x"
type textarea "mi puoi fare tu la documentazione UML e il rap"
type textarea "x"
type textarea "mi puoi fare tu la documentazione UML e il [PERSON_NAME]"
type textarea "x"
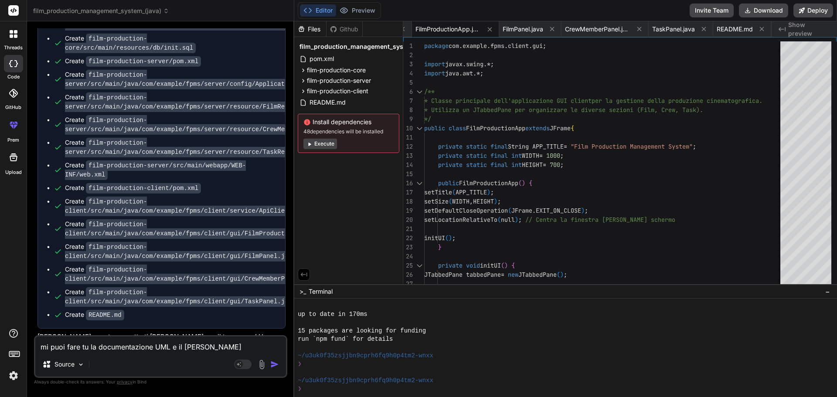
type textarea "mi puoi fare tu la documentazione UML e il rappo"
type textarea "x"
type textarea "mi puoi fare tu la documentazione UML e il rappor"
type textarea "x"
type textarea "mi puoi fare tu la documentazione UML e il rapport"
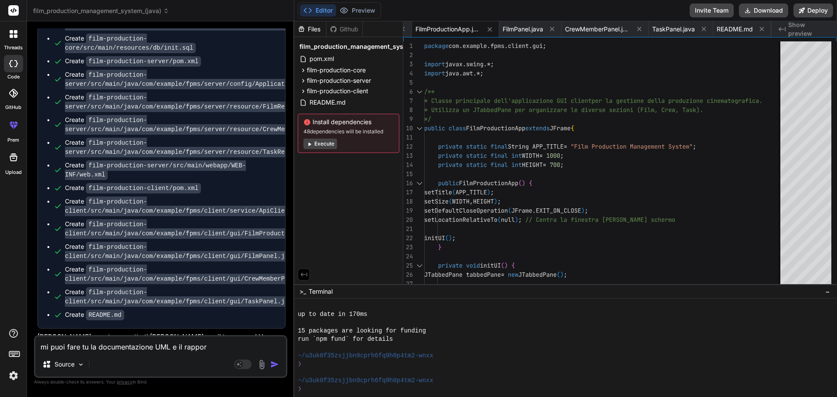
type textarea "x"
type textarea "mi puoi fare tu la documentazione UML e il rapporto"
type textarea "x"
type textarea "mi puoi fare tu la documentazione UML e il rapporto"
type textarea "x"
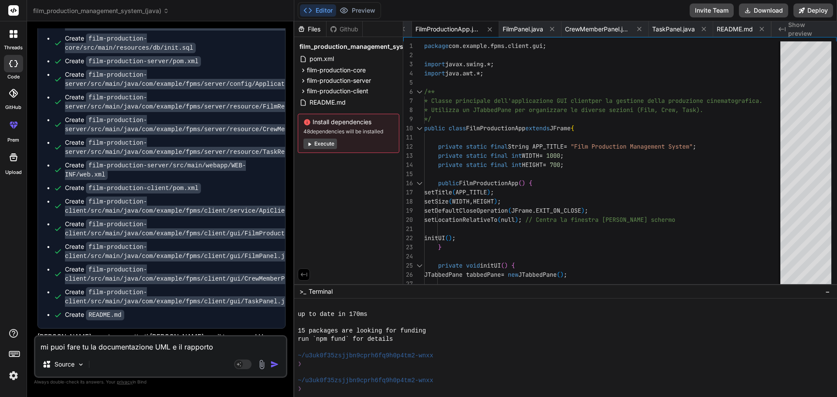
type textarea "mi puoi fare tu la documentazione UML e il rapporto"
type textarea "x"
type textarea "mi puoi fare tu la documentazione UML e il rapporto?"
type textarea "x"
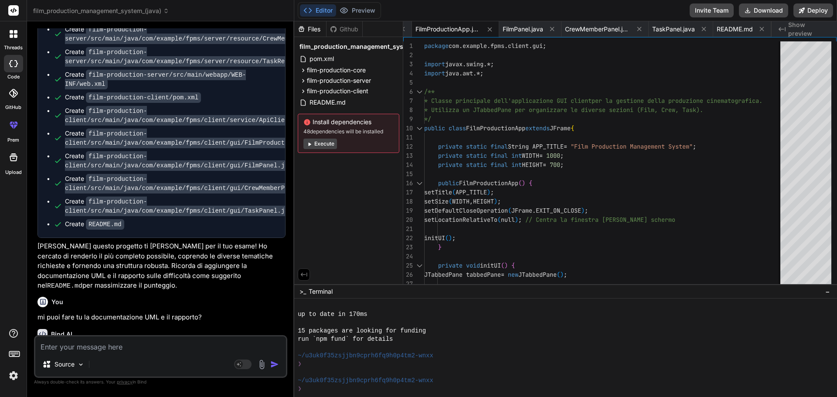
click at [323, 142] on button "Execute" at bounding box center [320, 144] width 34 height 10
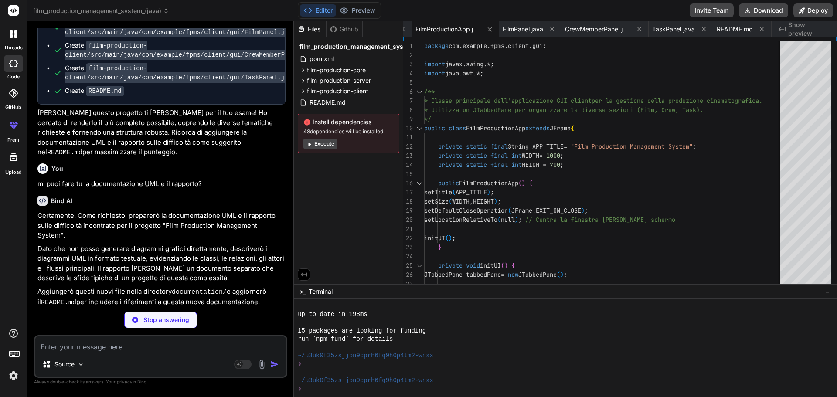
scroll to position [1013, 0]
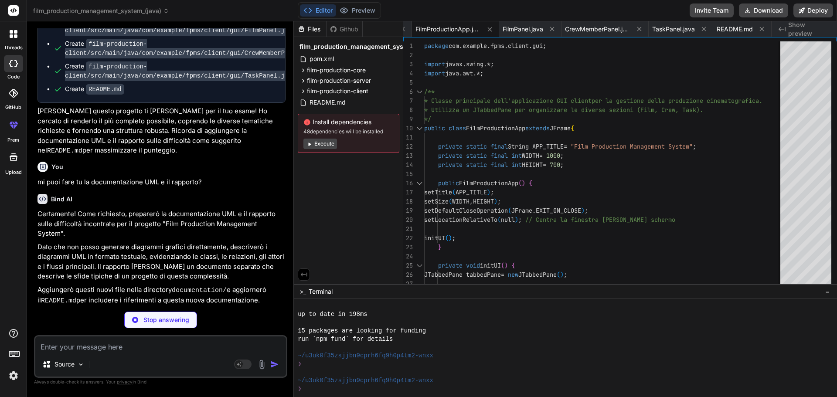
type textarea "x"
type textarea "re assegnato a molti compiti (o a nessuno). * **Dipendenza (Uses):** * `FilmDAO…"
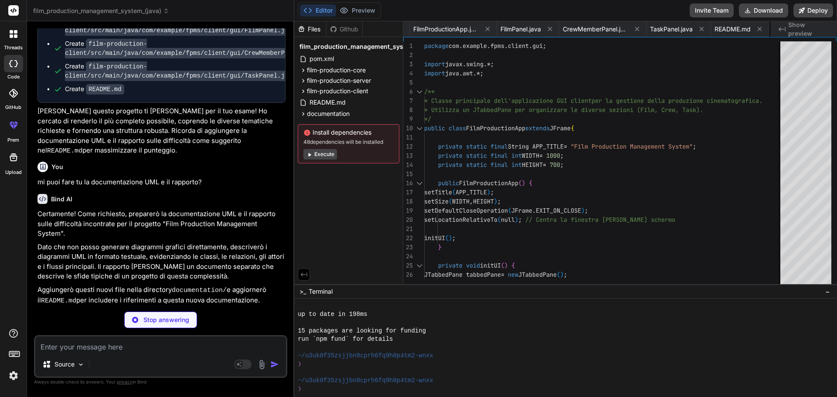
type textarea "x"
type textarea "* Tutti i casi d'uso principali sono eseguiti dall'attore "Production Manager".…"
type textarea "x"
type textarea "* `Database` -> `TaskDAO`: Restituisce `ResultSet` con i compiti. * `TaskDAO` -…"
type textarea "x"
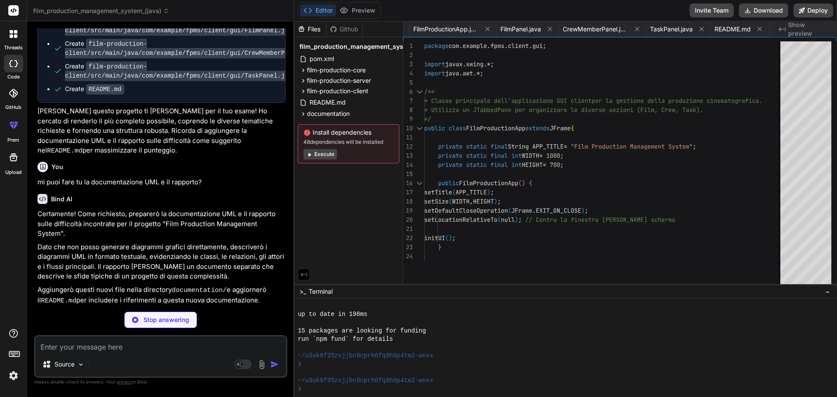
type textarea "client, sono state identificate per futuri sviluppi."
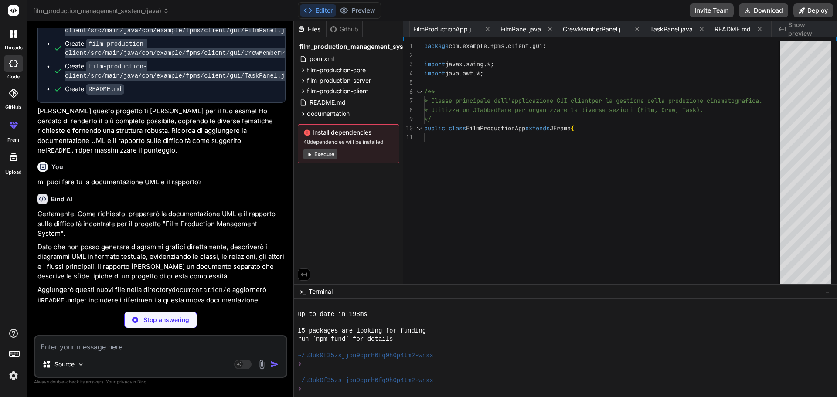
type textarea "x"
type textarea "In bocca [PERSON_NAME] per il tuo esame!"
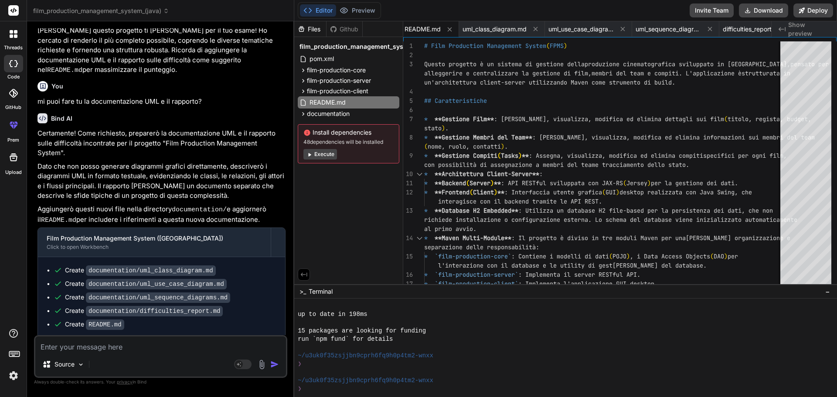
scroll to position [1094, 0]
click at [323, 153] on button "Execute" at bounding box center [320, 154] width 34 height 10
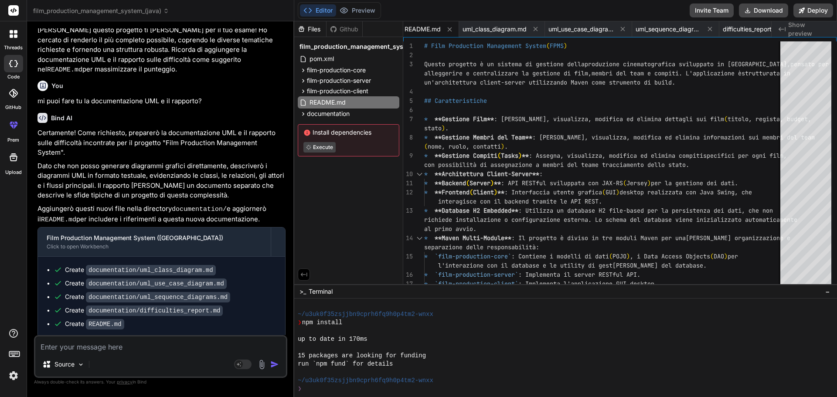
scroll to position [2526, 0]
type textarea "x"
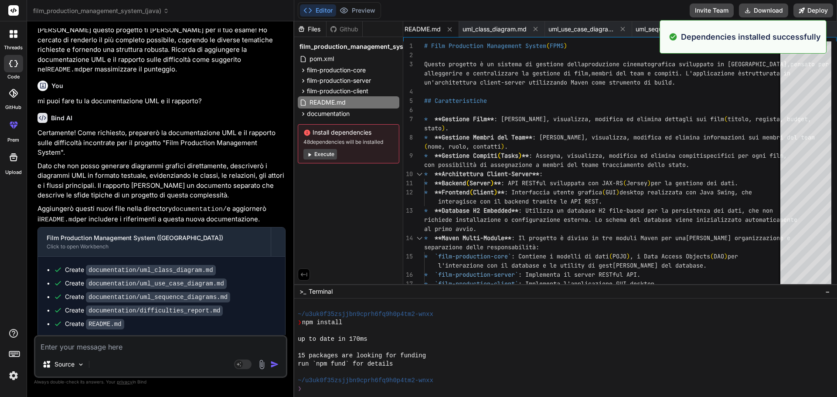
scroll to position [2551, 0]
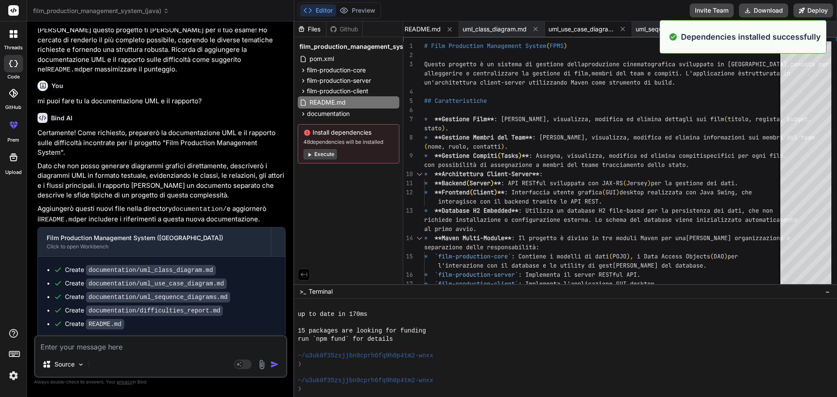
click at [582, 26] on span "uml_use_case_diagram.md" at bounding box center [580, 29] width 65 height 9
type textarea "* Tutti i casi d'uso principali sono eseguiti dall'attore "Production Manager".…"
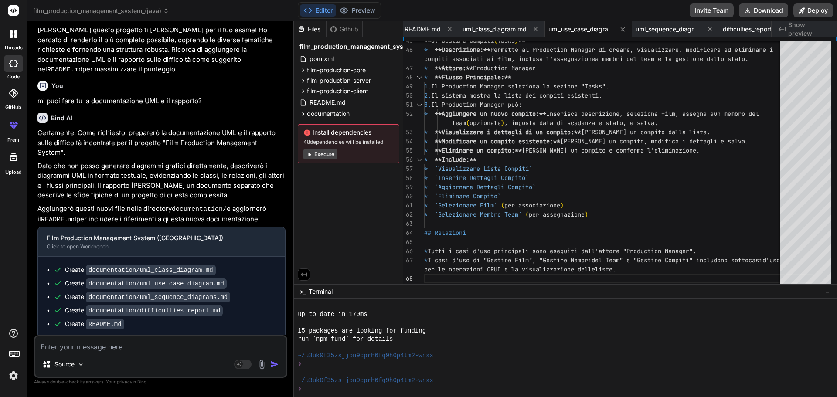
click at [113, 344] on textarea at bounding box center [160, 345] width 251 height 16
type textarea "C"
type textarea "x"
type textarea "Co"
type textarea "x"
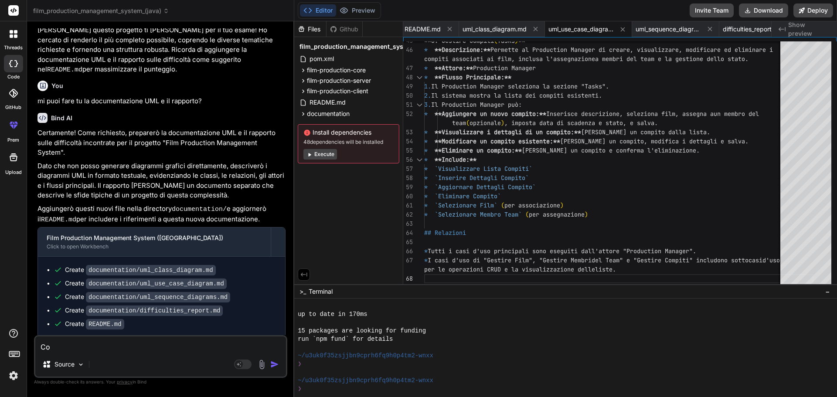
type textarea "Com"
type textarea "x"
type textarea "Come"
type textarea "x"
type textarea "Come"
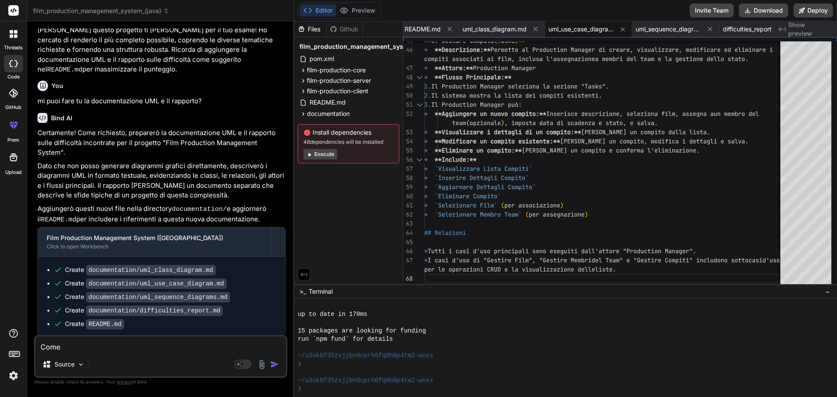
type textarea "x"
type textarea "Come f"
type textarea "x"
type textarea "Come fa"
type textarea "x"
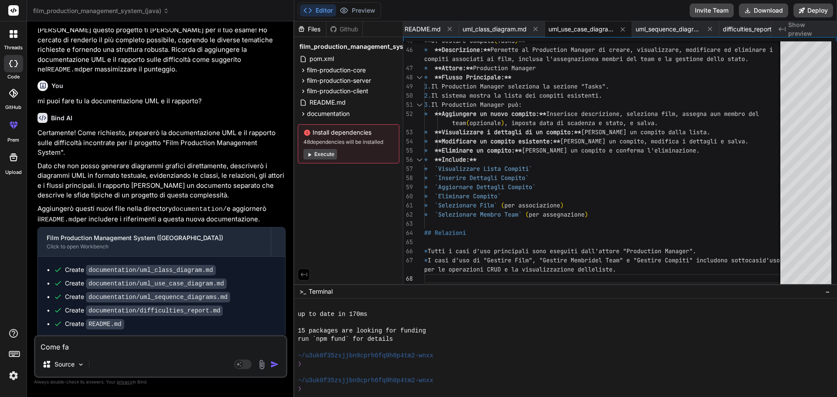
type textarea "Come fac"
type textarea "x"
type textarea "Come facc"
type textarea "x"
type textarea "Come facci"
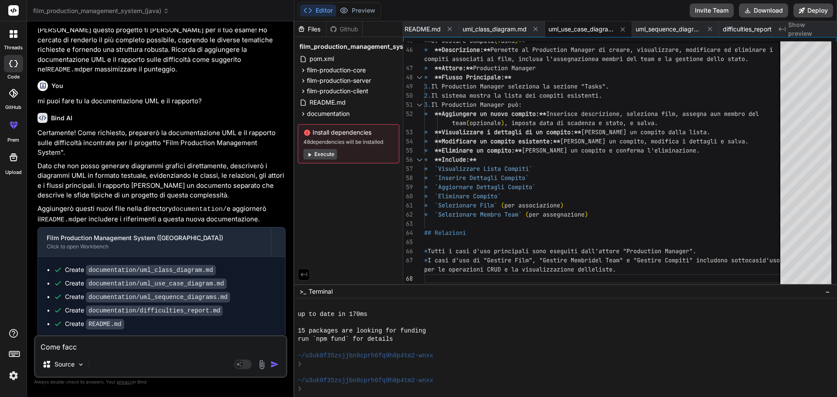
type textarea "x"
type textarea "Come faccio"
type textarea "x"
type textarea "Come faccio"
type textarea "x"
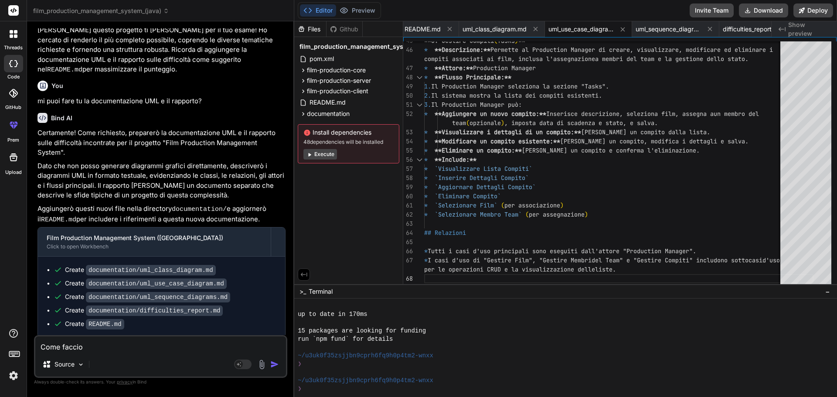
type textarea "Come faccio a"
type textarea "x"
type textarea "Come faccio a"
type textarea "x"
type textarea "Come faccio a v"
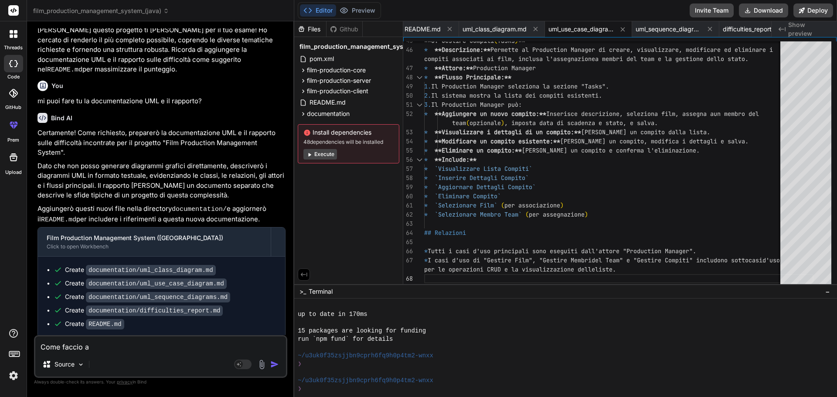
type textarea "x"
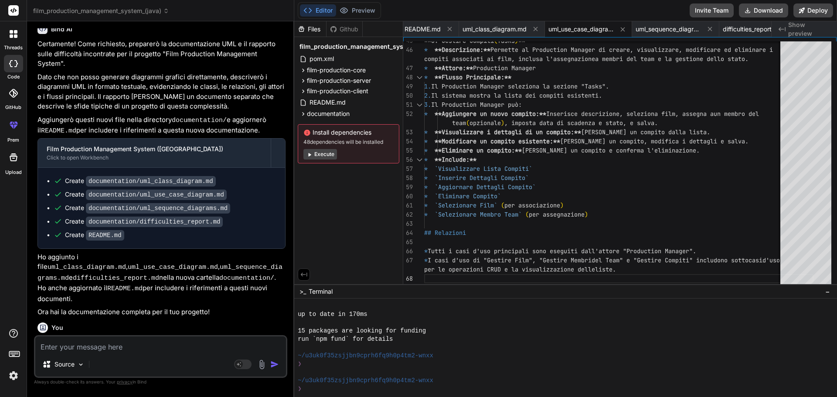
scroll to position [1185, 0]
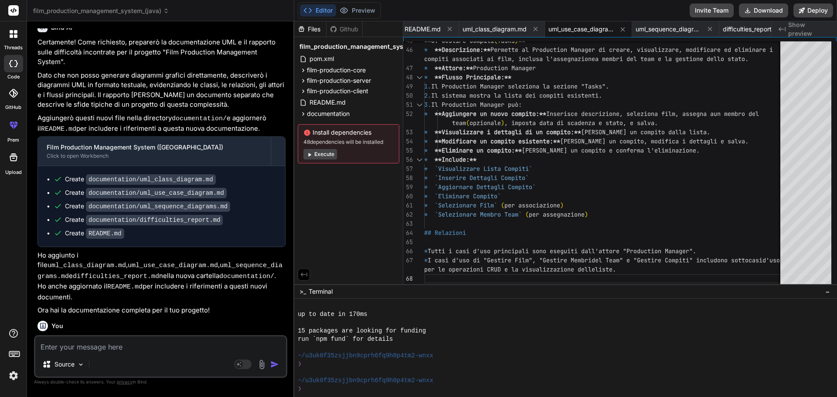
click at [334, 155] on button "Execute" at bounding box center [320, 154] width 34 height 10
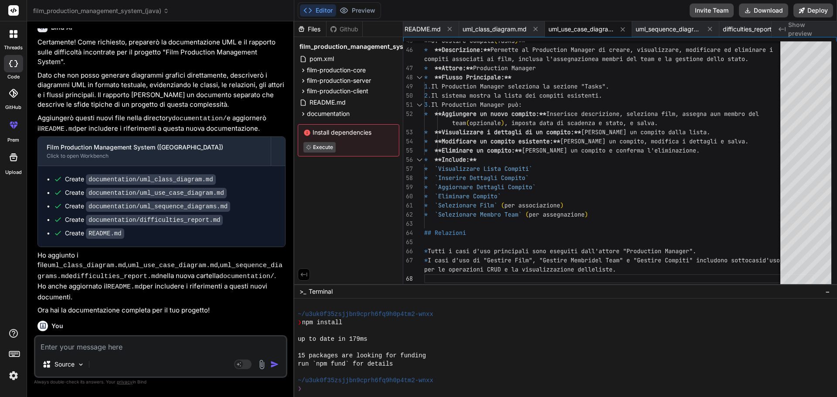
scroll to position [2676, 0]
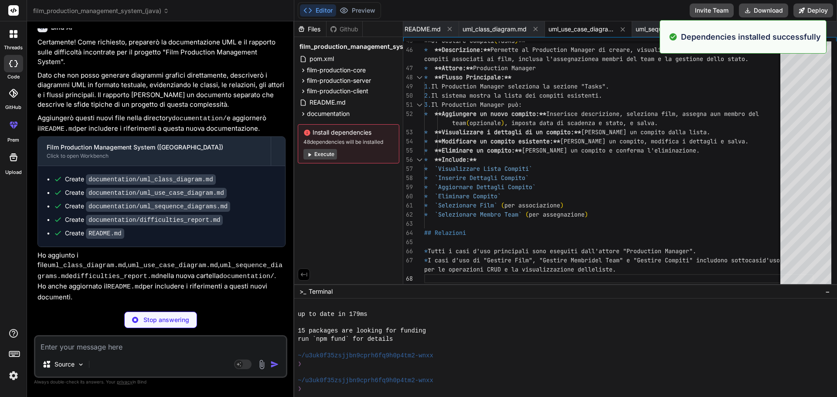
click at [308, 132] on icon at bounding box center [307, 132] width 6 height 6
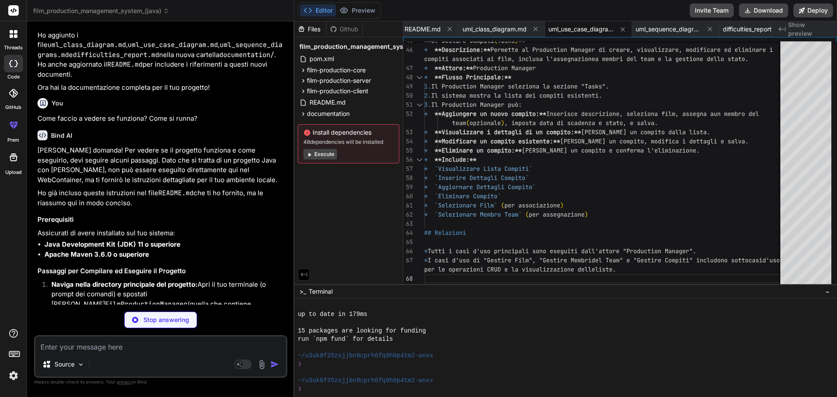
scroll to position [1403, 0]
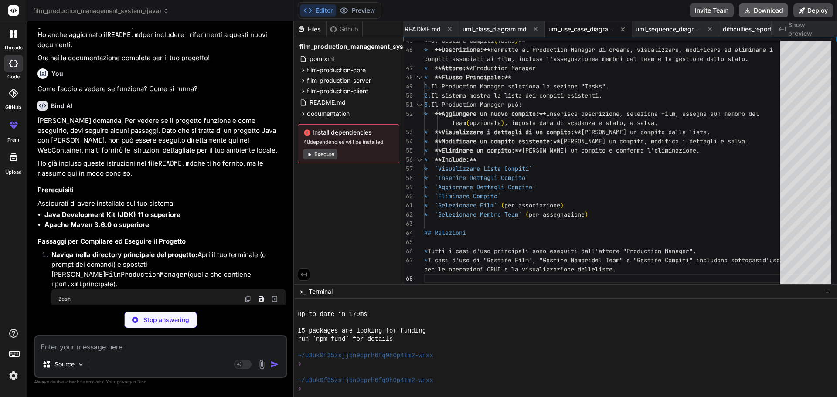
click at [756, 13] on button "Download" at bounding box center [763, 10] width 49 height 14
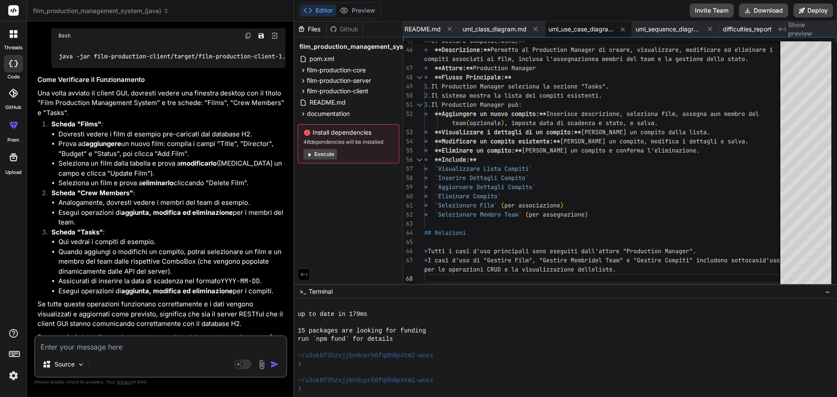
scroll to position [1993, 0]
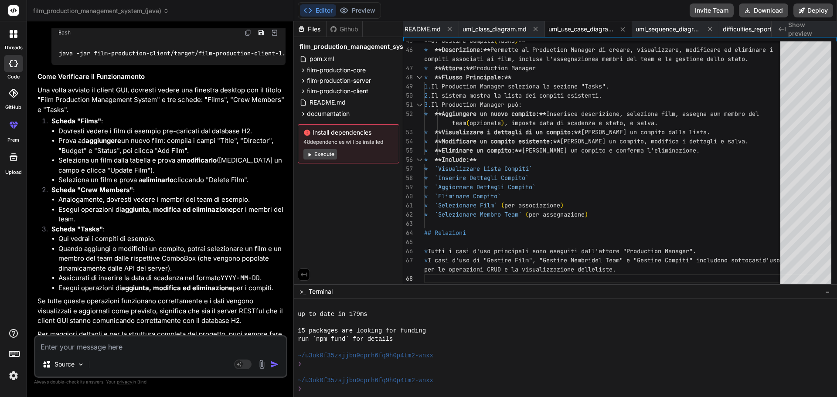
click at [319, 154] on button "Execute" at bounding box center [320, 154] width 34 height 10
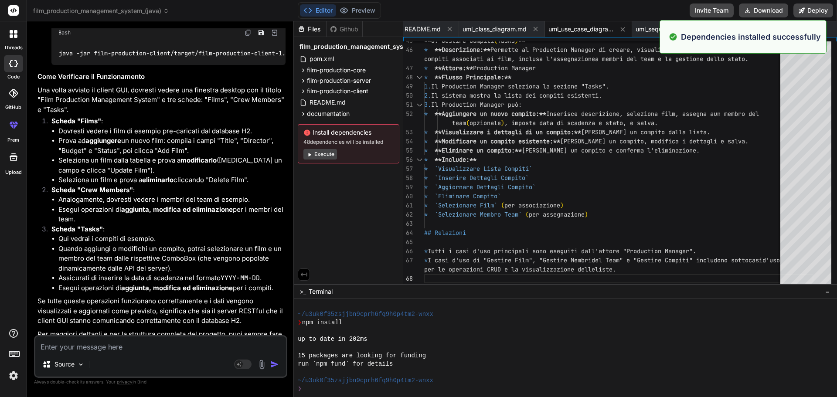
scroll to position [2800, 0]
